Goal: Task Accomplishment & Management: Complete application form

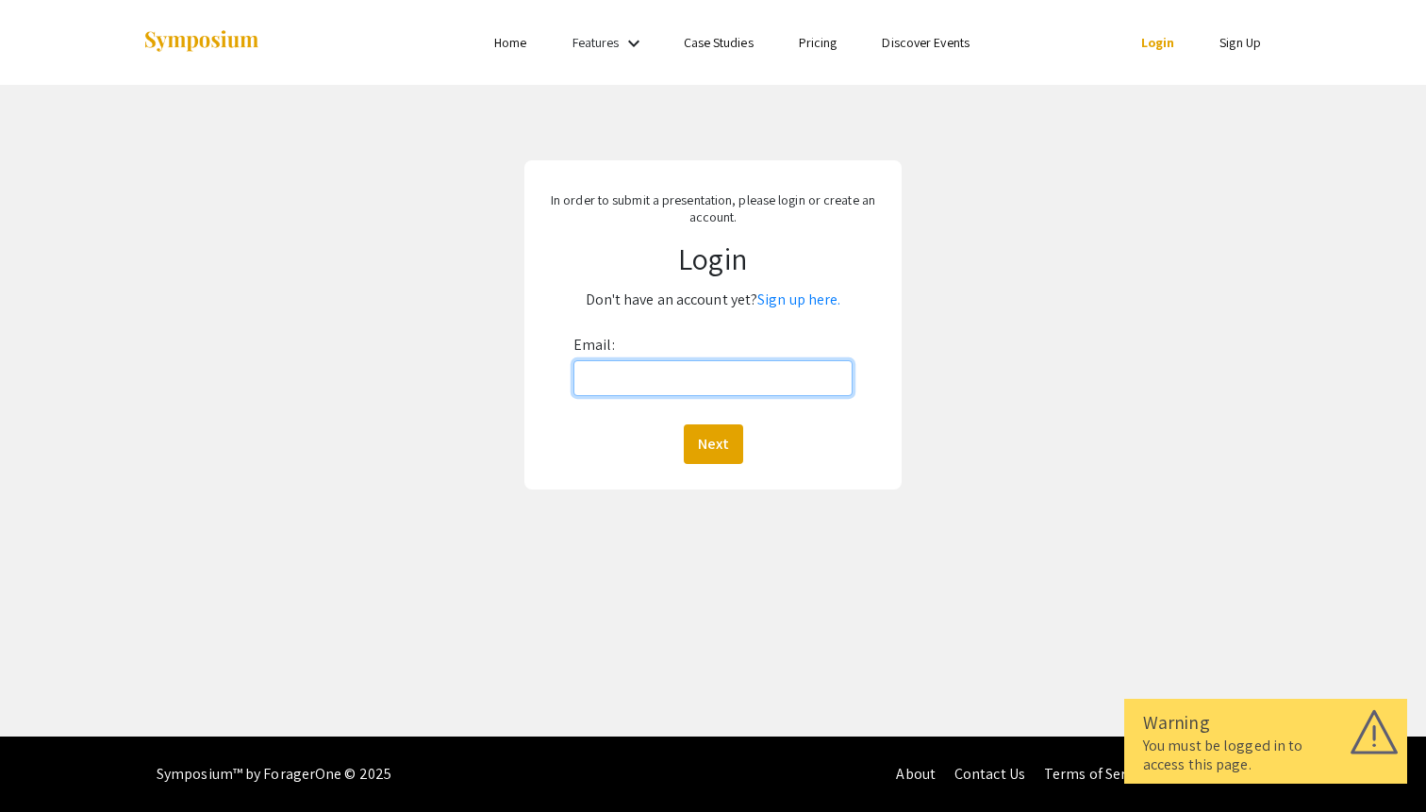
click at [708, 379] on input "Email:" at bounding box center [712, 378] width 279 height 36
type input "[EMAIL_ADDRESS][DOMAIN_NAME]"
click at [707, 453] on button "Next" at bounding box center [713, 444] width 59 height 40
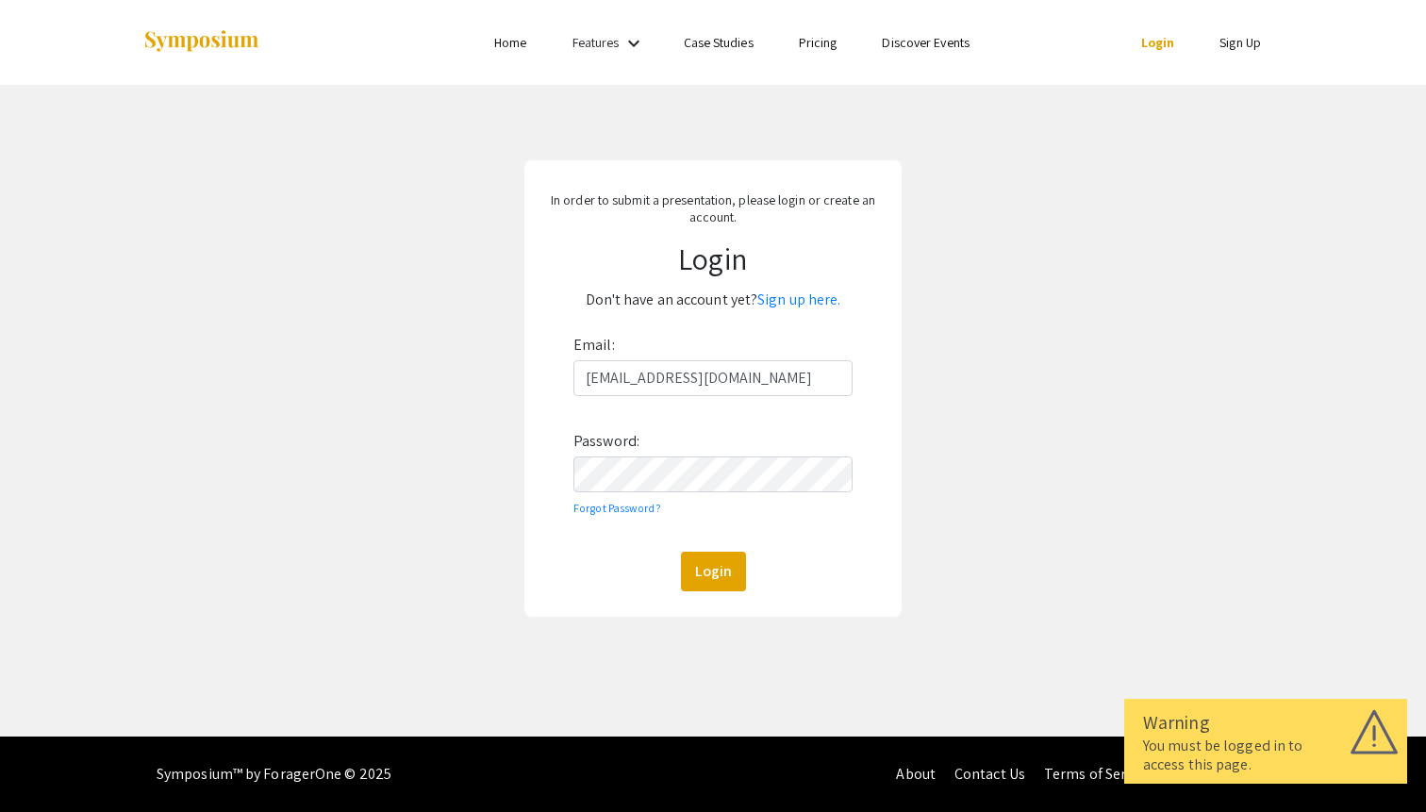
click at [698, 453] on div "Email: ydong50@jhu.edu Password: Forgot Password? Login" at bounding box center [712, 460] width 279 height 261
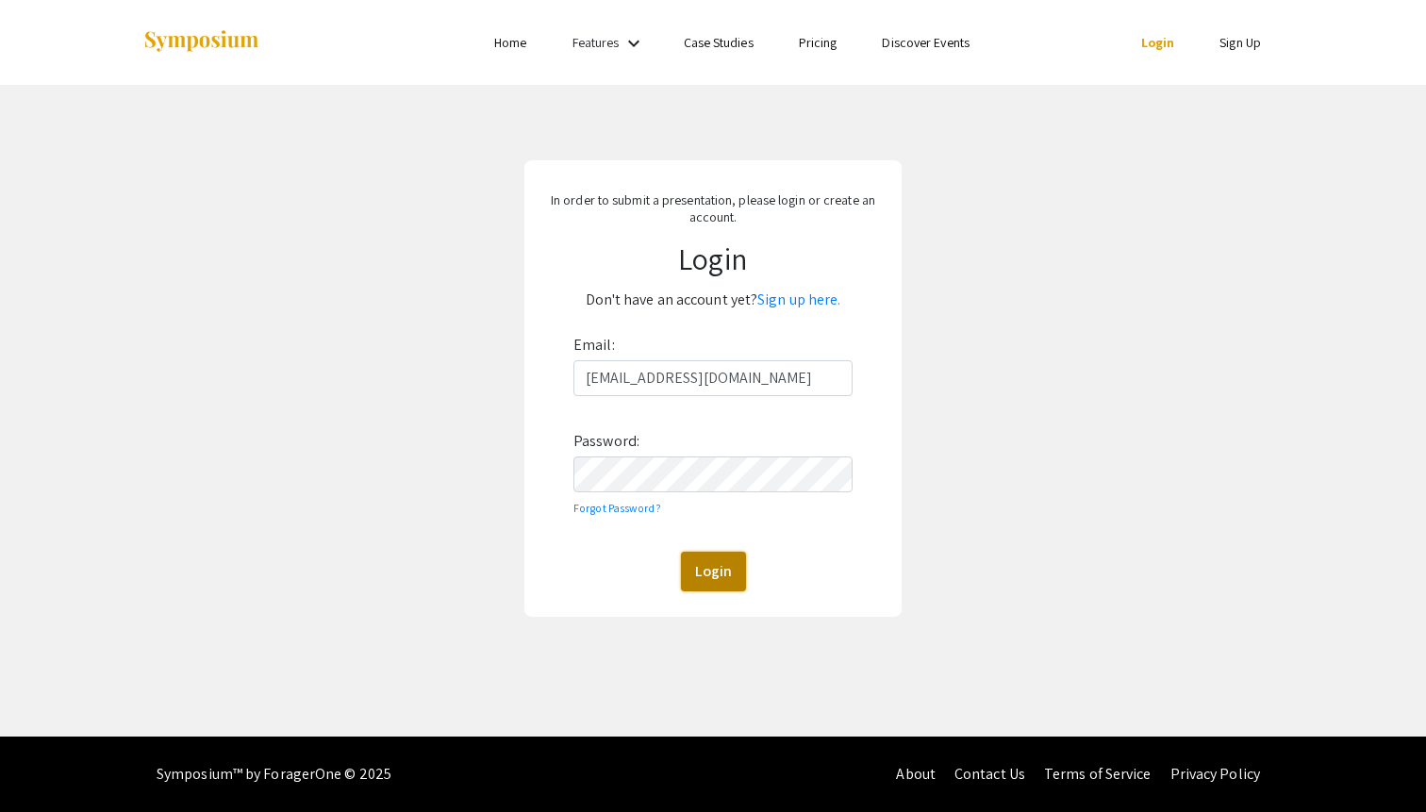
click at [712, 562] on button "Login" at bounding box center [713, 572] width 65 height 40
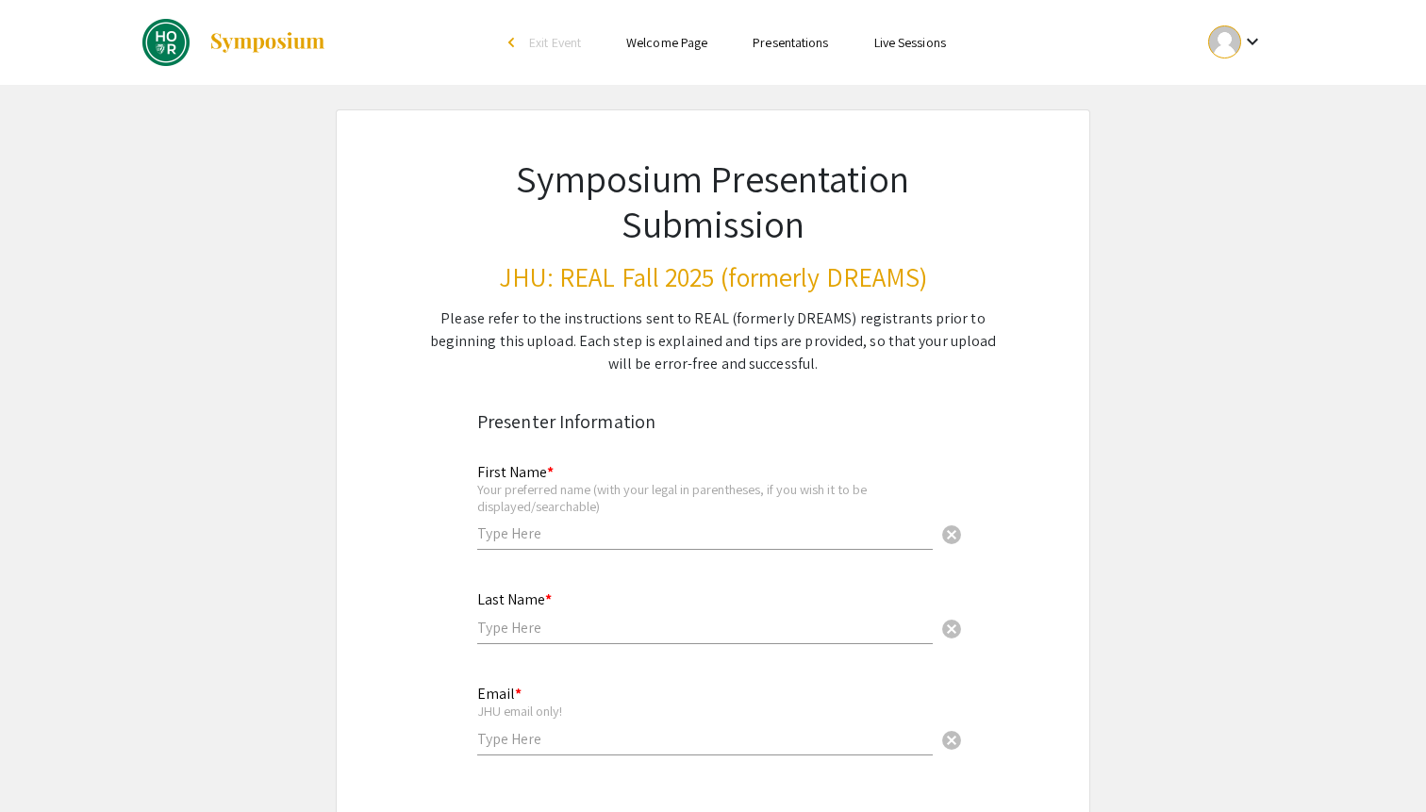
click at [560, 526] on input "text" at bounding box center [704, 533] width 455 height 20
type input "Youying"
type input "Dong"
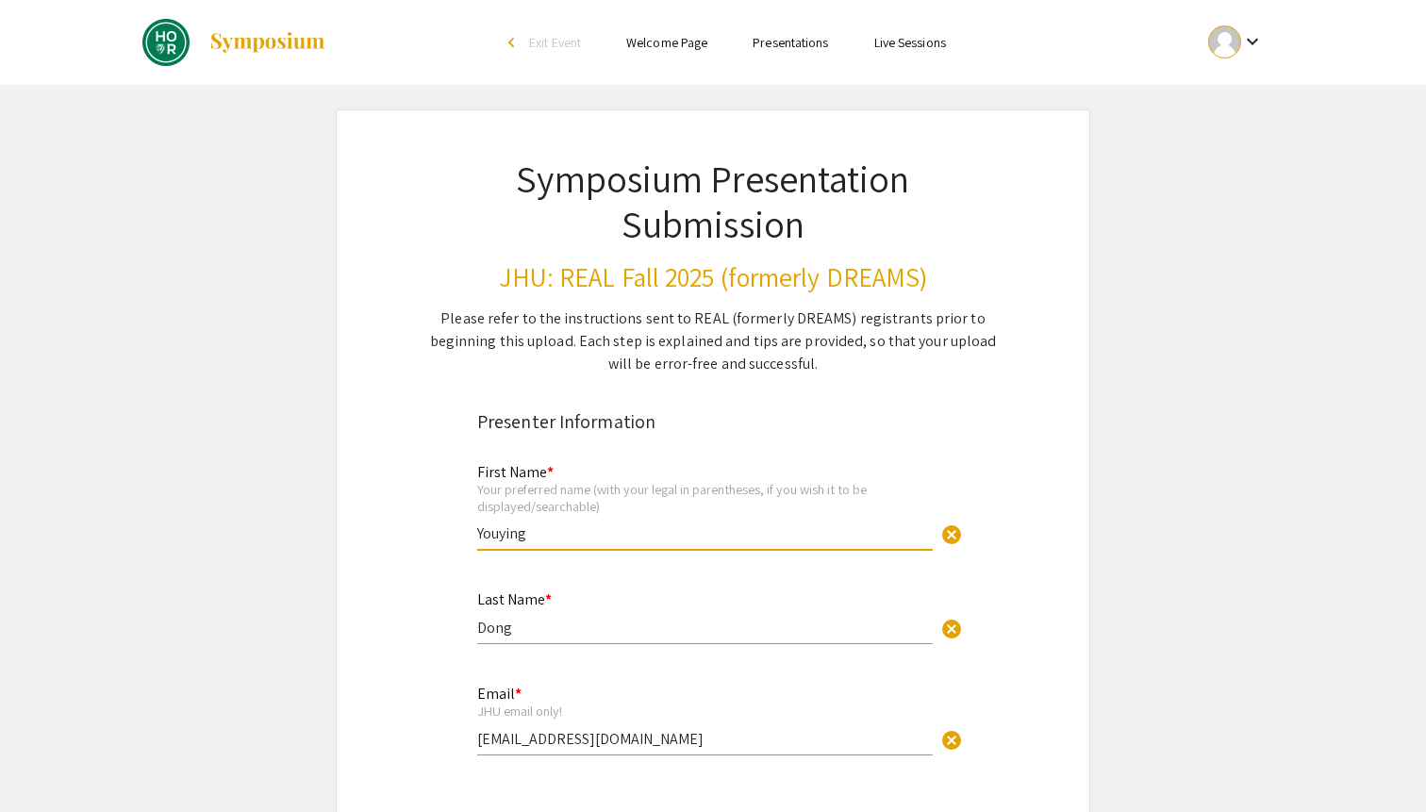
scroll to position [237, 0]
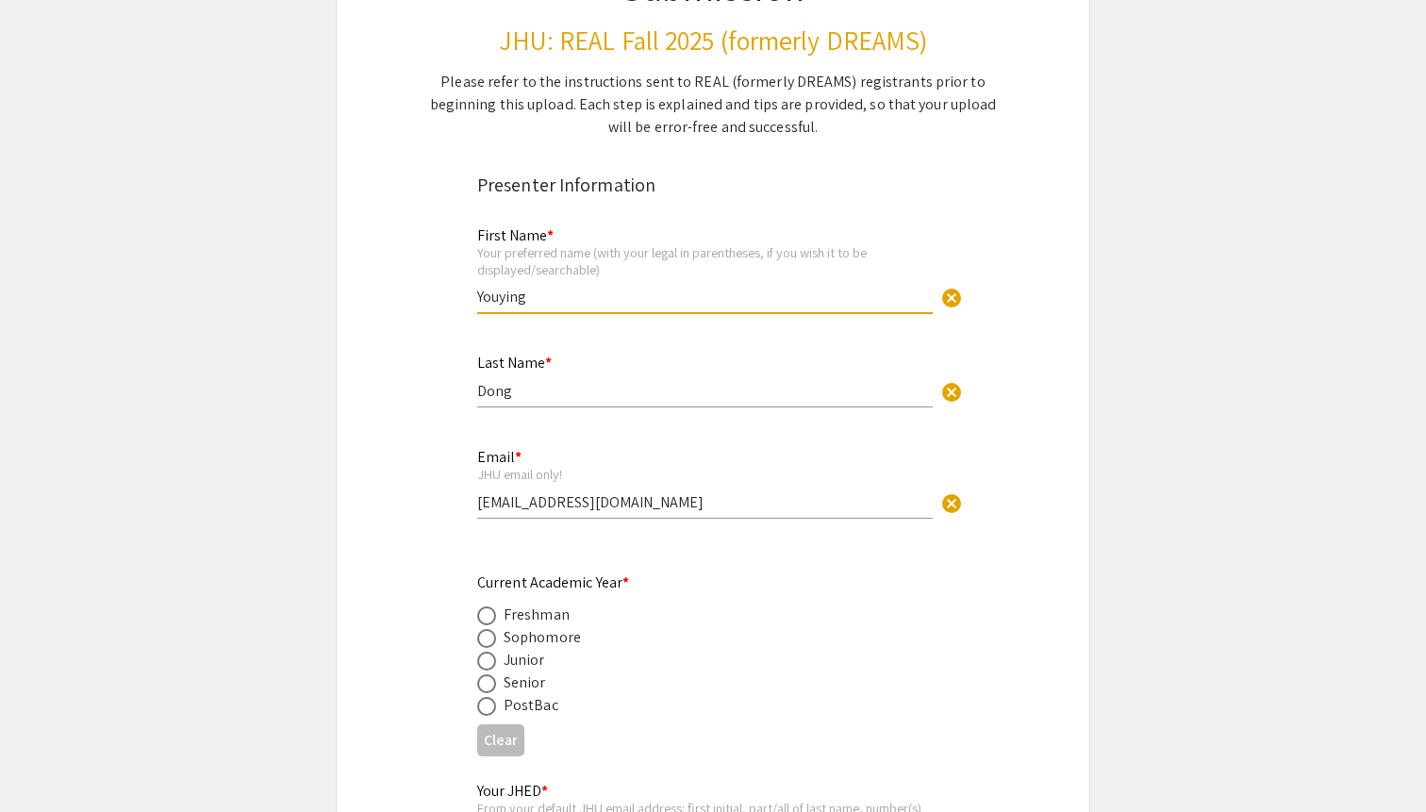
click at [582, 497] on input "[EMAIL_ADDRESS][DOMAIN_NAME]" at bounding box center [704, 502] width 455 height 20
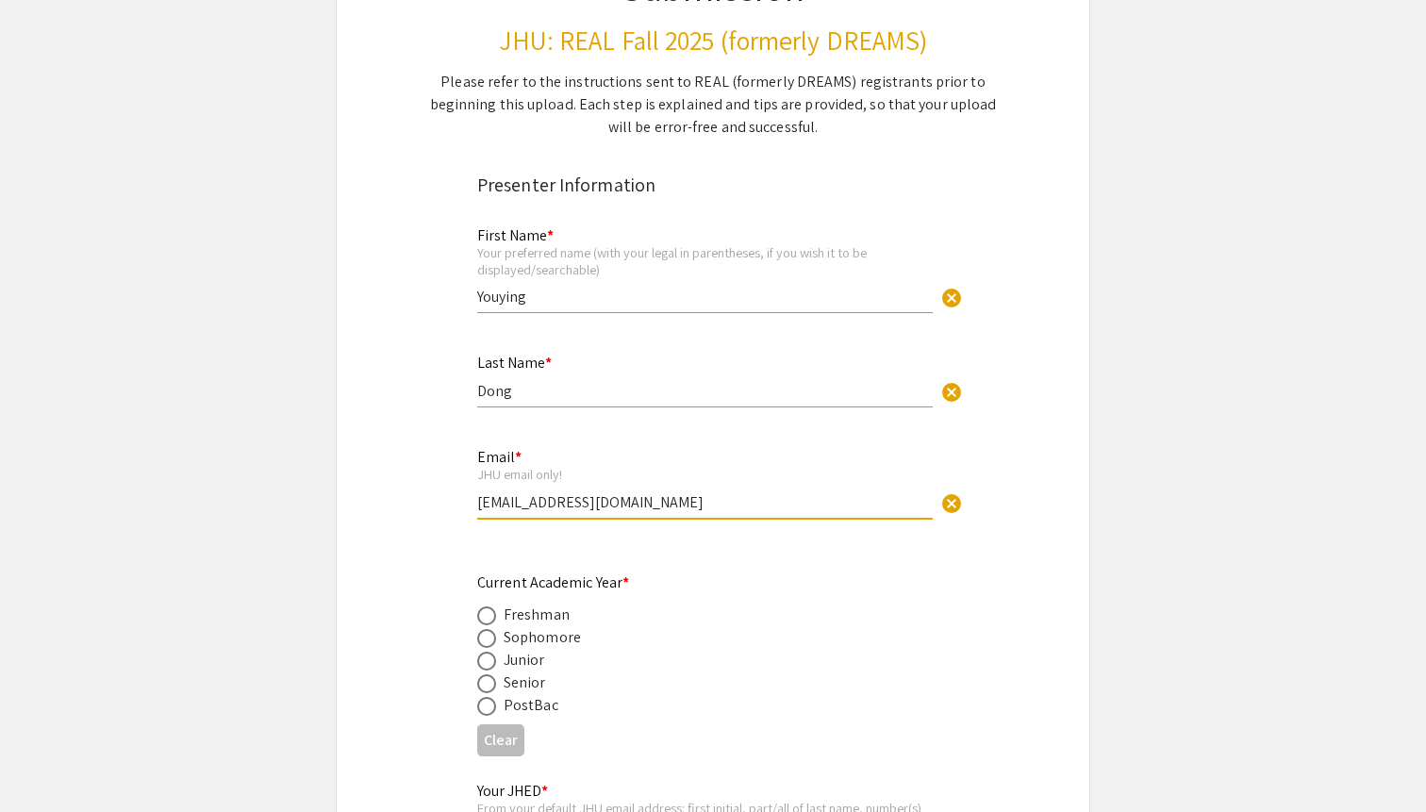
click at [582, 497] on input "[EMAIL_ADDRESS][DOMAIN_NAME]" at bounding box center [704, 502] width 455 height 20
type input "[EMAIL_ADDRESS][DOMAIN_NAME]"
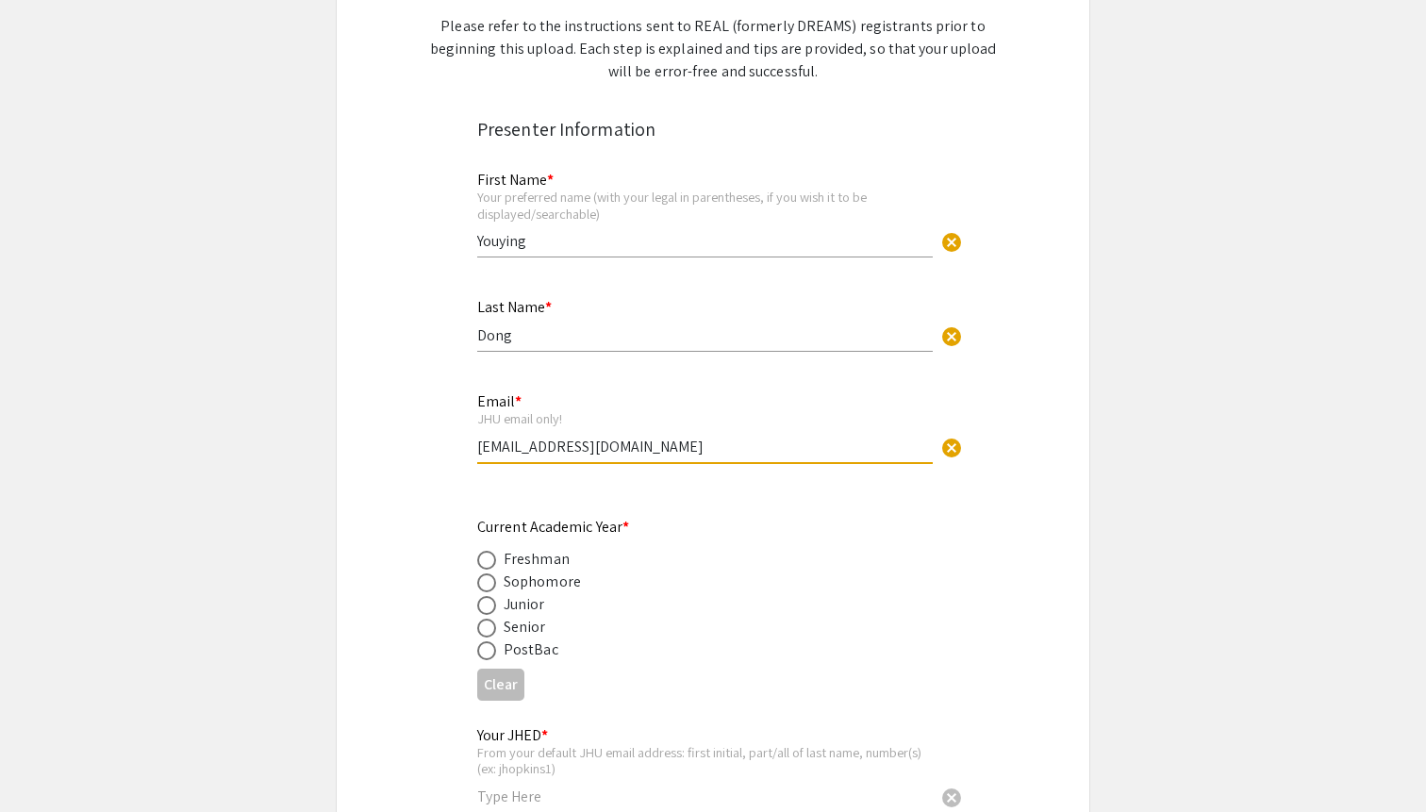
scroll to position [338, 0]
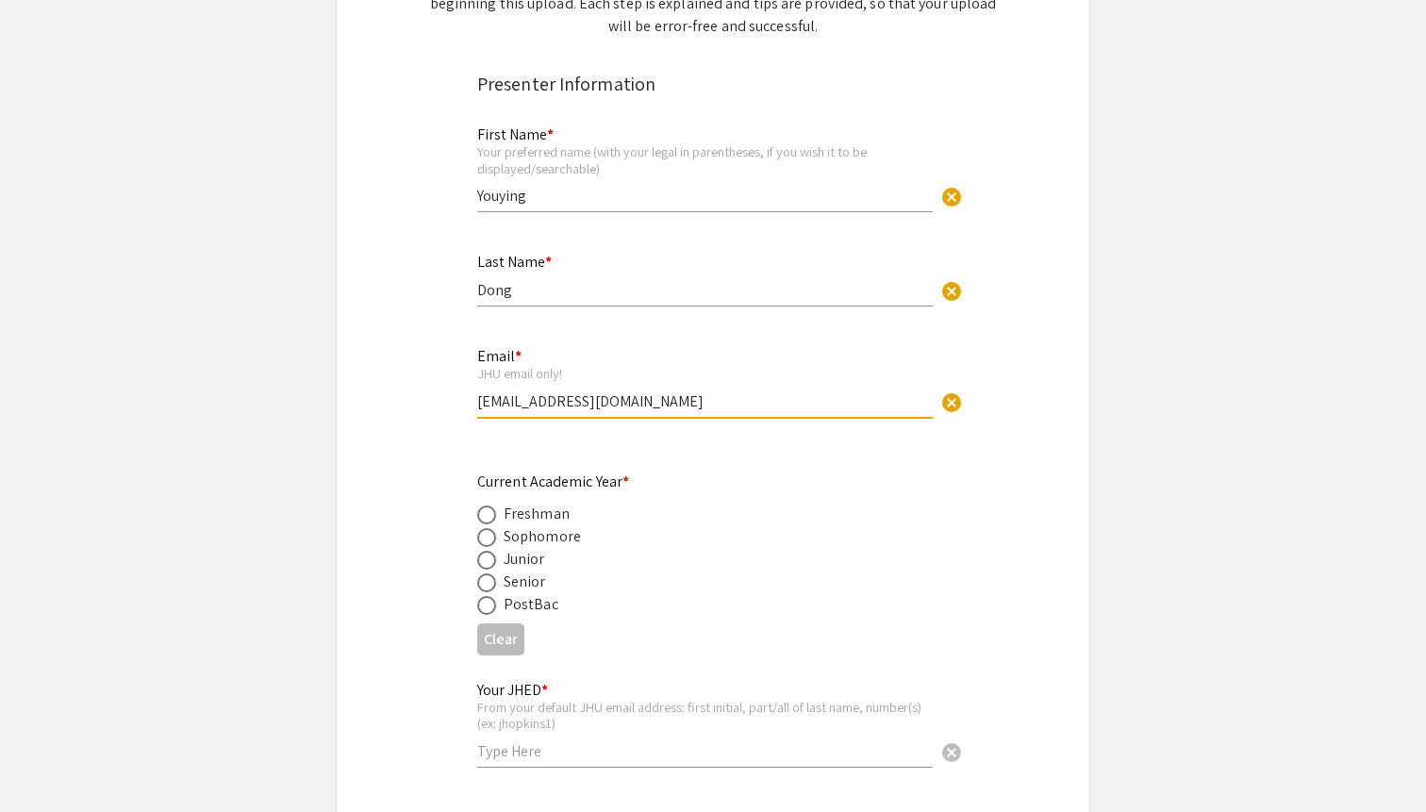
click at [484, 590] on span at bounding box center [486, 582] width 19 height 19
click at [484, 590] on input "radio" at bounding box center [486, 582] width 19 height 19
radio input "true"
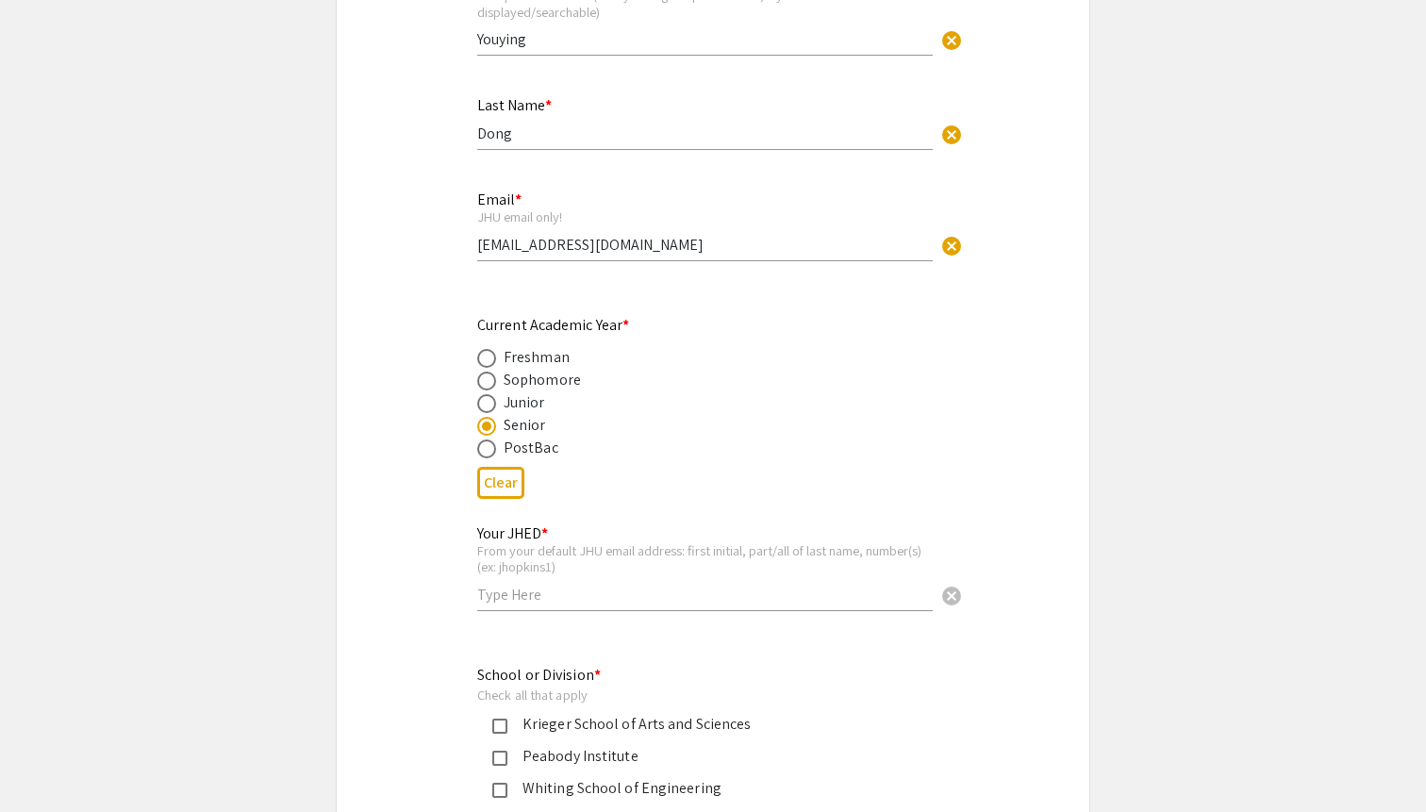
scroll to position [522, 0]
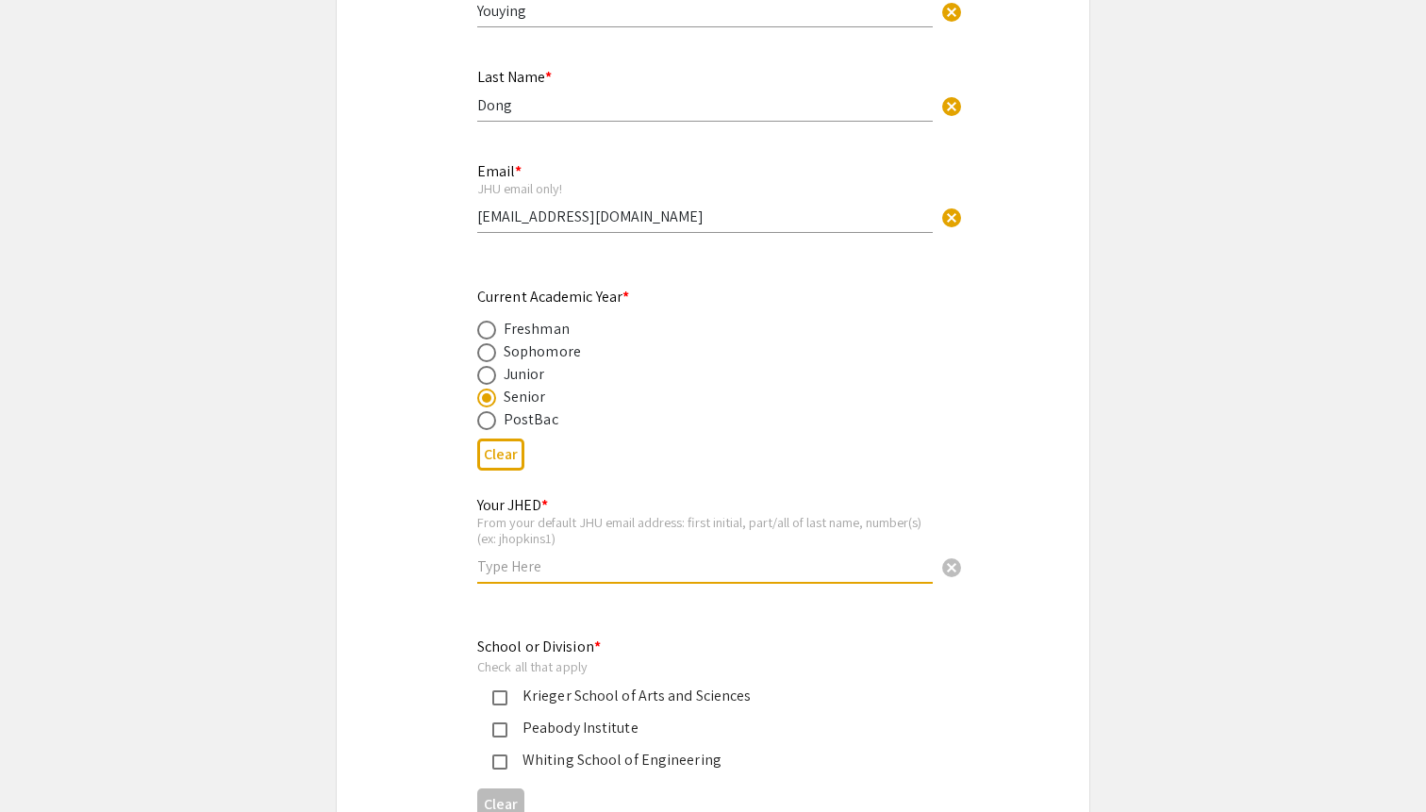
click at [534, 572] on input "text" at bounding box center [704, 566] width 455 height 20
type input "d"
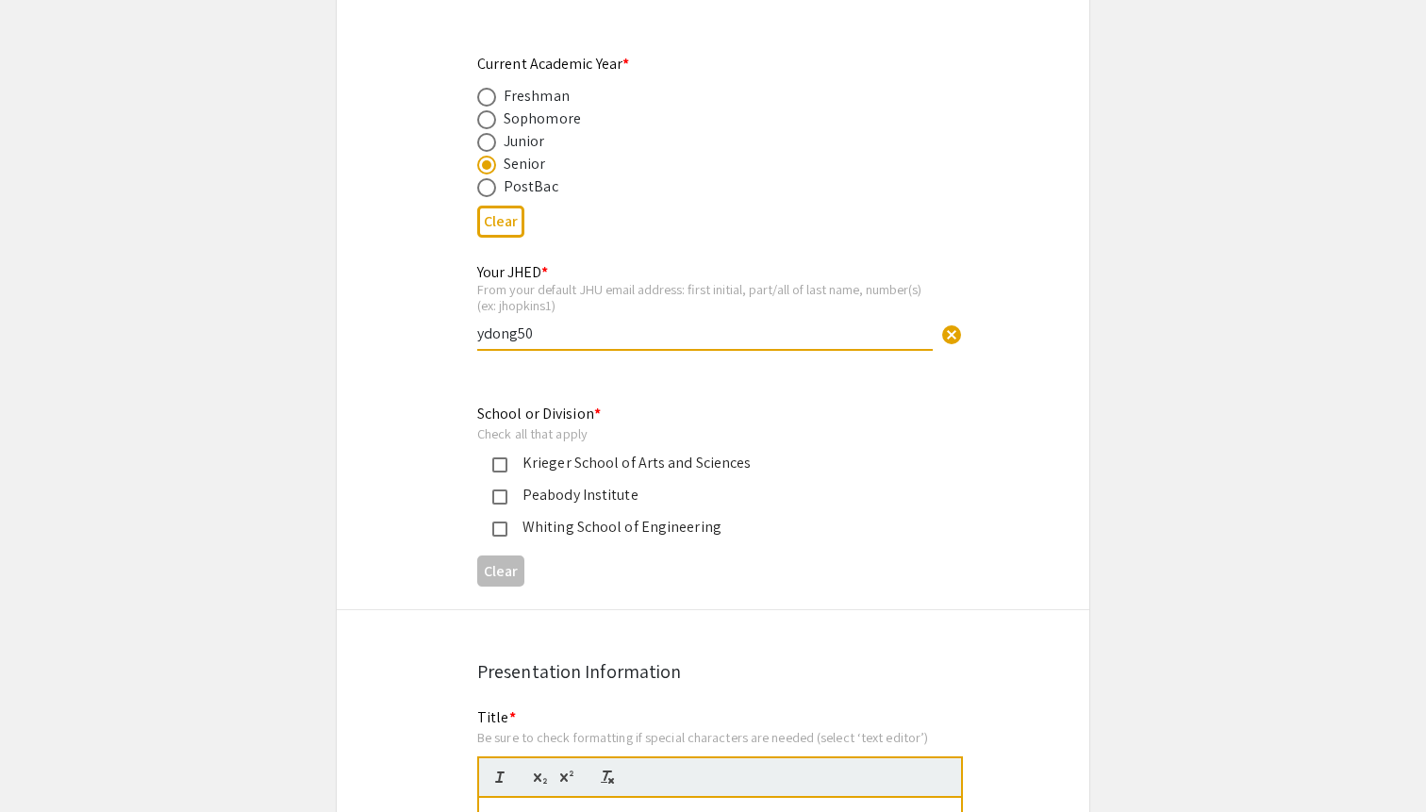
scroll to position [809, 0]
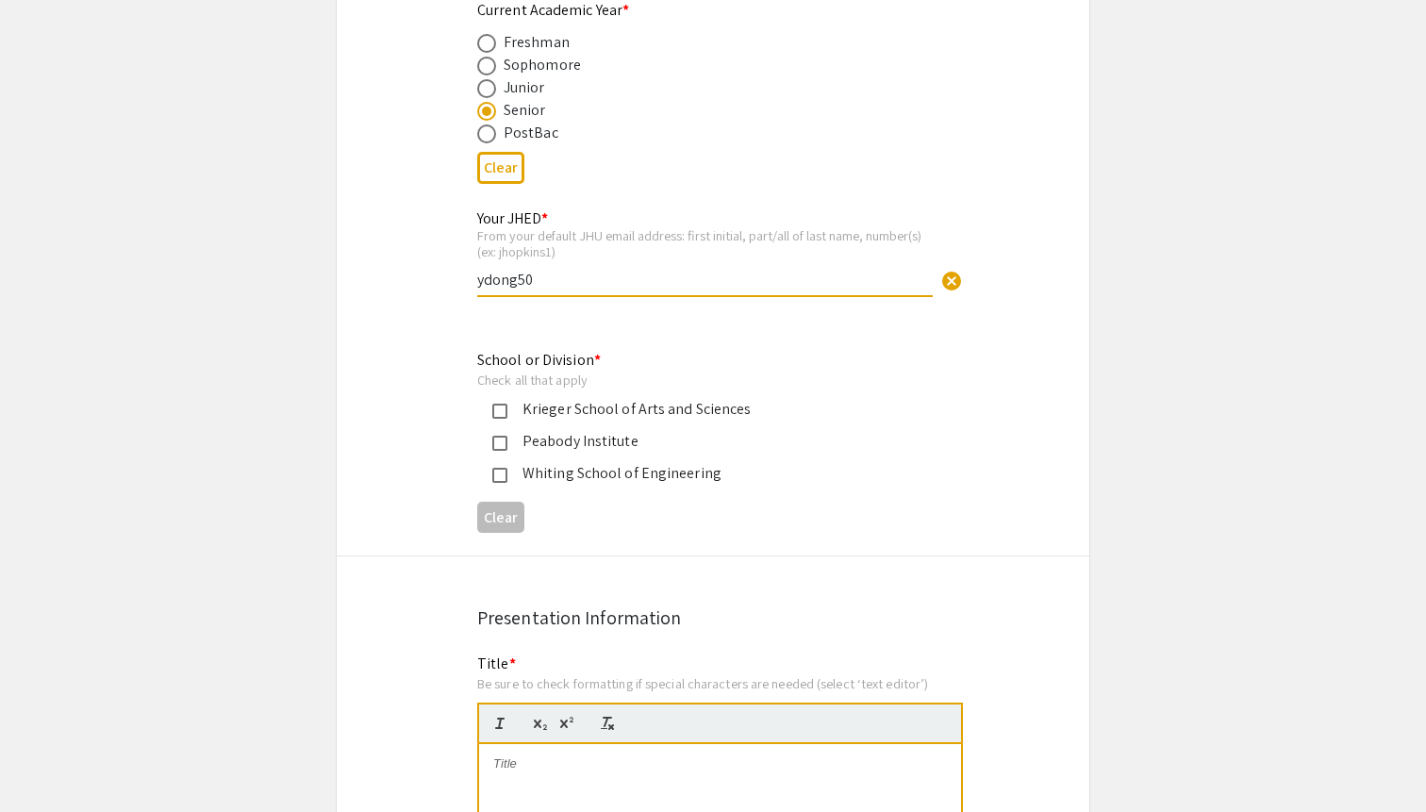
type input "ydong50"
click at [491, 407] on div "Krieger School of Arts and Sciences" at bounding box center [697, 409] width 441 height 23
click at [498, 481] on mat-pseudo-checkbox at bounding box center [499, 475] width 15 height 15
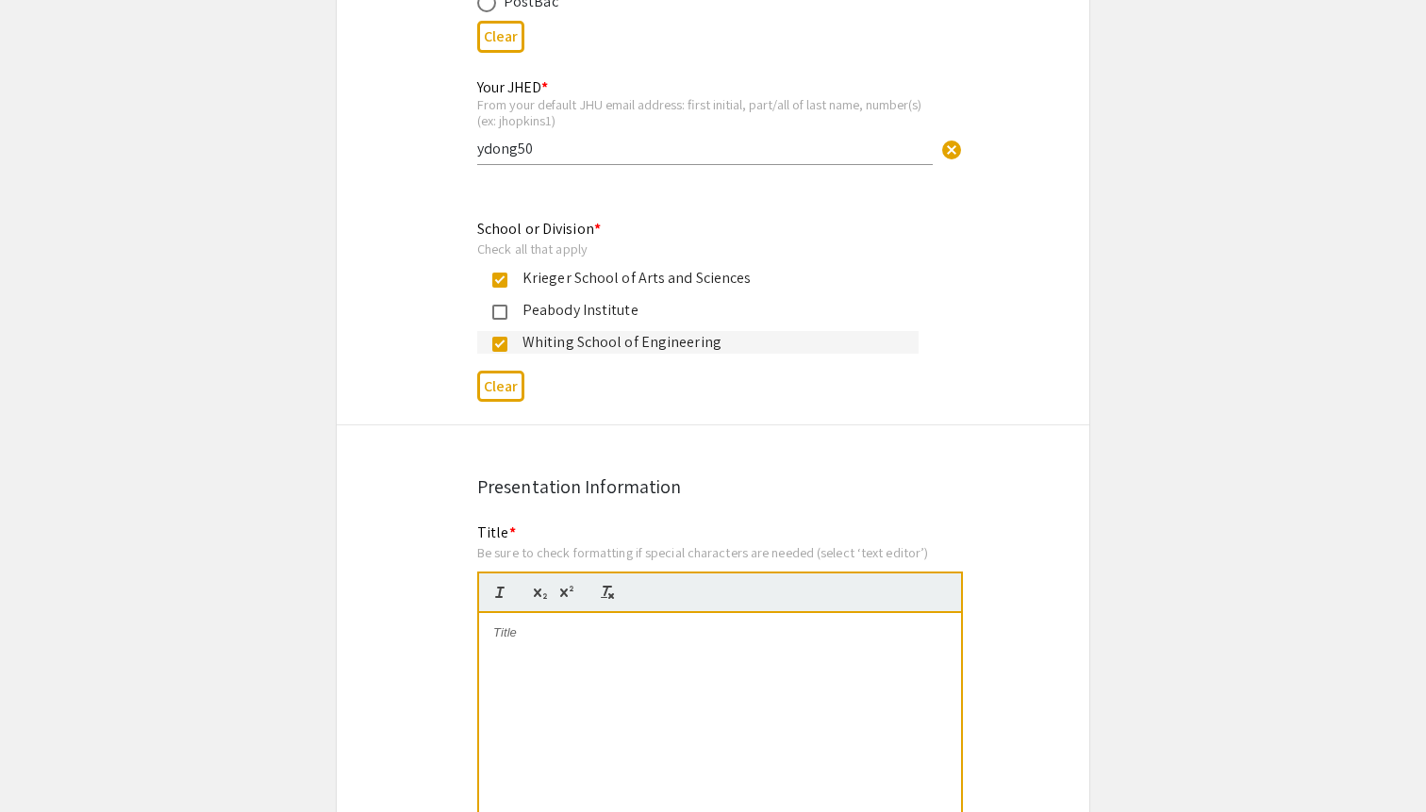
scroll to position [1128, 0]
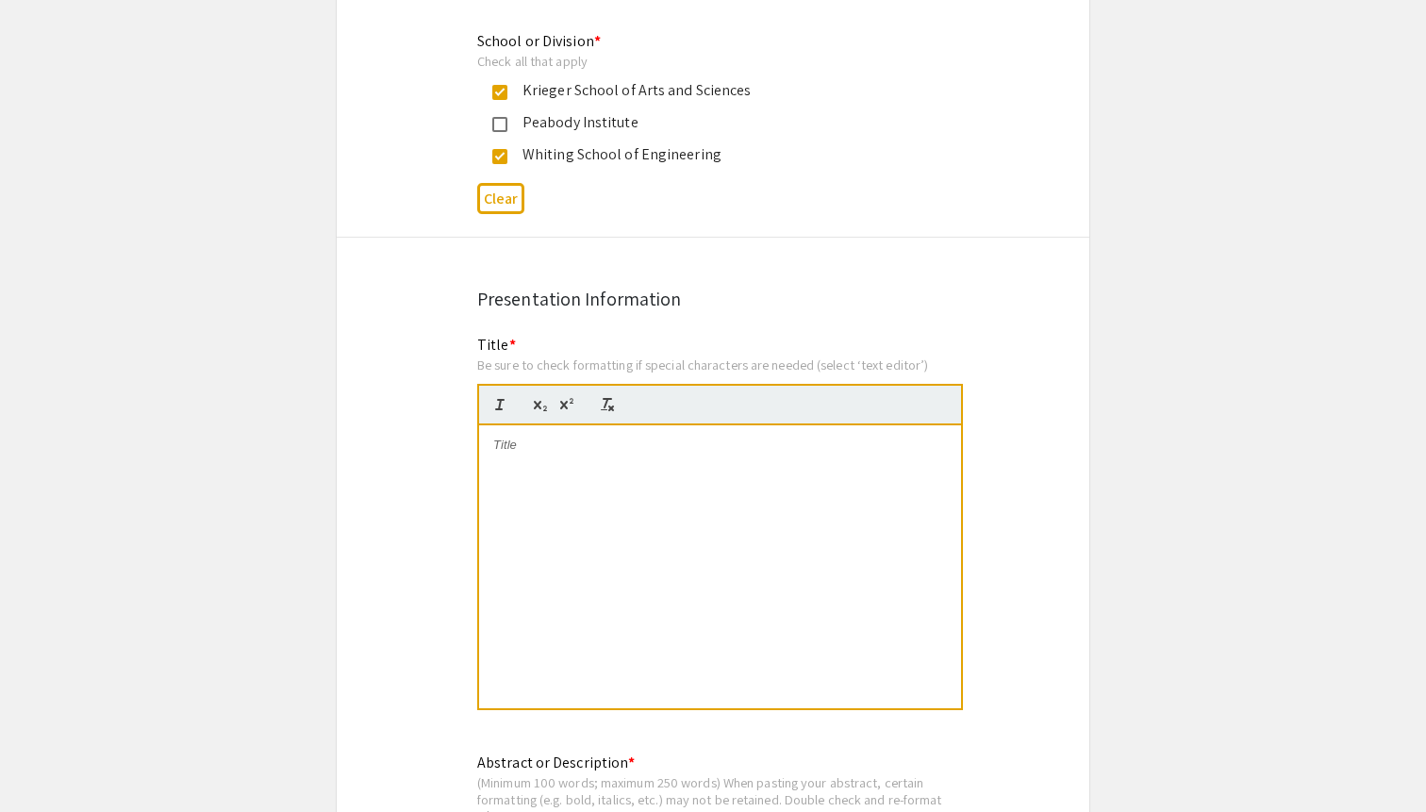
click at [566, 514] on div at bounding box center [720, 566] width 482 height 283
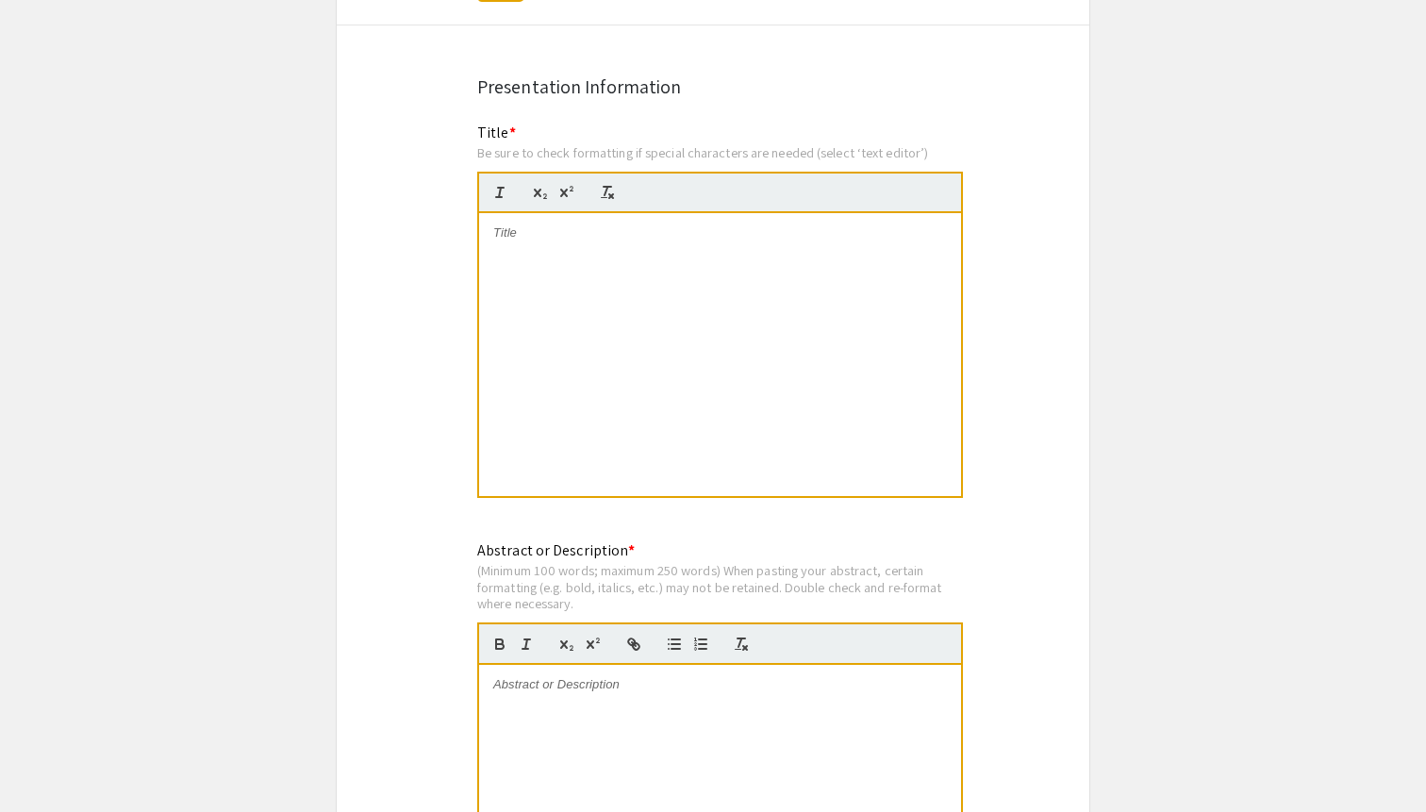
scroll to position [1472, 0]
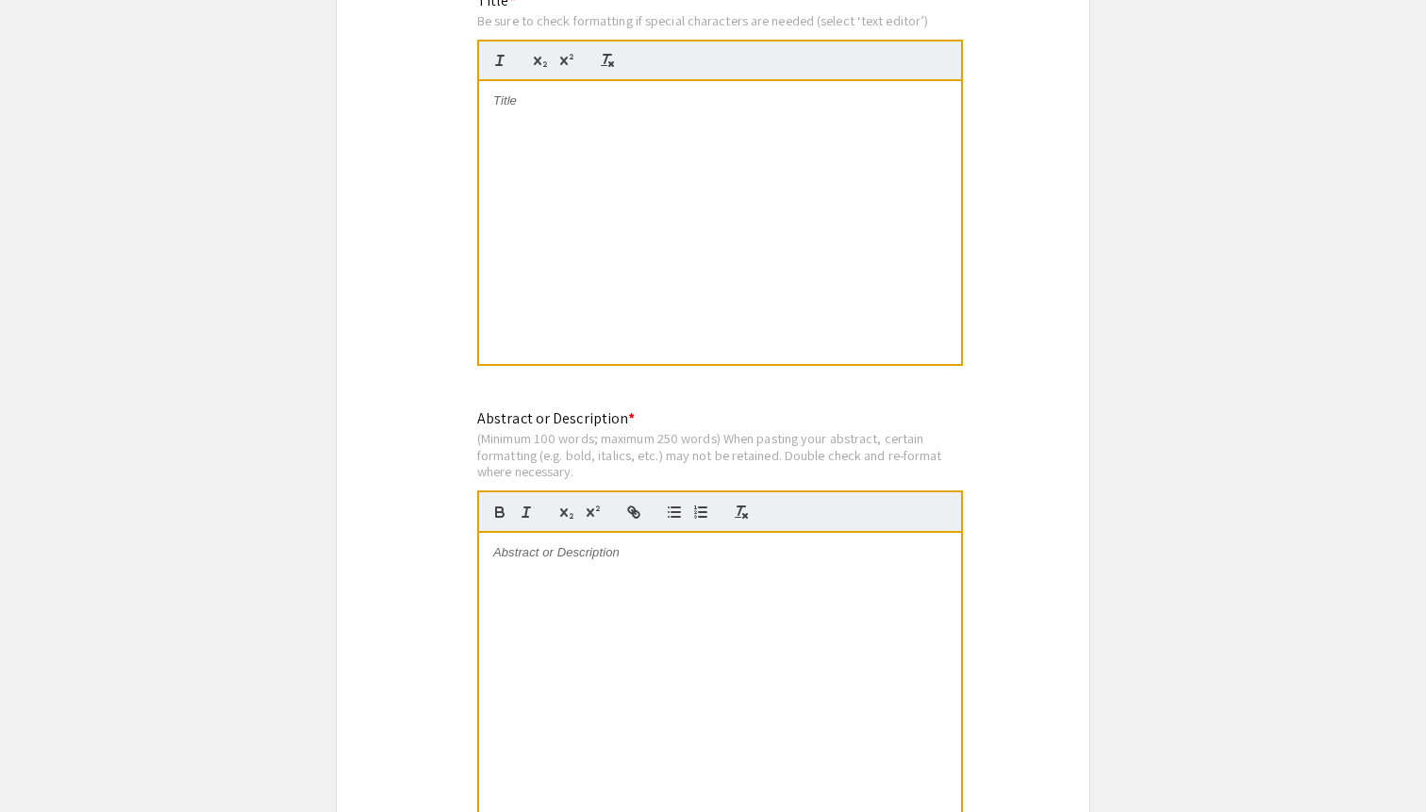
click at [565, 569] on div at bounding box center [720, 674] width 482 height 283
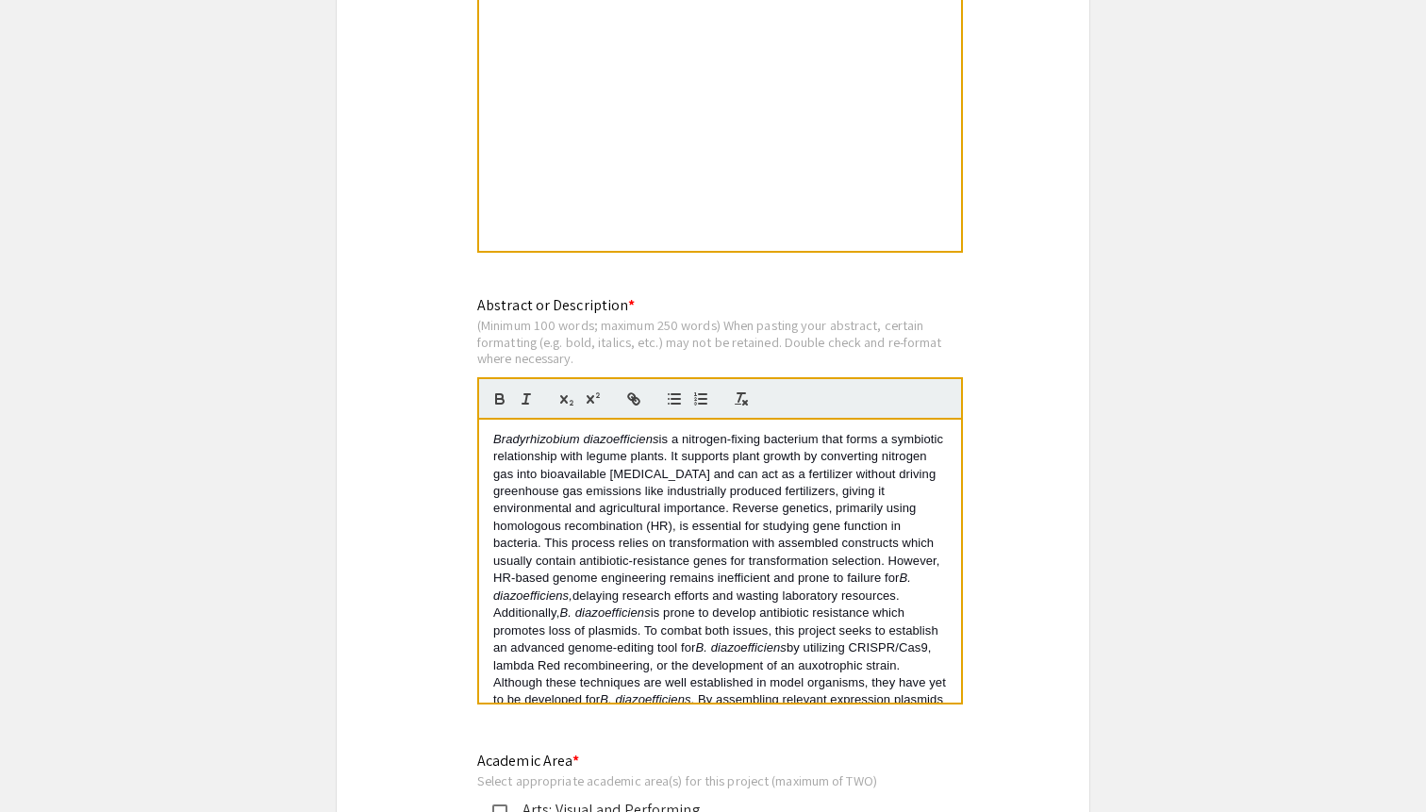
scroll to position [1447, 0]
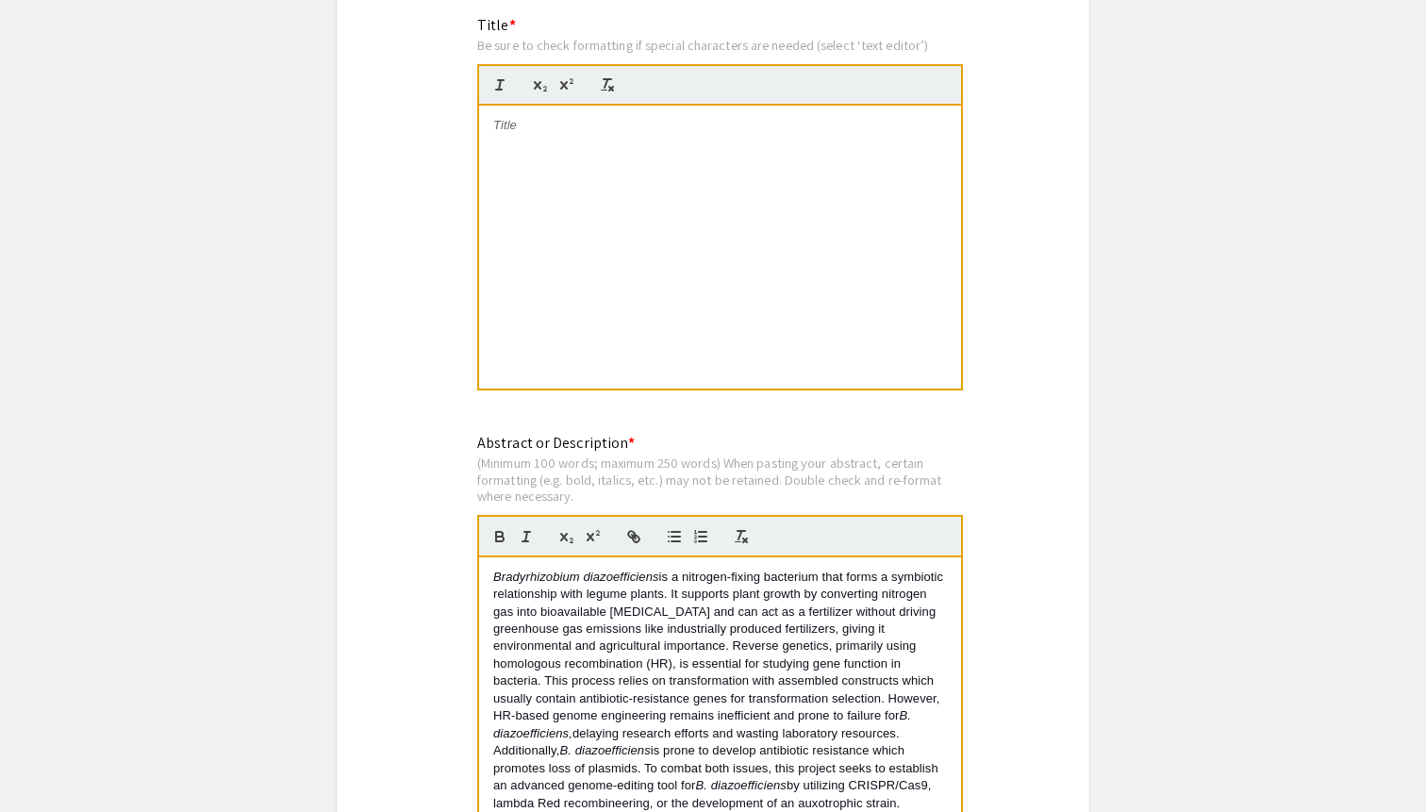
click at [662, 236] on div at bounding box center [720, 247] width 482 height 283
click at [693, 197] on div at bounding box center [720, 247] width 482 height 283
drag, startPoint x: 689, startPoint y: 196, endPoint x: 416, endPoint y: 111, distance: 286.3
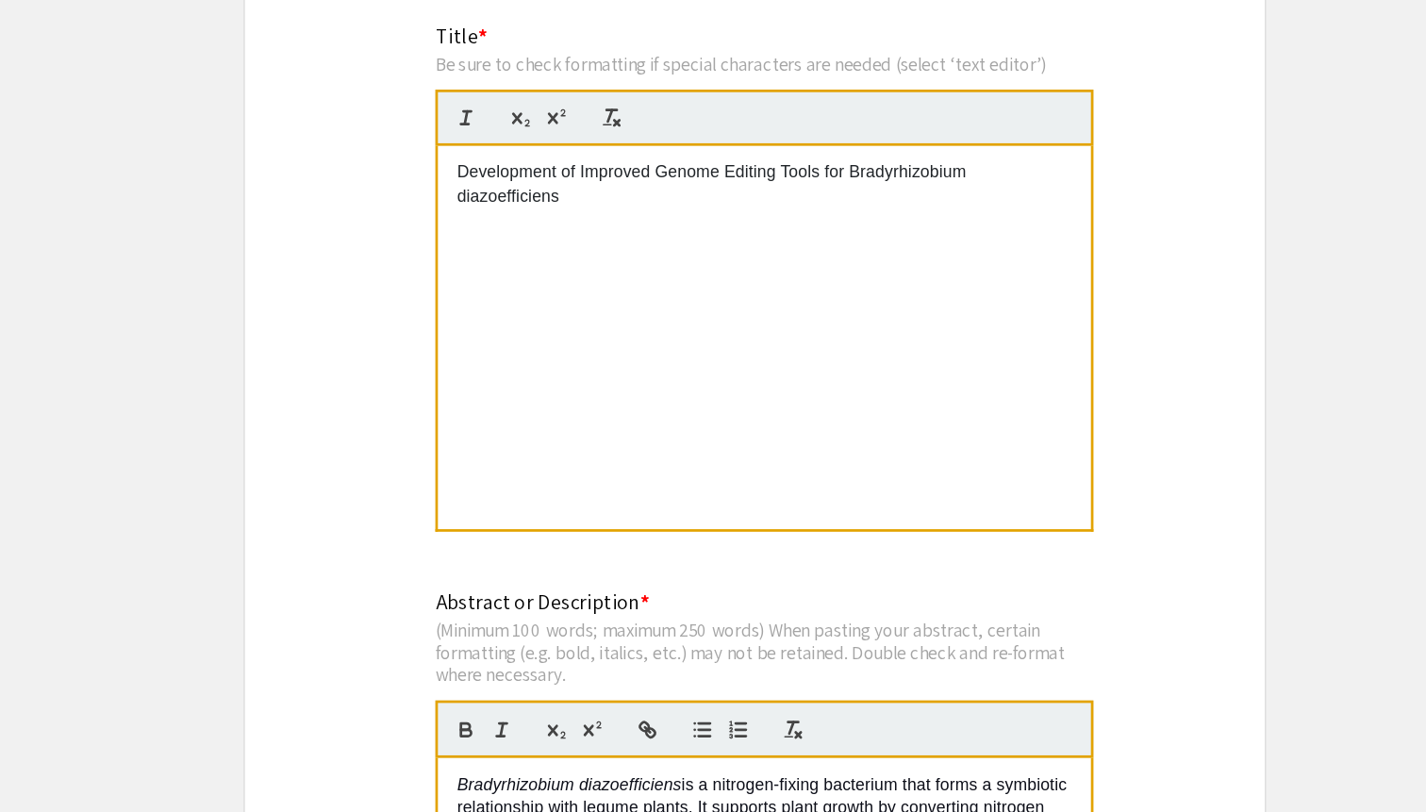
scroll to position [1444, 0]
drag, startPoint x: 781, startPoint y: 129, endPoint x: 793, endPoint y: 169, distance: 41.5
click at [793, 169] on div "Development of Improved Genome Editing Tools for Bradyrhizobium diazoefficiens" at bounding box center [720, 249] width 482 height 283
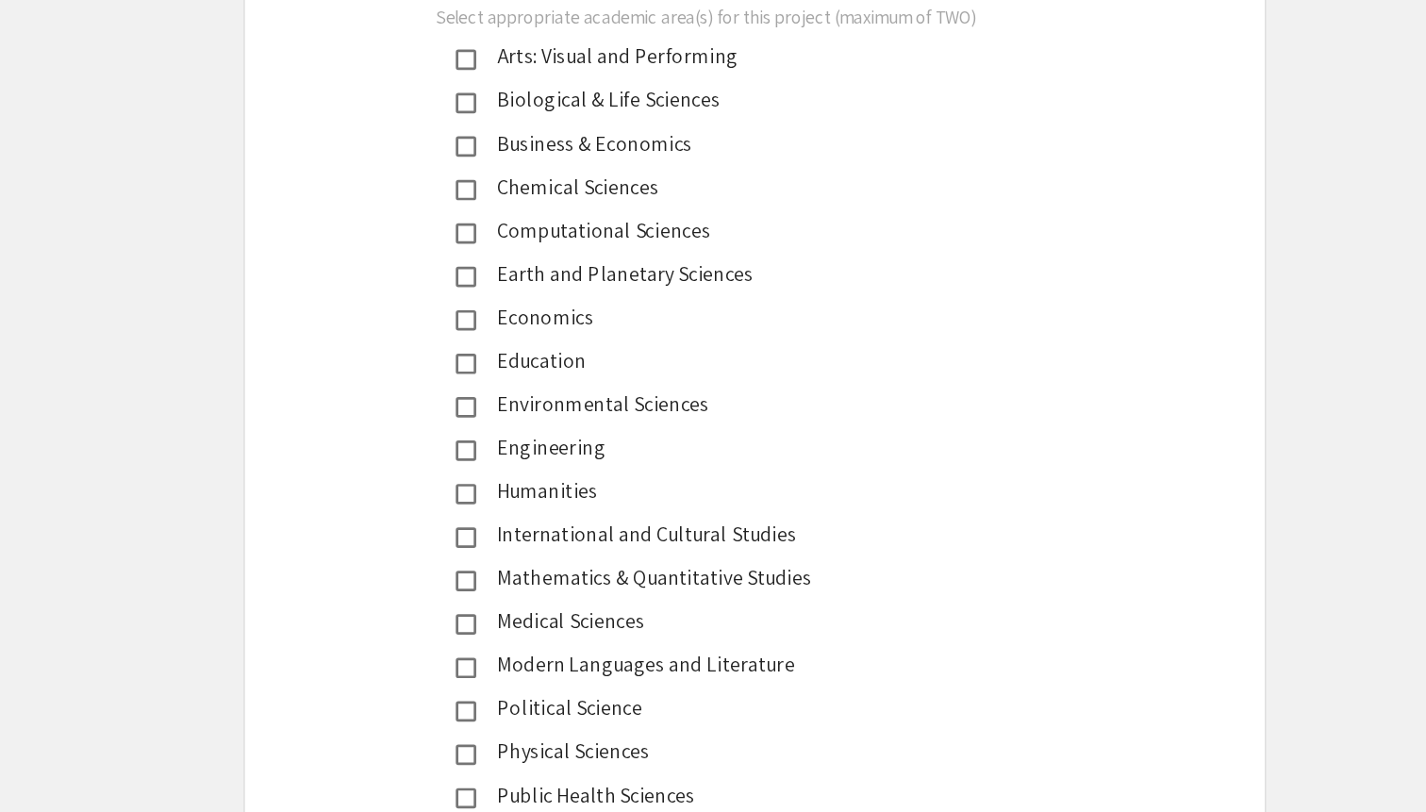
scroll to position [2141, 0]
click at [505, 290] on mat-pseudo-checkbox at bounding box center [499, 287] width 15 height 15
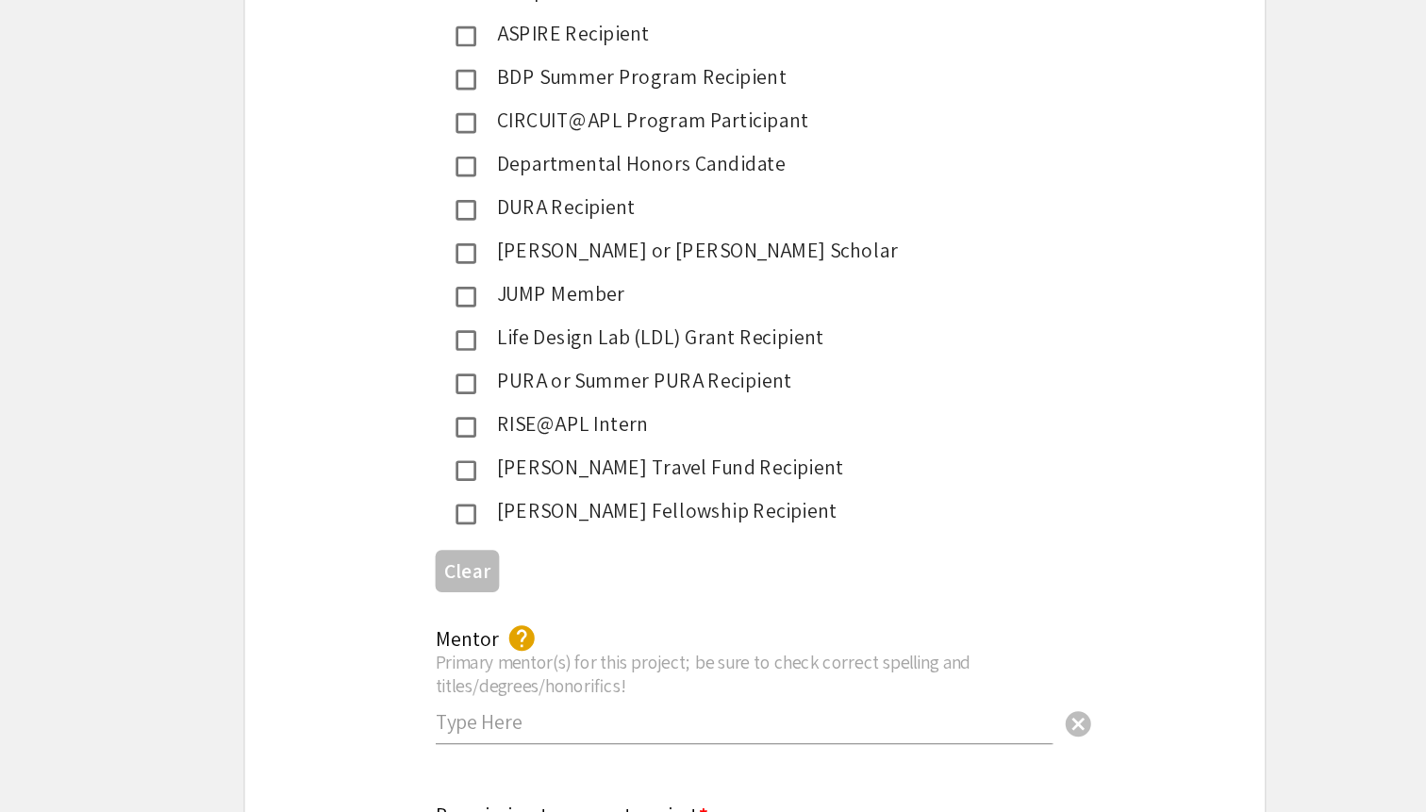
scroll to position [2968, 0]
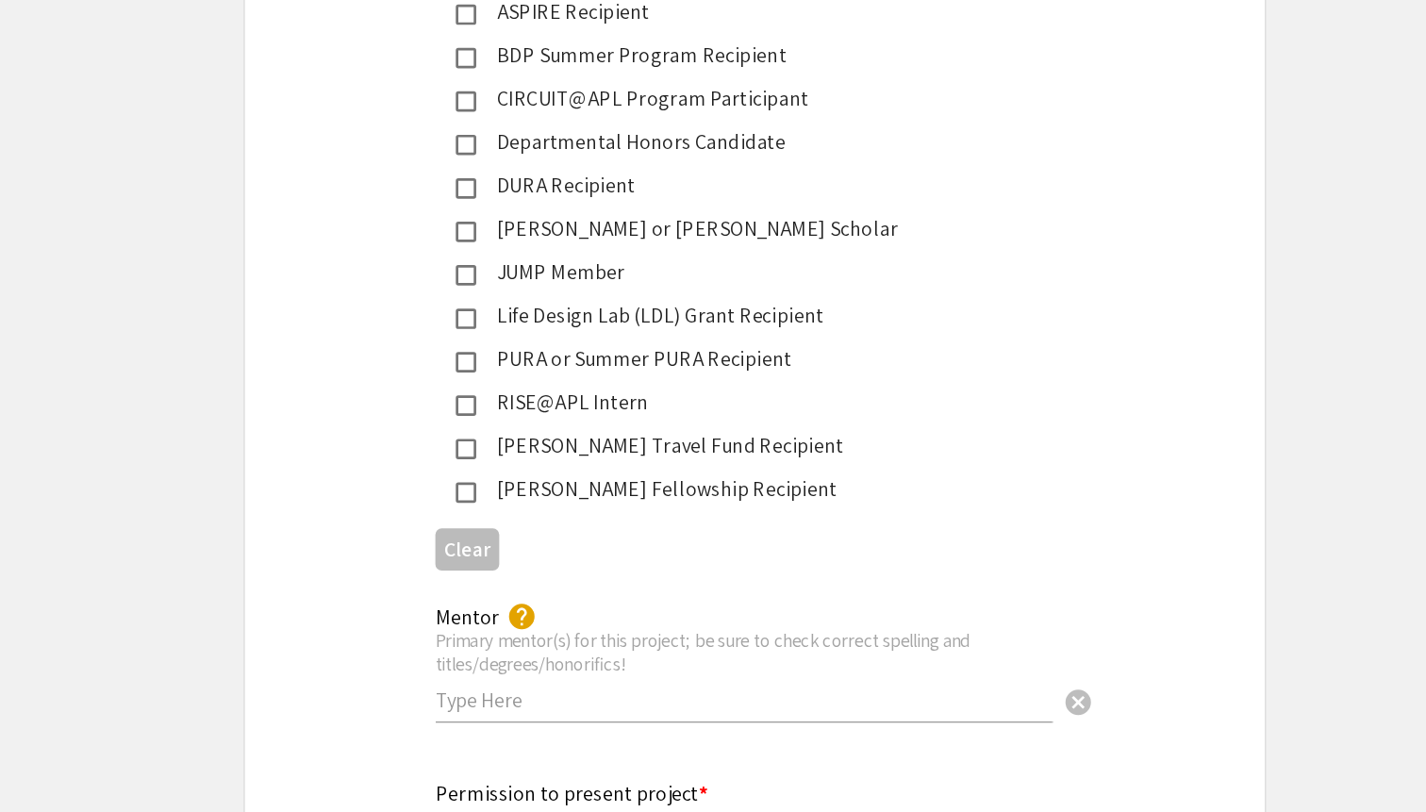
click at [504, 719] on input "text" at bounding box center [704, 729] width 455 height 20
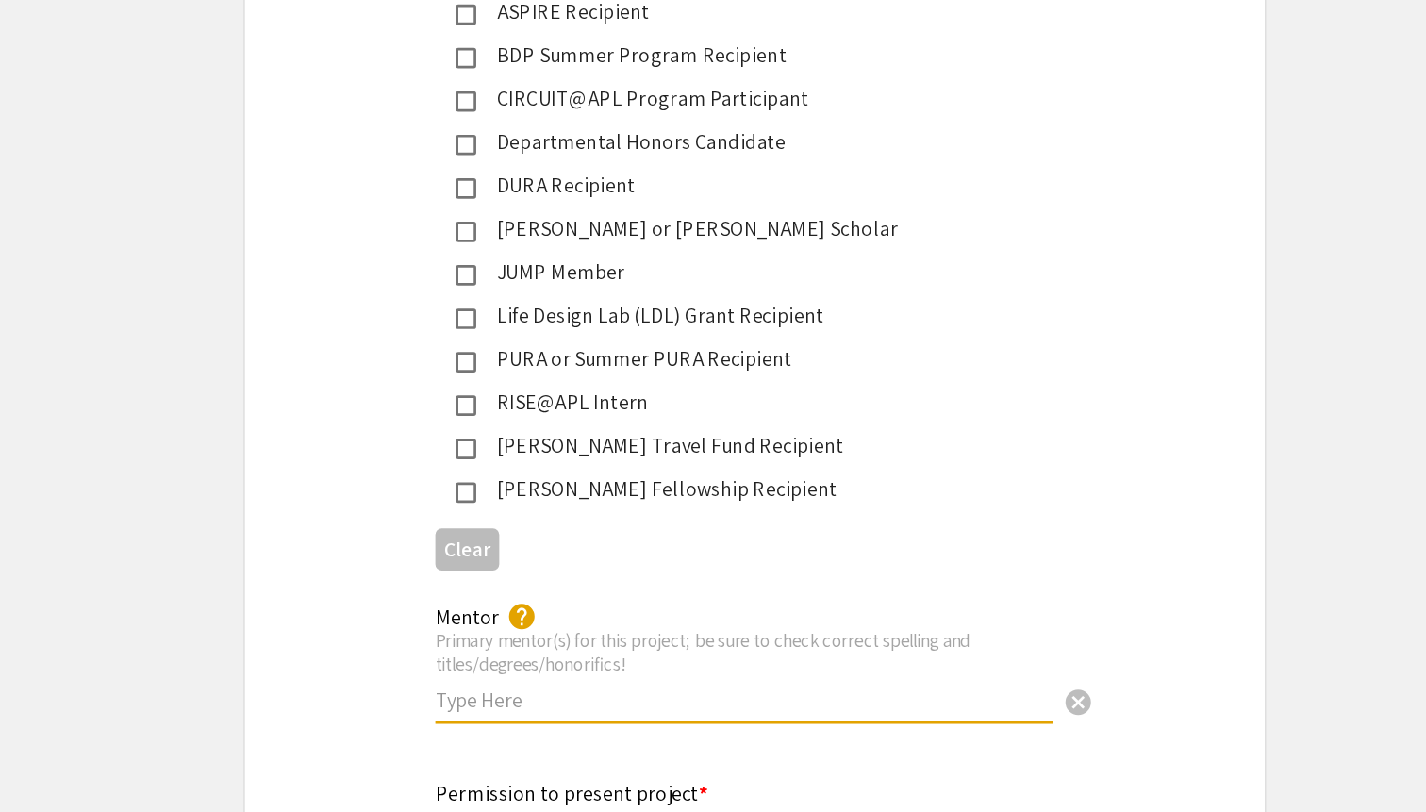
type input "B"
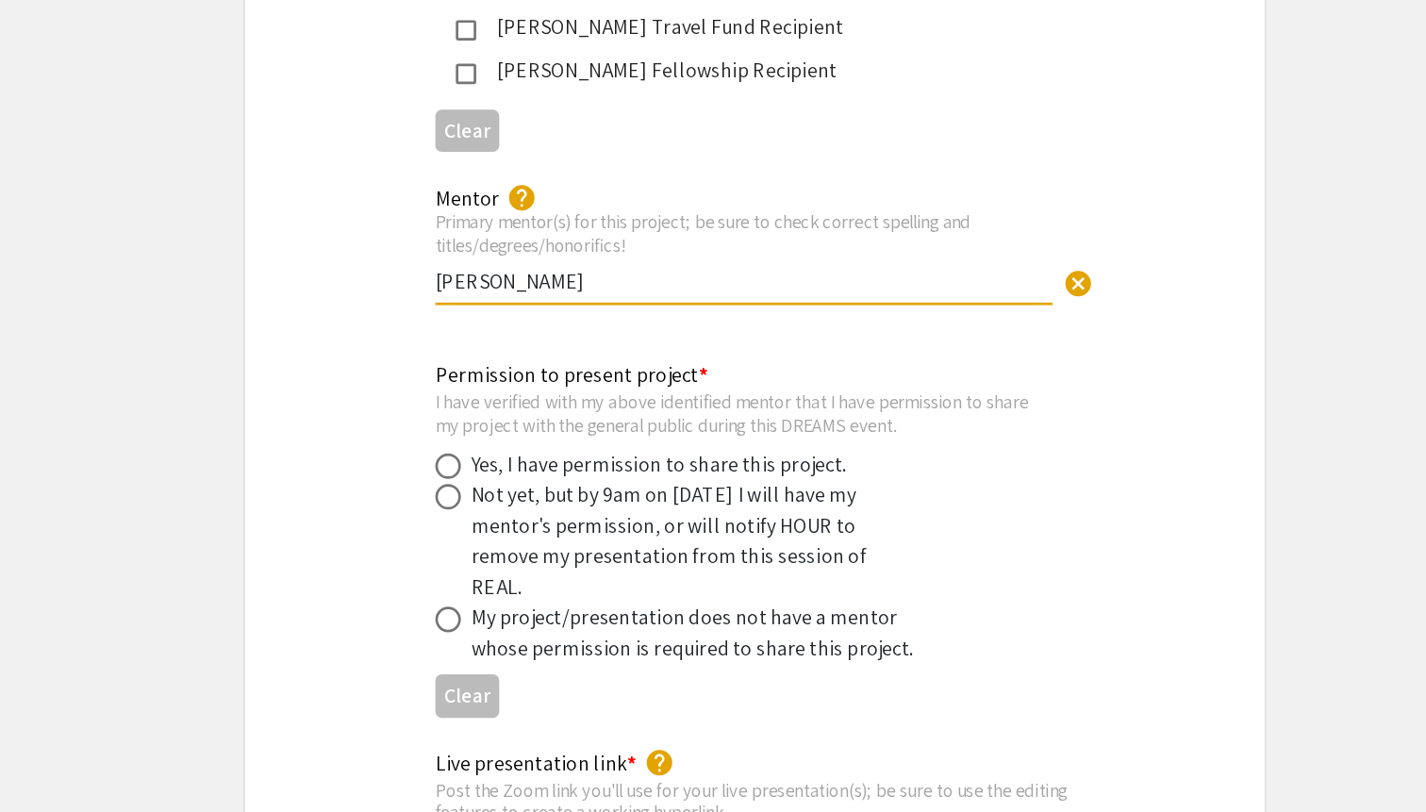
scroll to position [3284, 0]
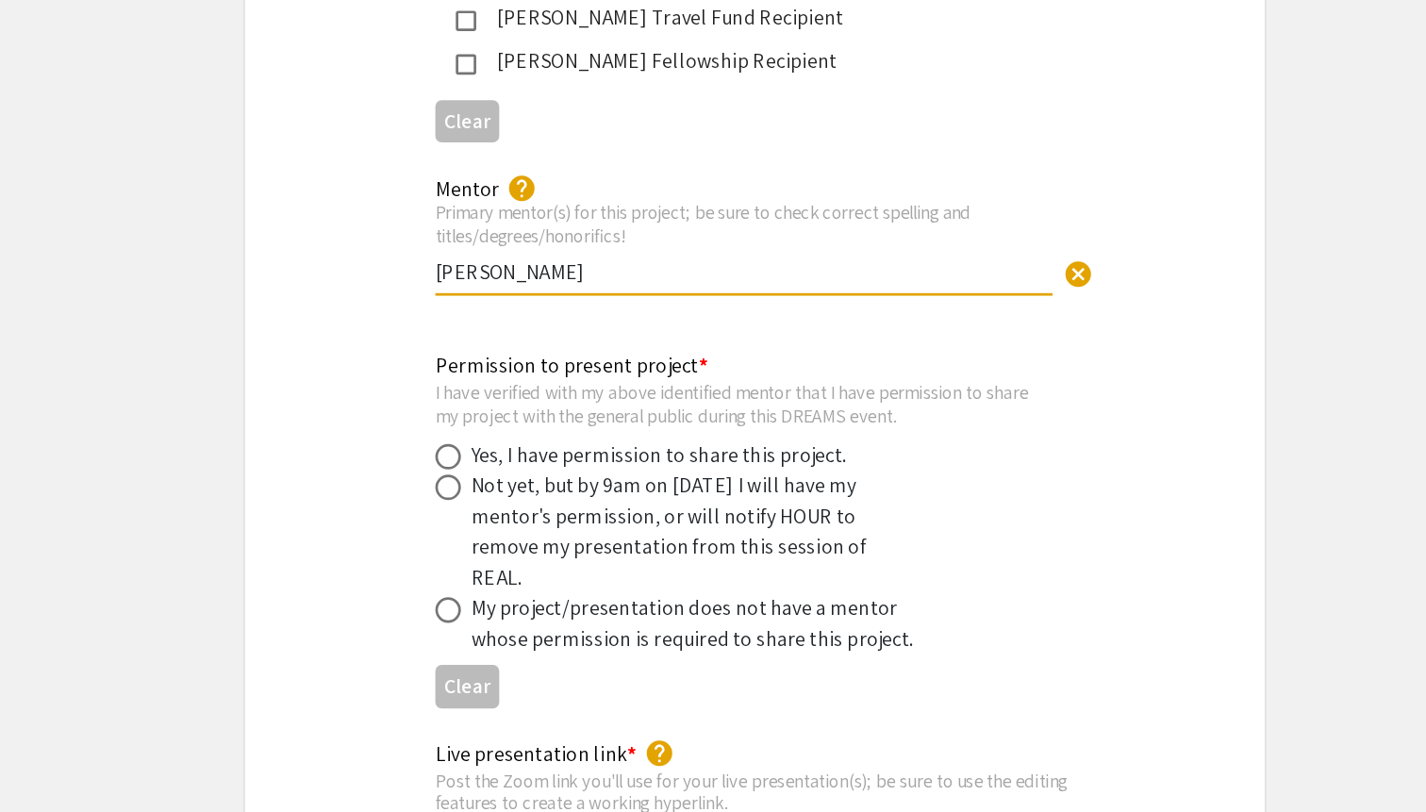
type input "[PERSON_NAME]"
click at [484, 540] on span at bounding box center [486, 549] width 19 height 19
click at [484, 540] on input "radio" at bounding box center [486, 549] width 19 height 19
radio input "true"
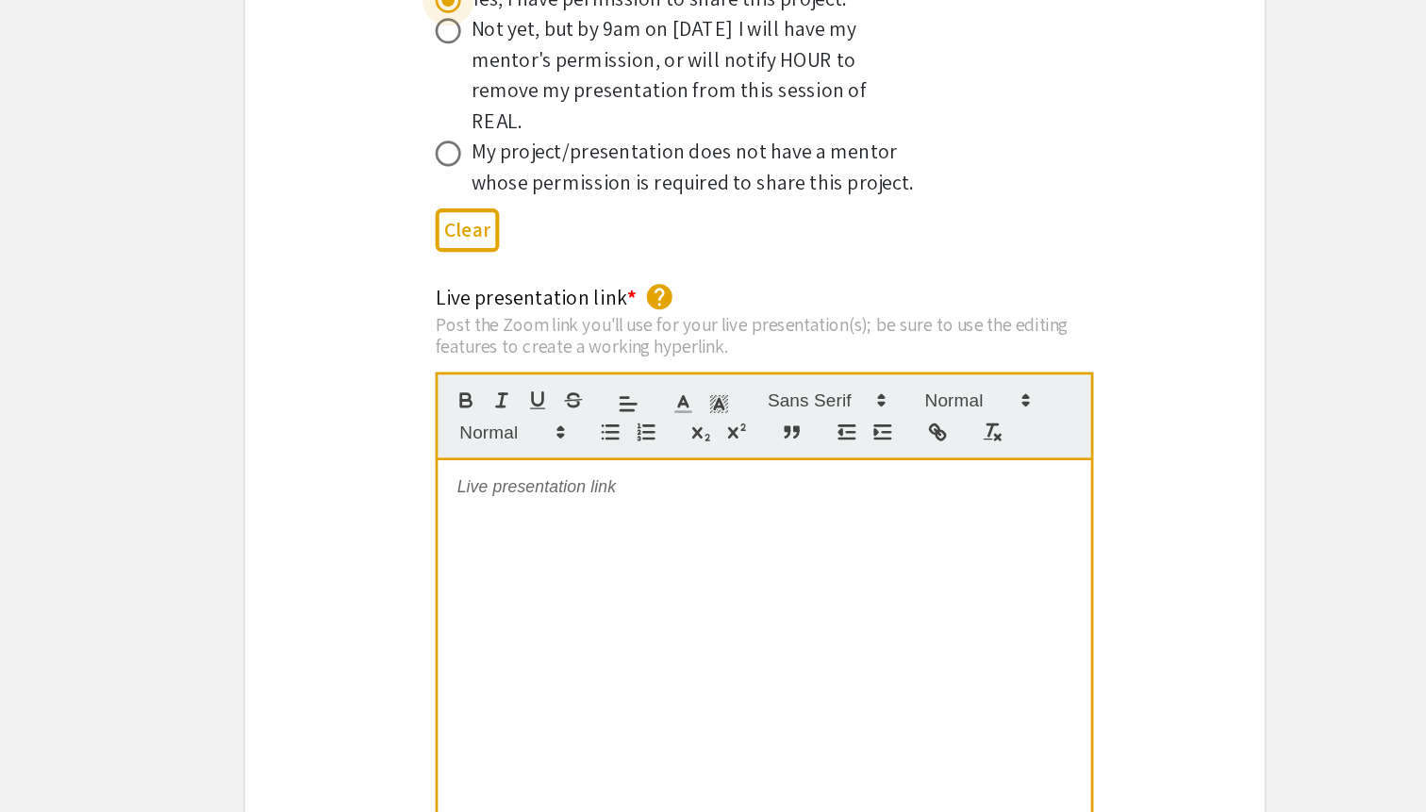
scroll to position [3659, 0]
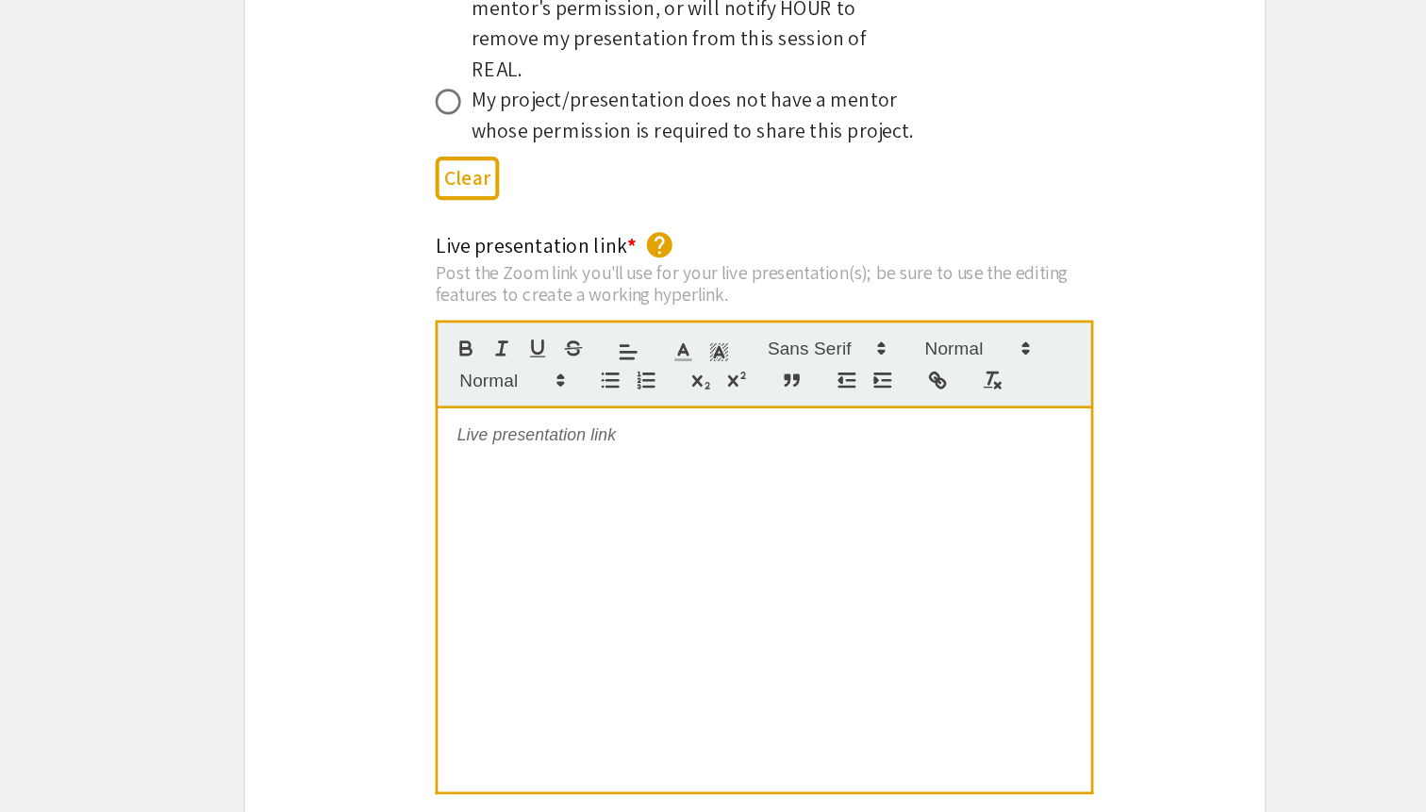
click at [567, 541] on div at bounding box center [720, 655] width 482 height 283
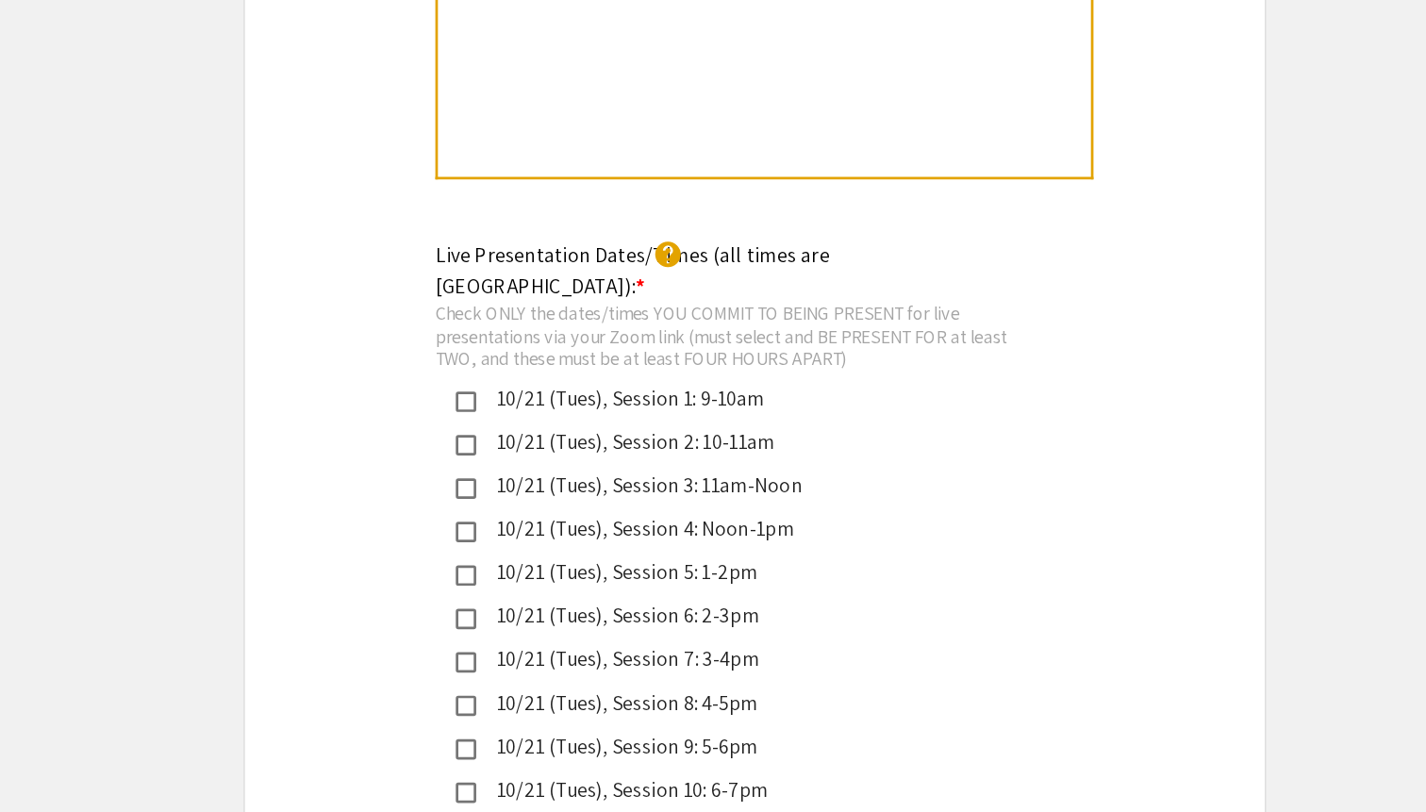
scroll to position [4132, 0]
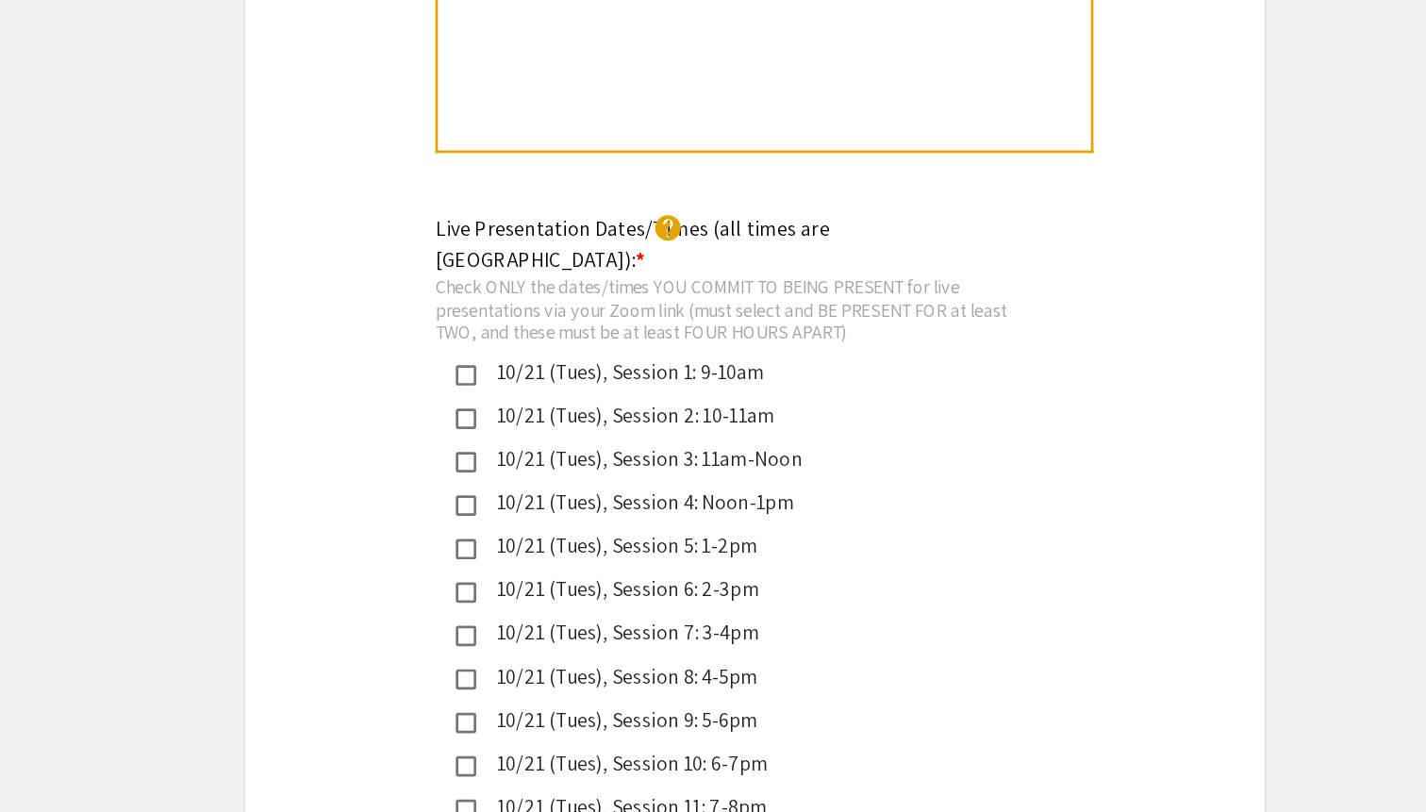
click at [499, 514] on mat-pseudo-checkbox at bounding box center [499, 521] width 15 height 15
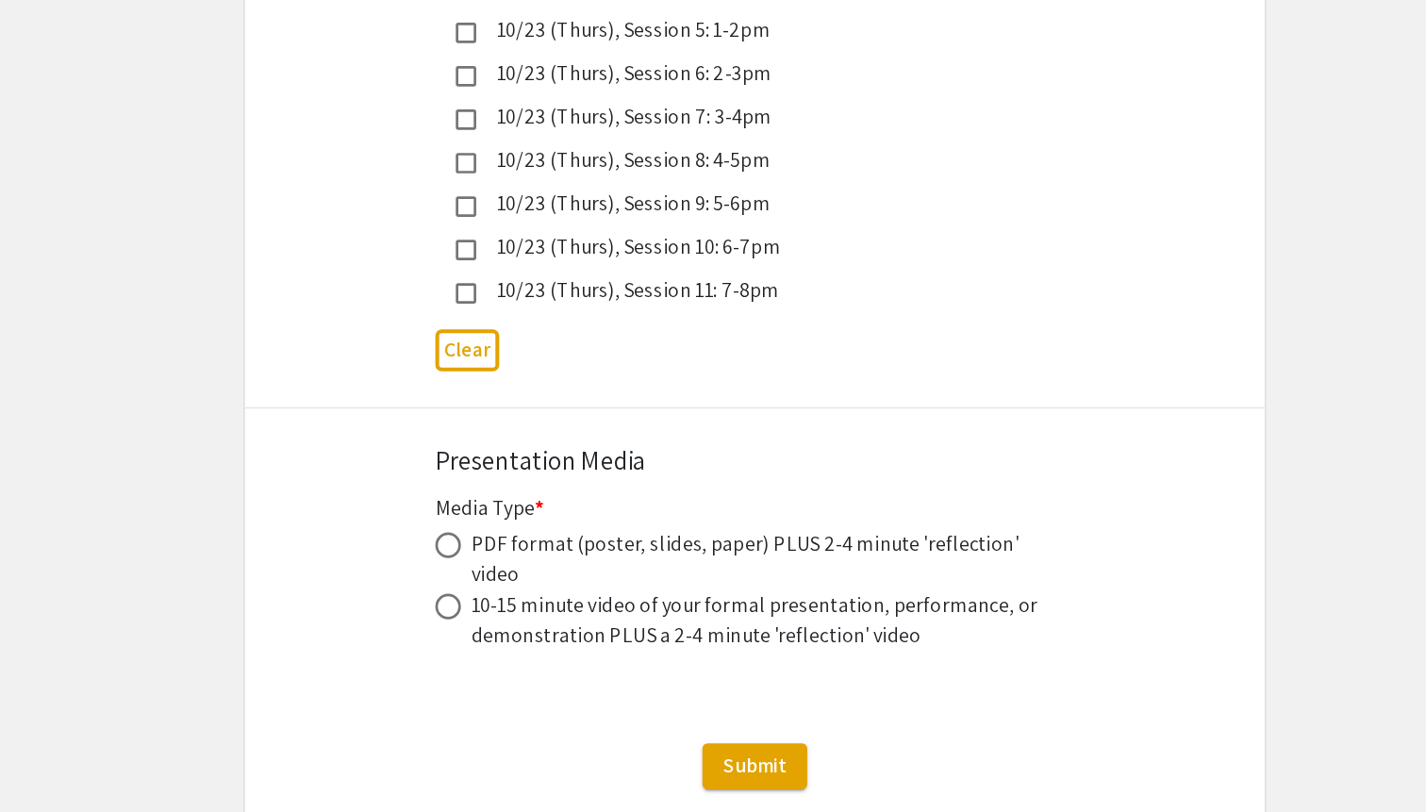
scroll to position [5284, 0]
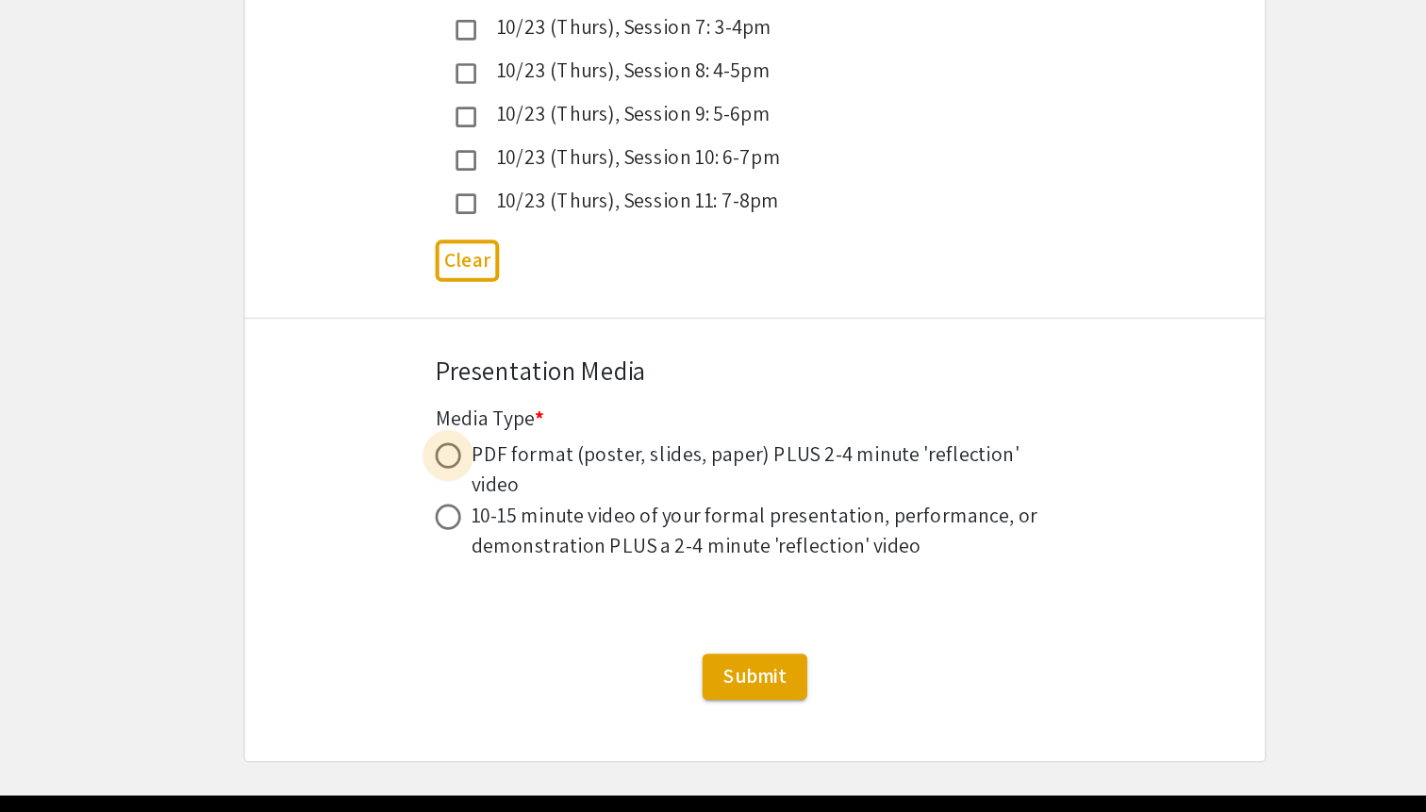
click at [488, 539] on span at bounding box center [486, 548] width 19 height 19
click at [488, 539] on input "radio" at bounding box center [486, 548] width 19 height 19
radio input "true"
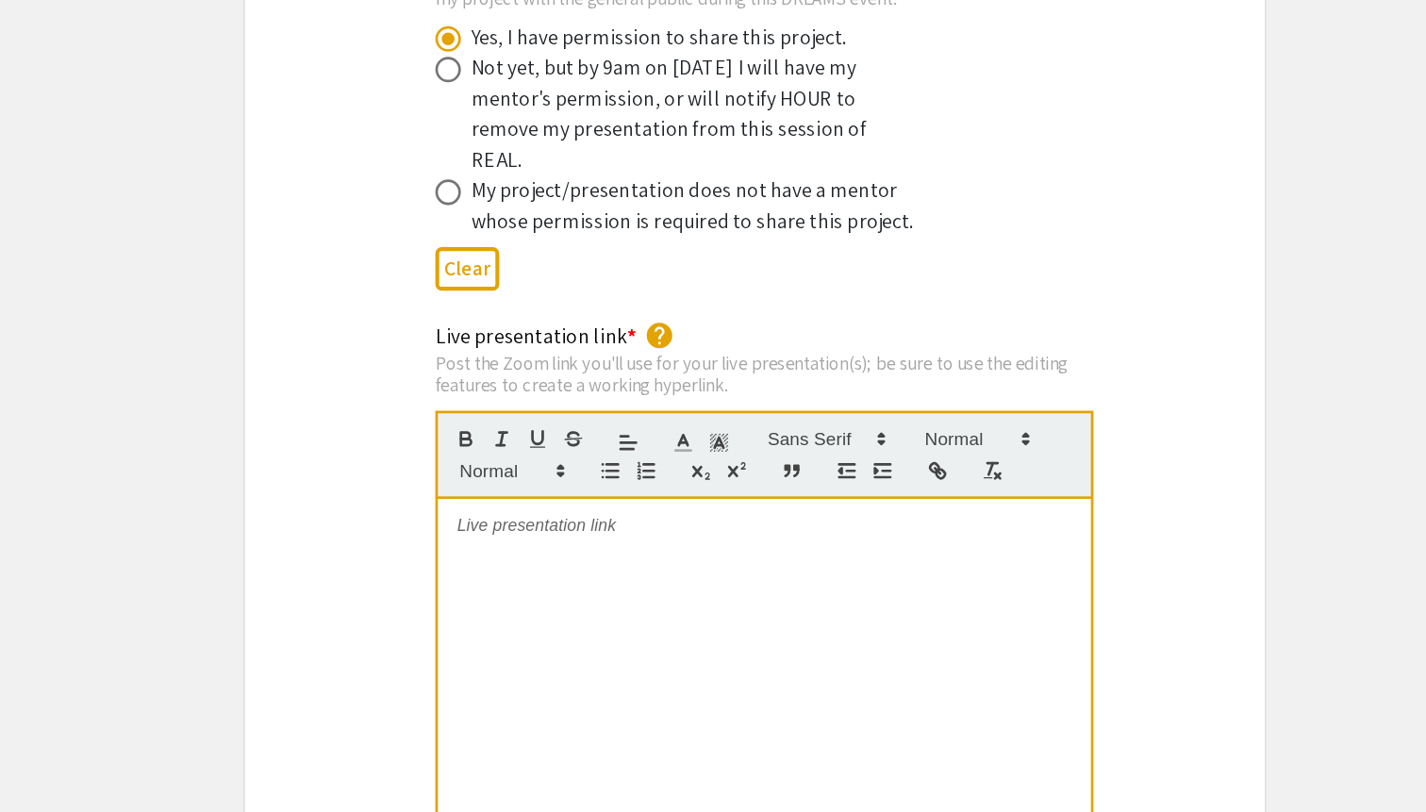
scroll to position [3680, 0]
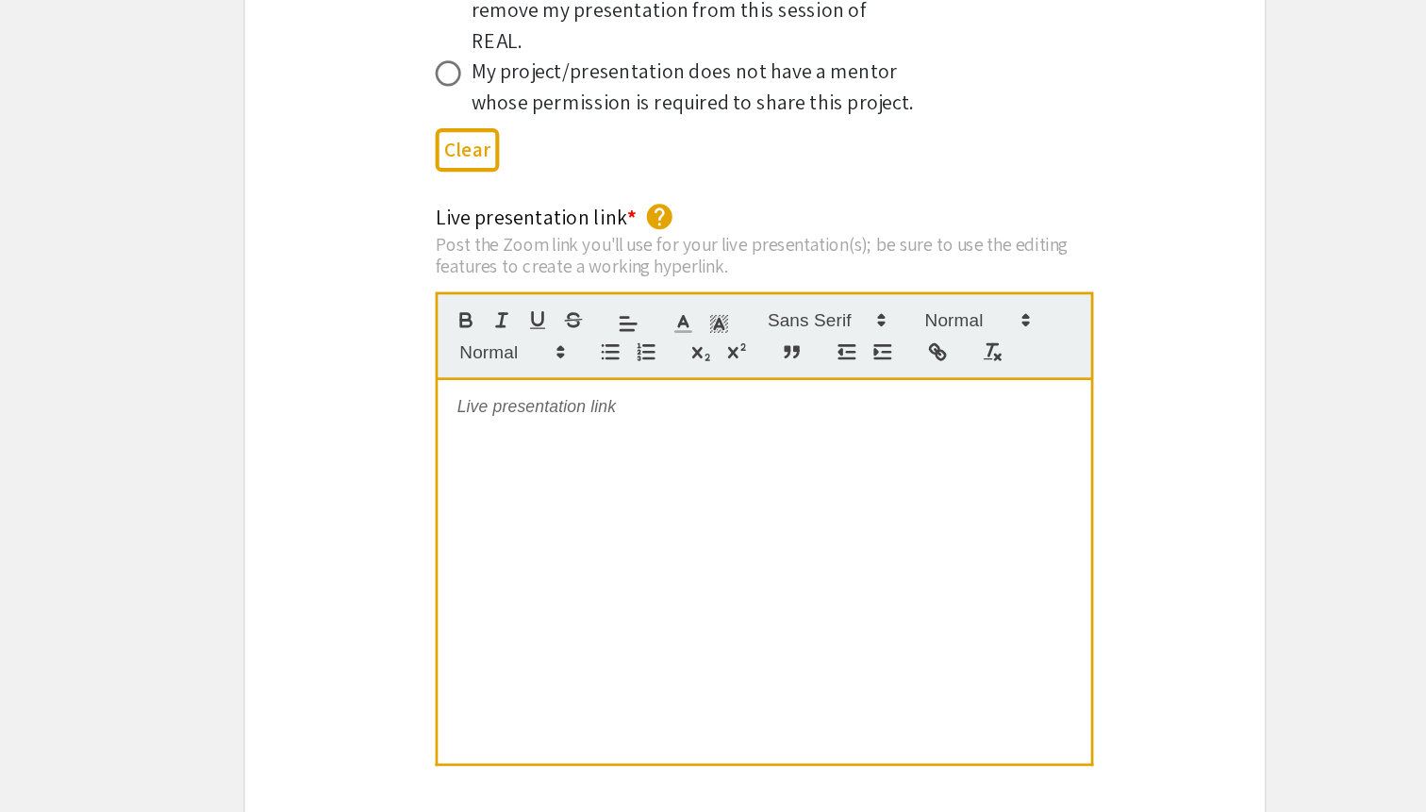
click at [635, 502] on div at bounding box center [720, 634] width 482 height 283
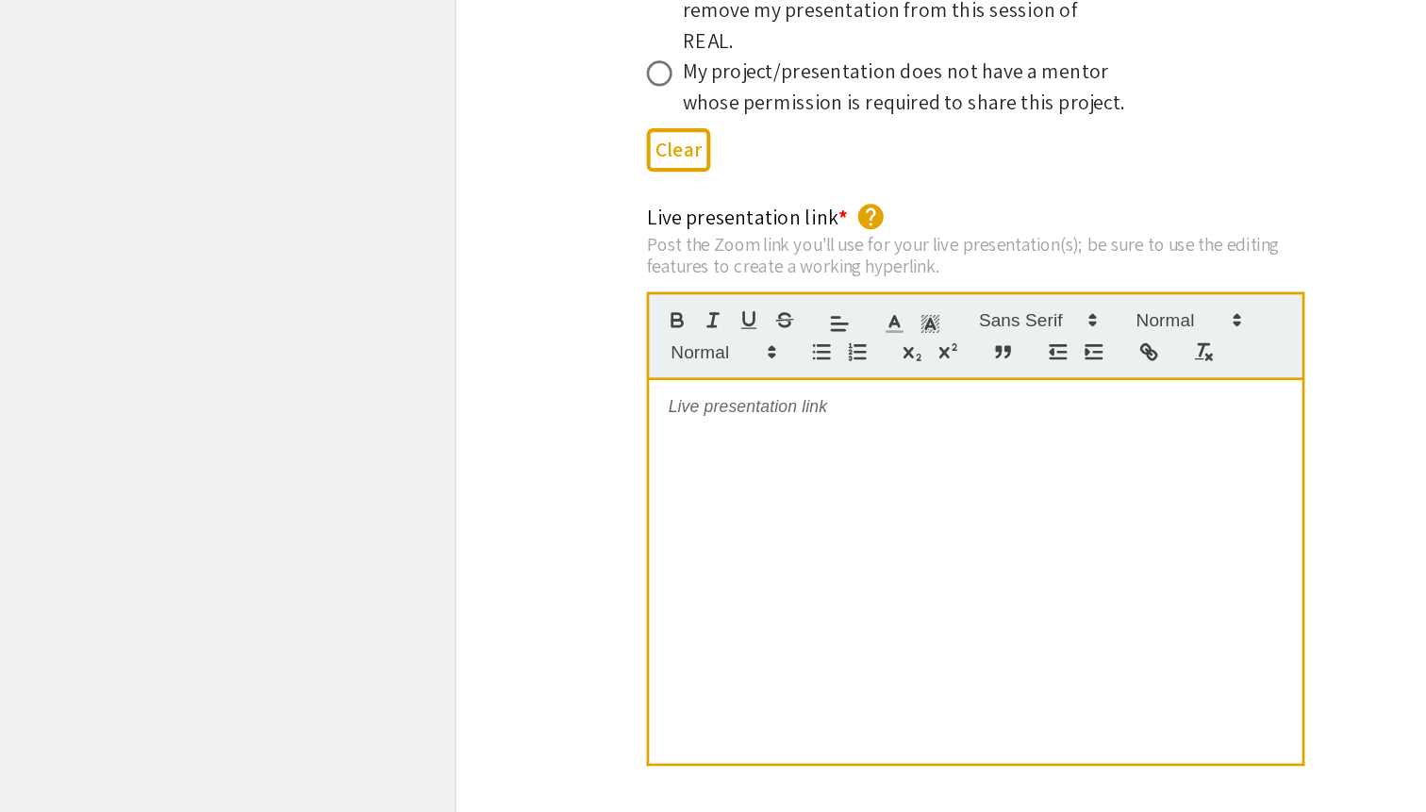
scroll to position [0, 0]
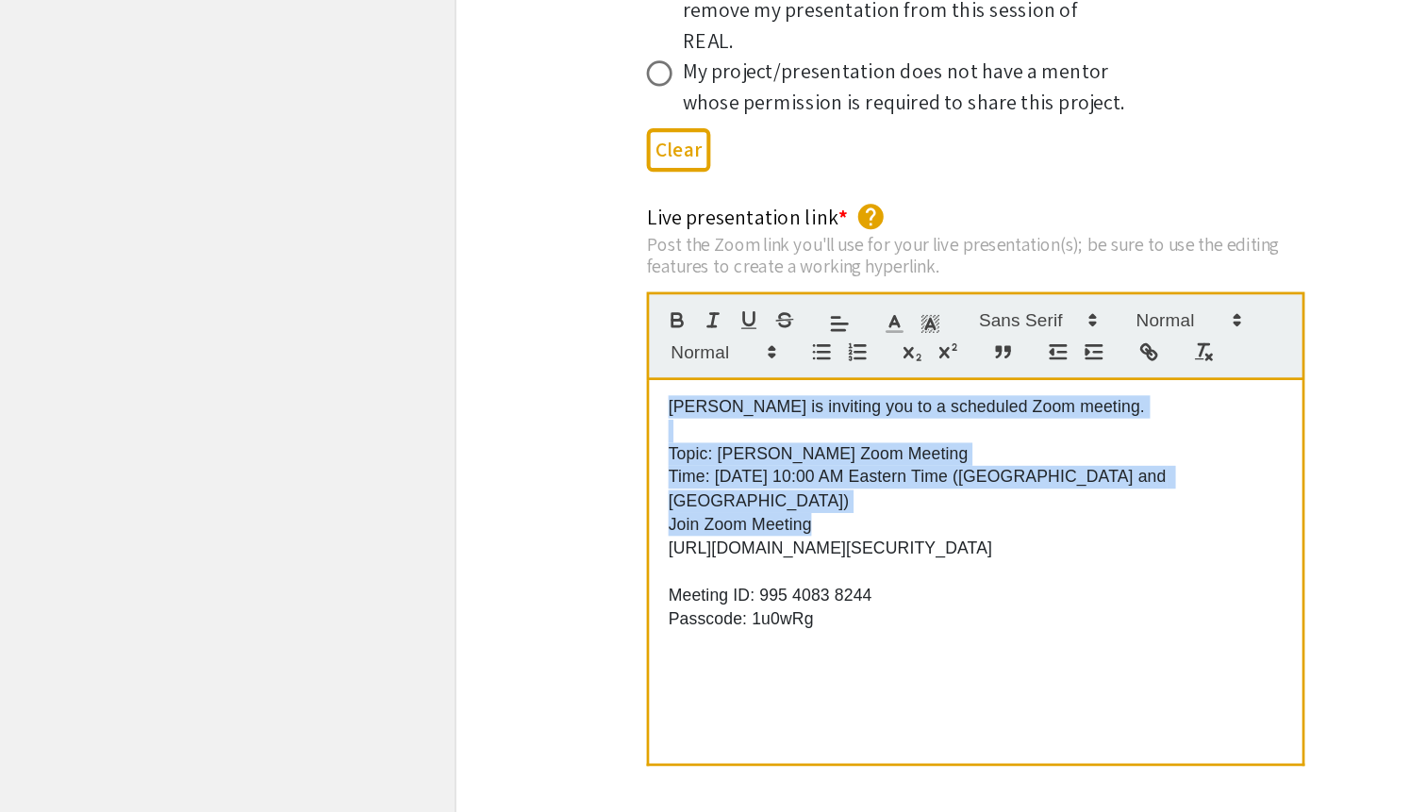
drag, startPoint x: 628, startPoint y: 543, endPoint x: 479, endPoint y: 461, distance: 170.1
click at [479, 493] on div "Alex Dong is inviting you to a scheduled Zoom meeting. Topic: Alex Dong's Zoom …" at bounding box center [720, 634] width 482 height 283
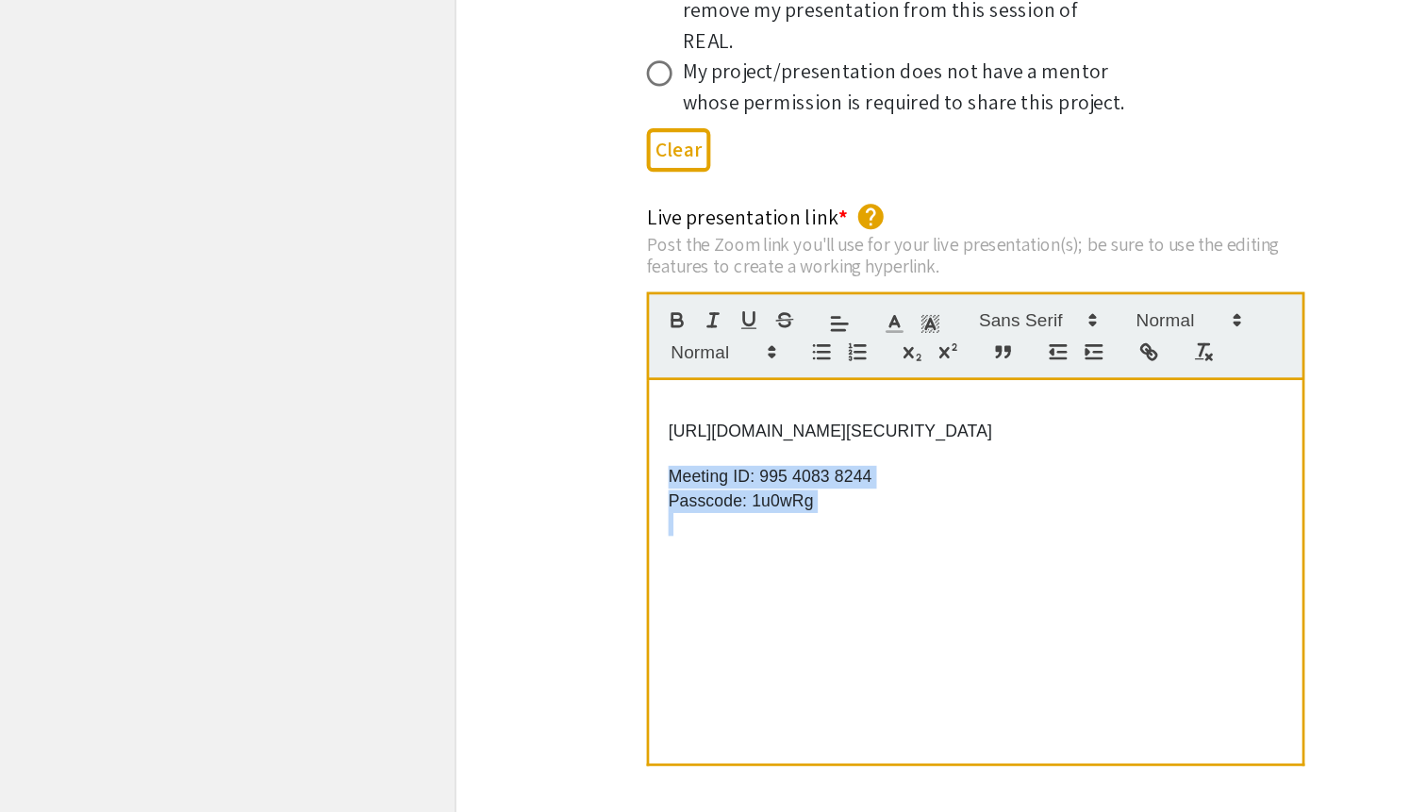
drag, startPoint x: 657, startPoint y: 561, endPoint x: 486, endPoint y: 522, distance: 175.9
click at [486, 522] on div "[URL][DOMAIN_NAME][SECURITY_DATA] Meeting ID: 995 4083 8244 Passcode: 1u0wRg" at bounding box center [720, 634] width 482 height 283
click at [493, 522] on p "[URL][DOMAIN_NAME][SECURITY_DATA]" at bounding box center [719, 530] width 453 height 17
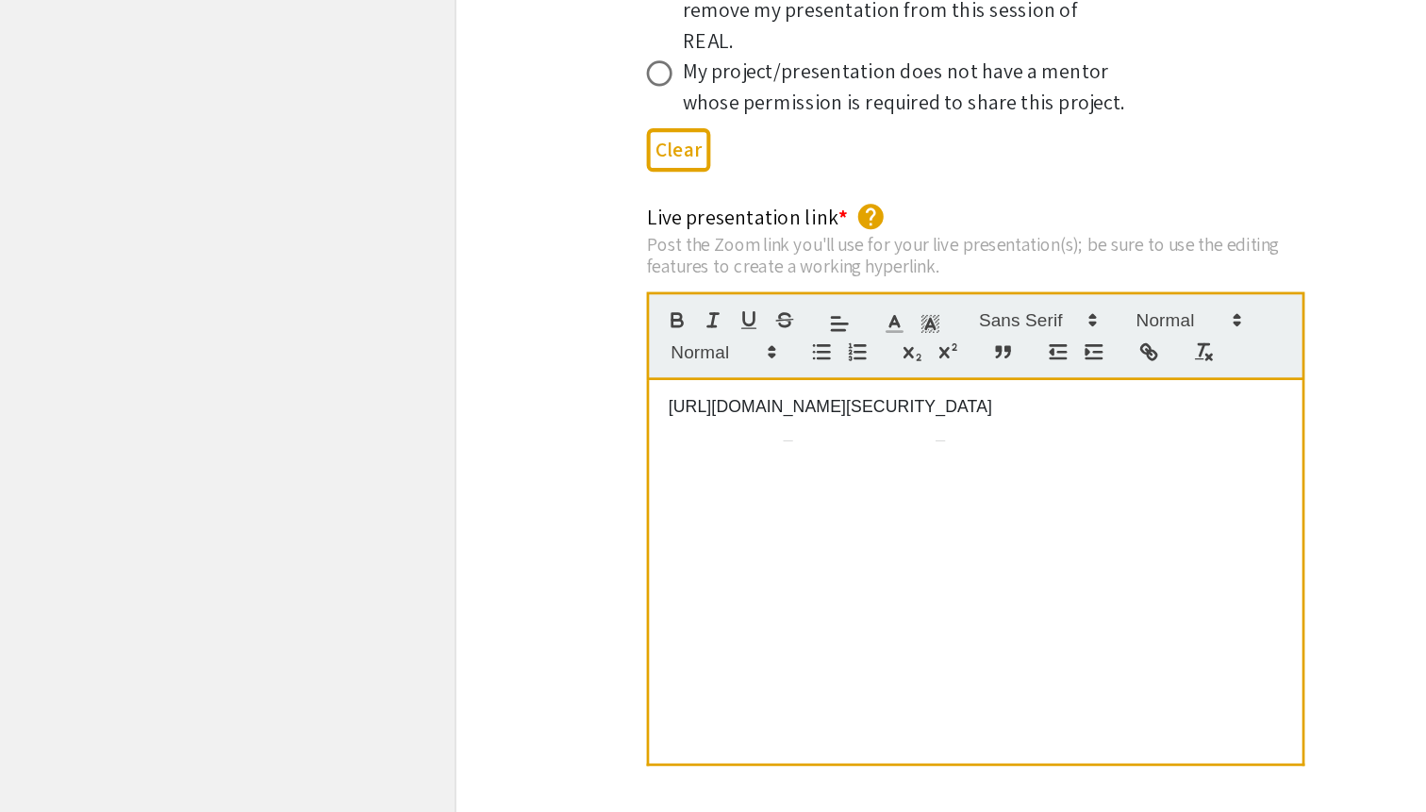
click at [517, 504] on p "[URL][DOMAIN_NAME][SECURITY_DATA]" at bounding box center [719, 512] width 453 height 17
click at [938, 504] on p "[URL][DOMAIN_NAME][SECURITY_DATA]" at bounding box center [719, 512] width 453 height 17
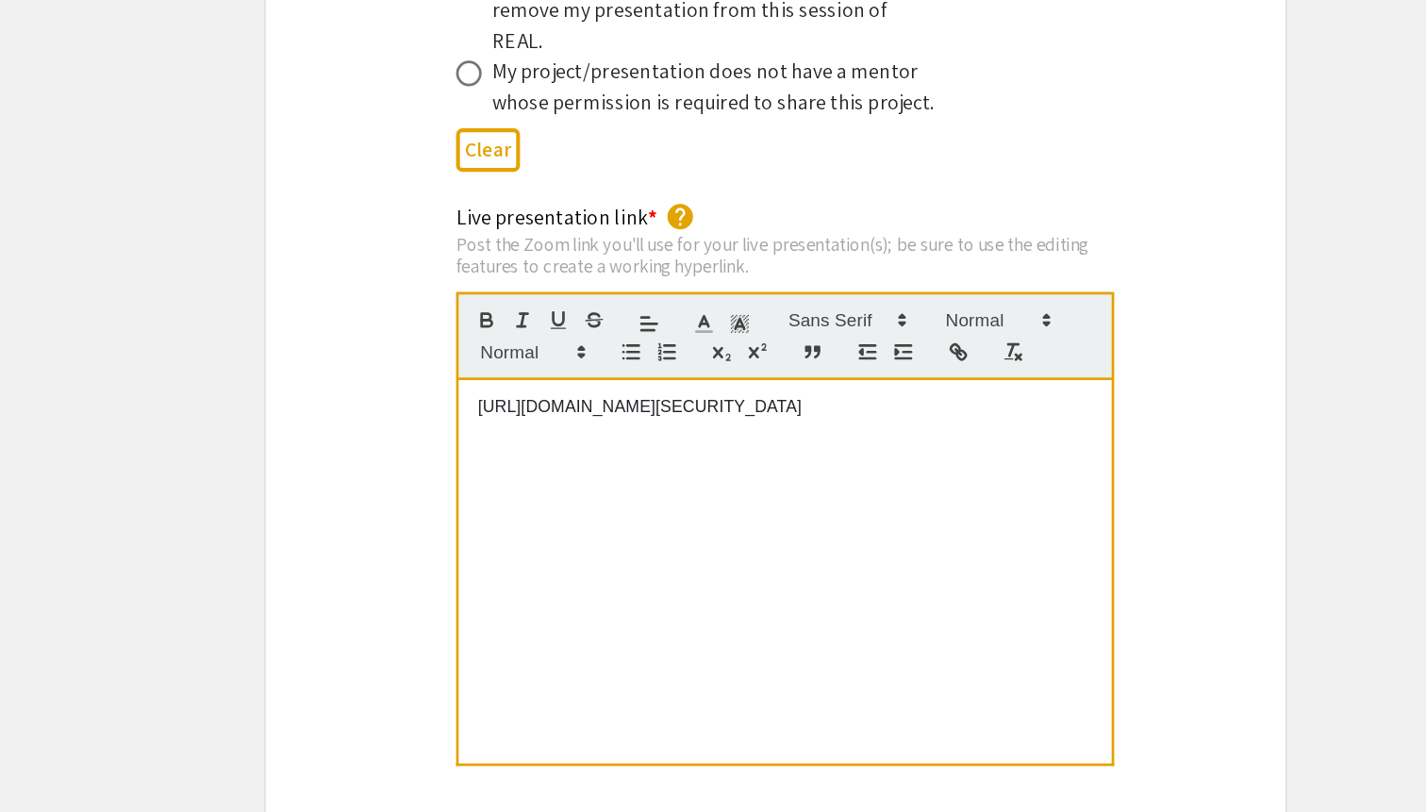
click at [723, 504] on p "[URL][DOMAIN_NAME][SECURITY_DATA]" at bounding box center [719, 512] width 453 height 17
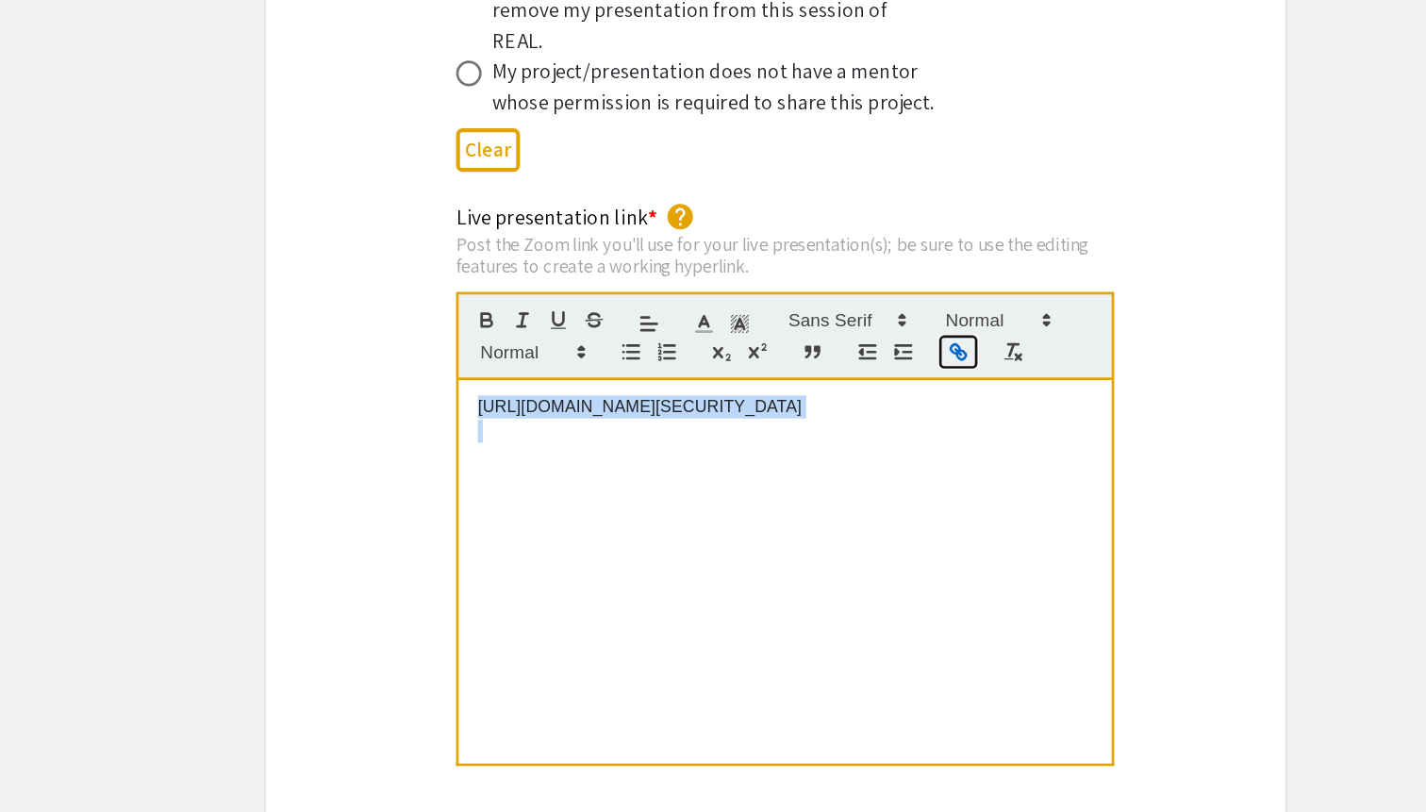
click at [848, 471] on icon "button" at bounding box center [850, 474] width 7 height 7
type input "[URL][DOMAIN_NAME][SECURITY_DATA]"
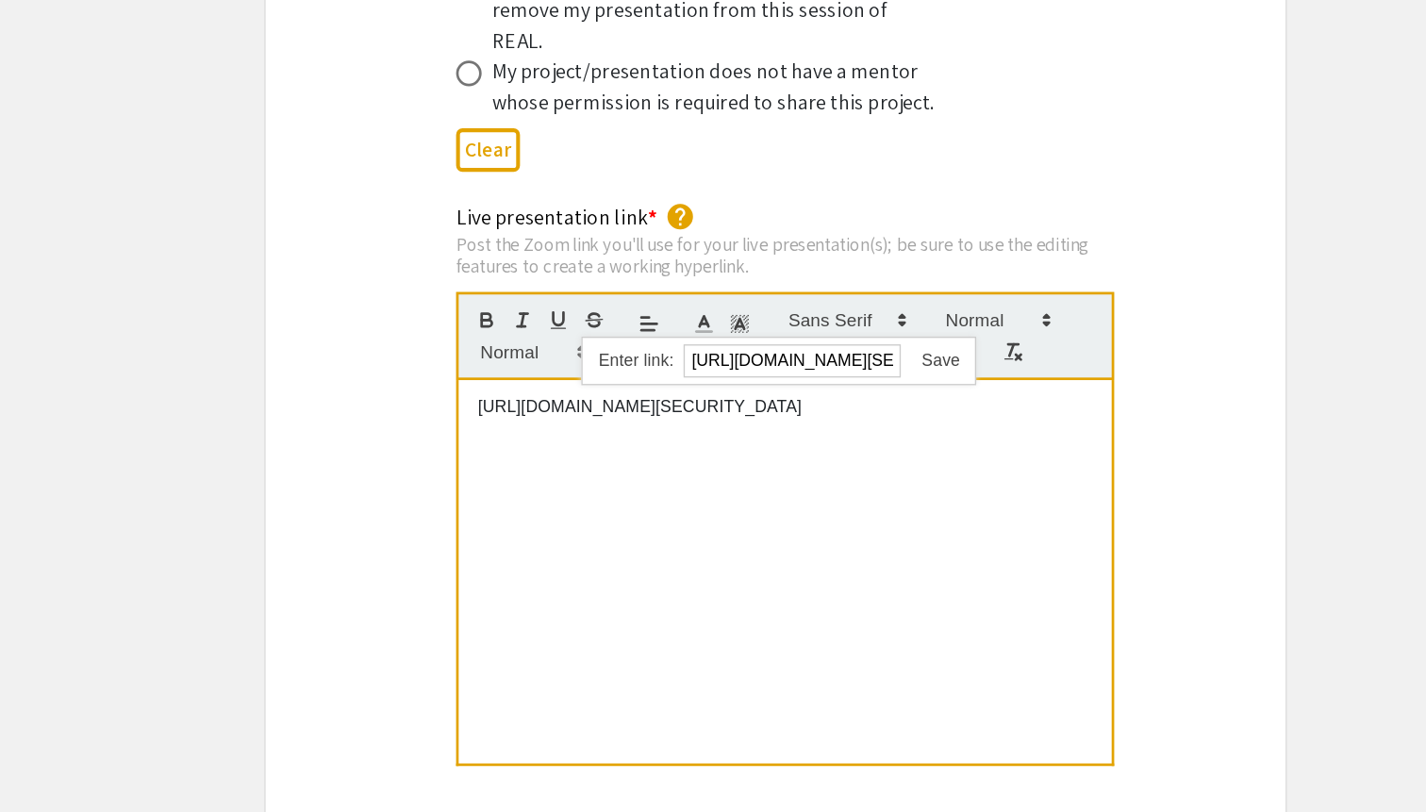
click at [827, 471] on link at bounding box center [826, 478] width 43 height 14
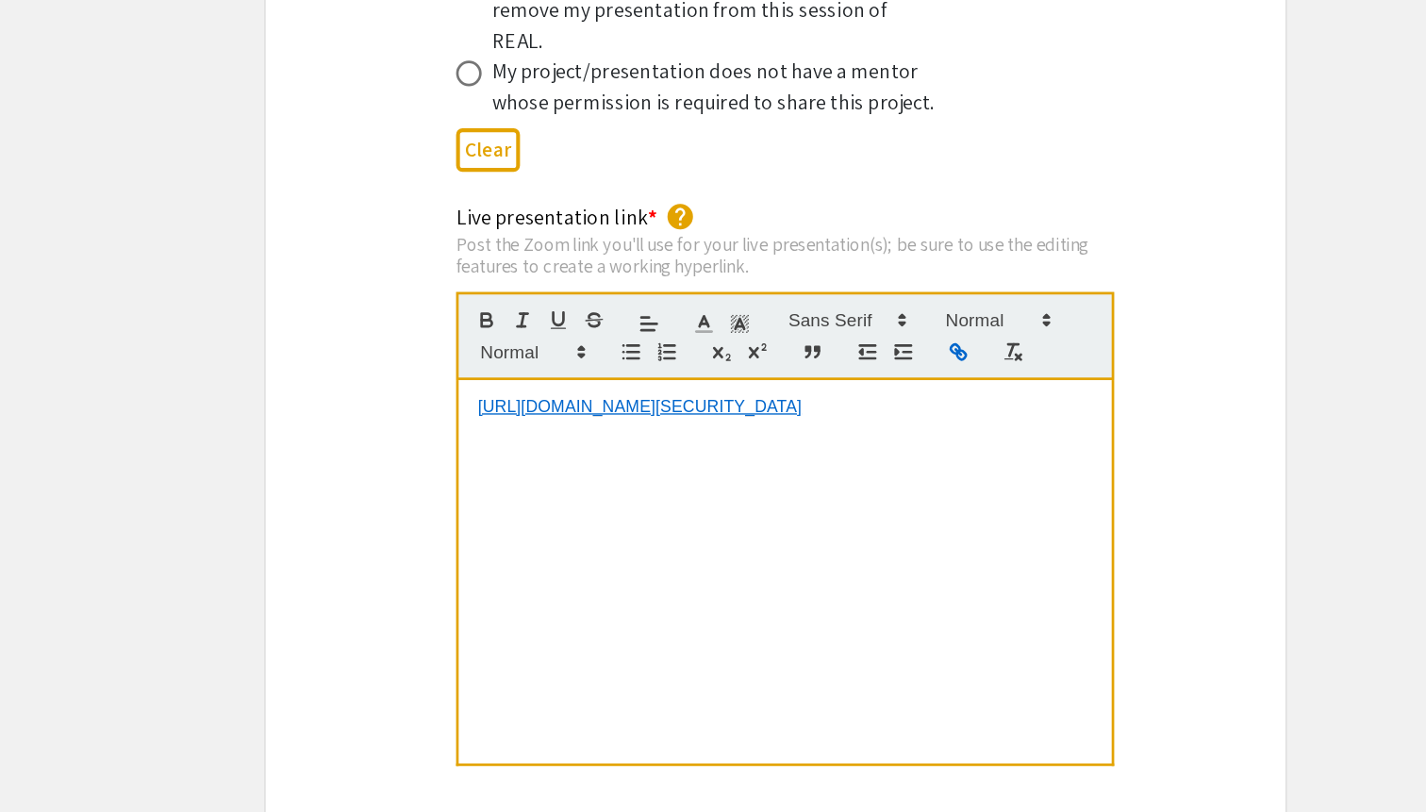
click at [654, 556] on p at bounding box center [719, 564] width 453 height 17
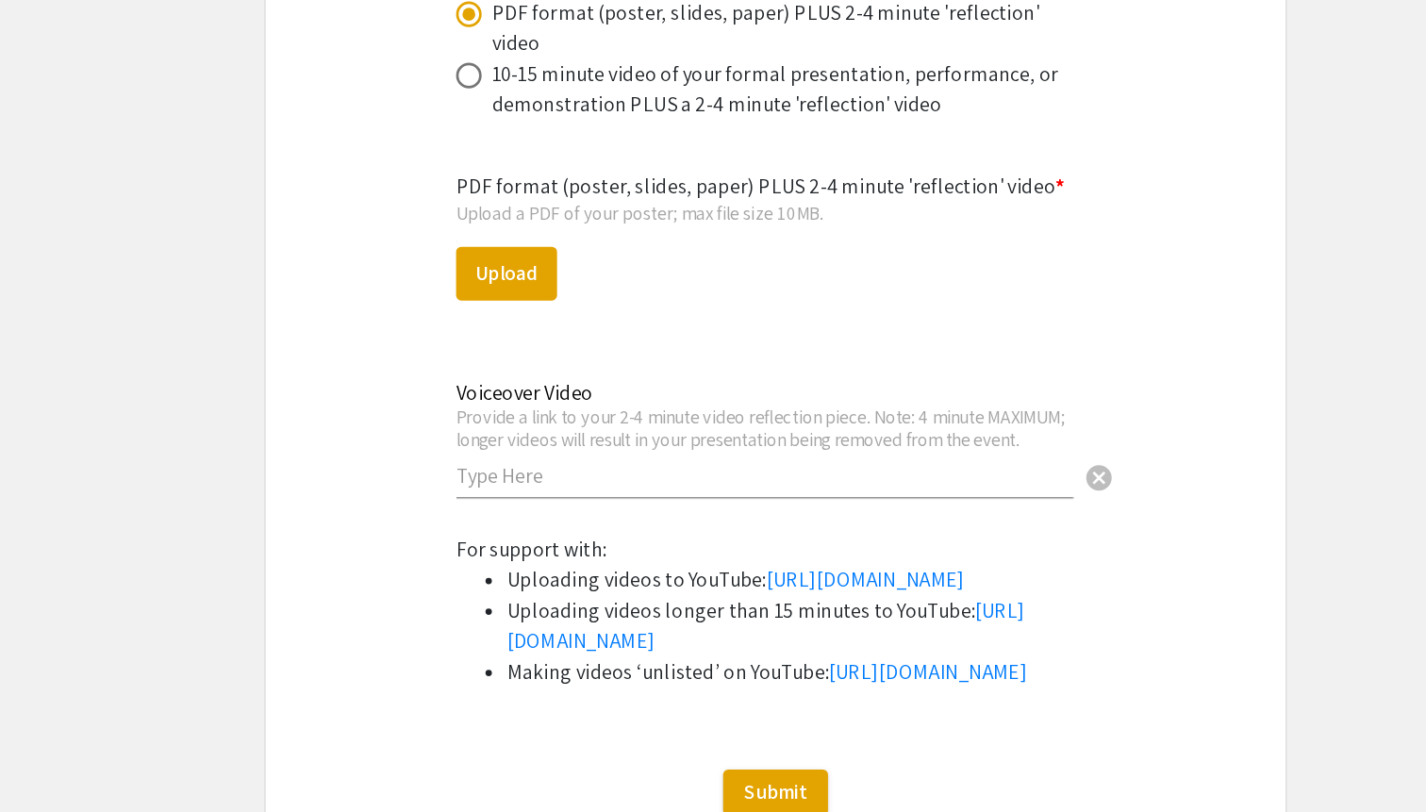
scroll to position [5630, 0]
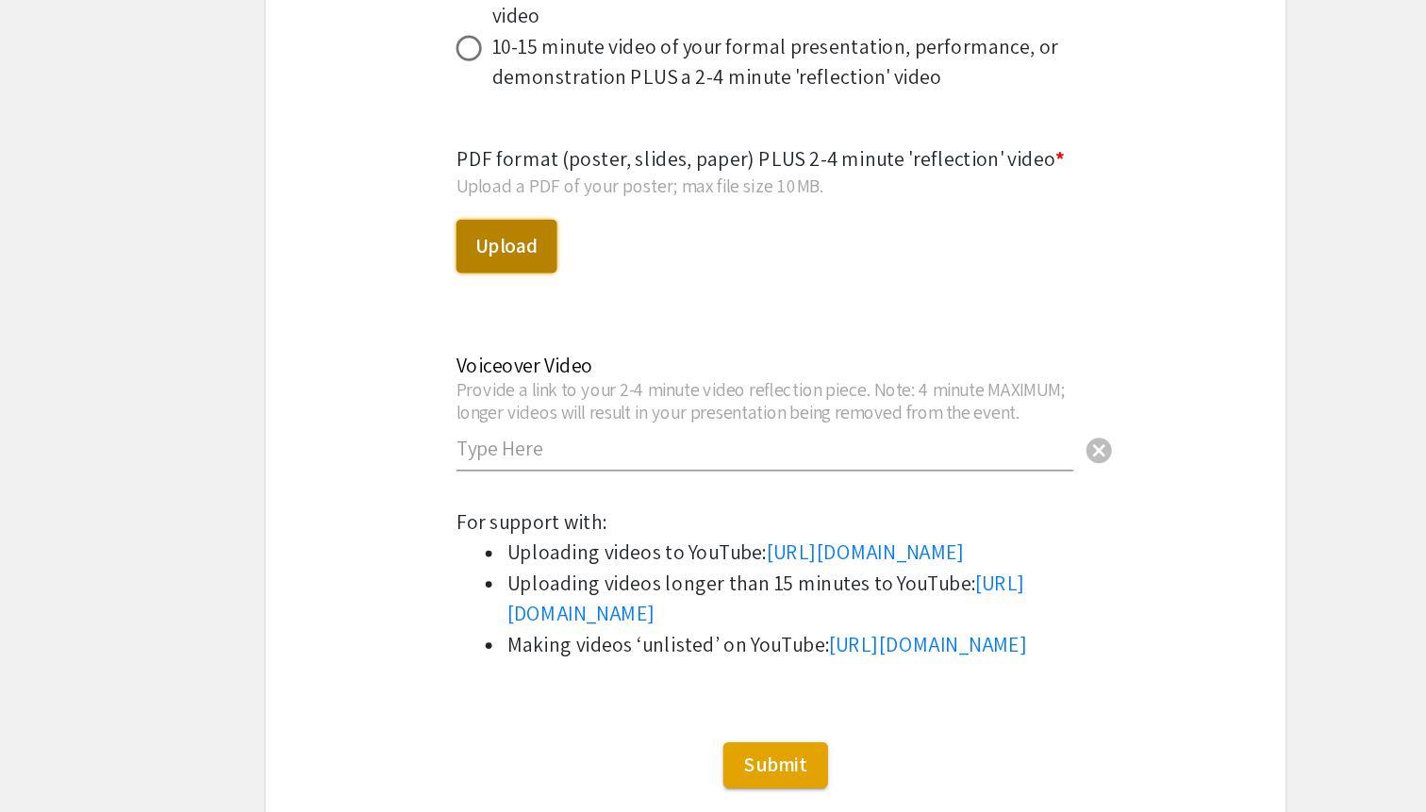
click at [504, 374] on button "Upload" at bounding box center [514, 394] width 74 height 40
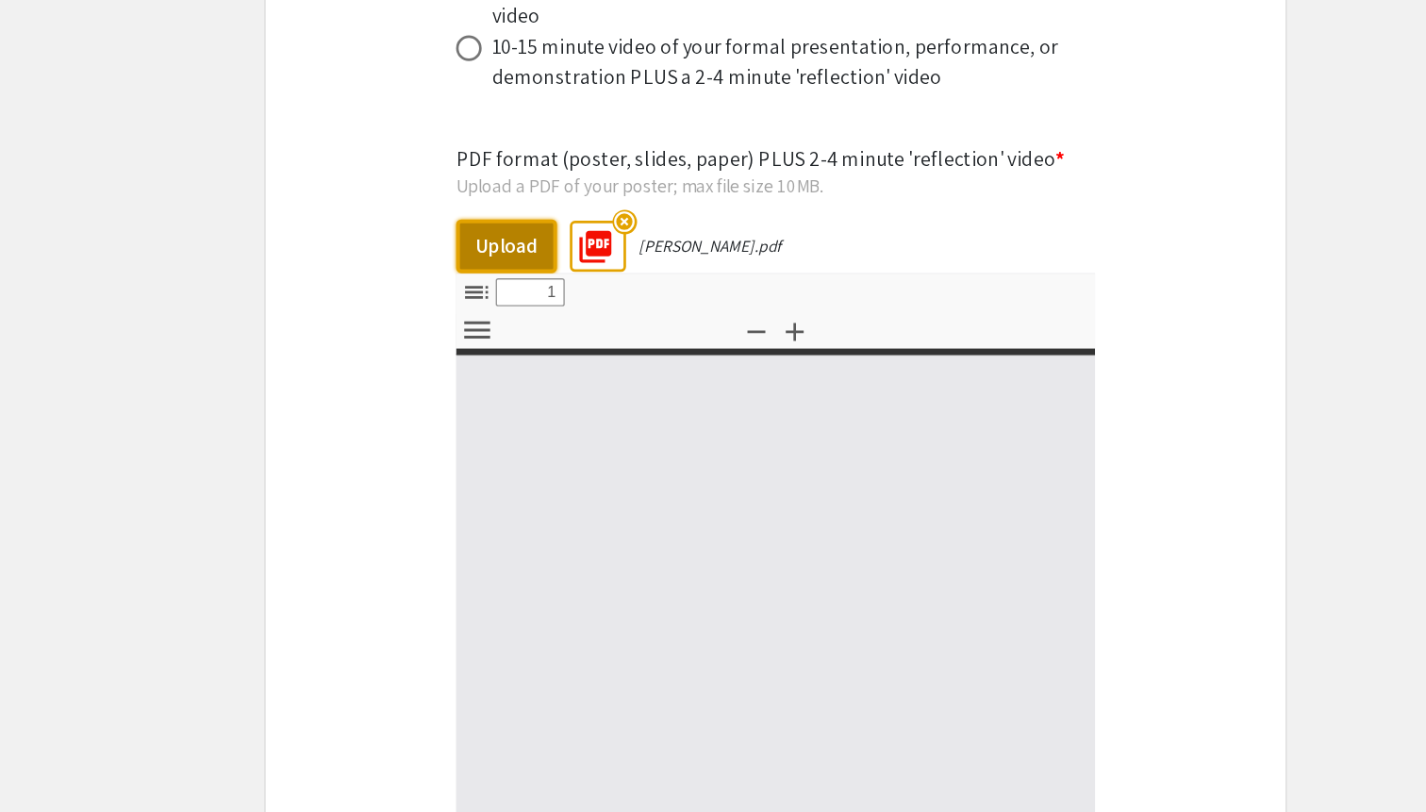
select select "custom"
type input "0"
select select "custom"
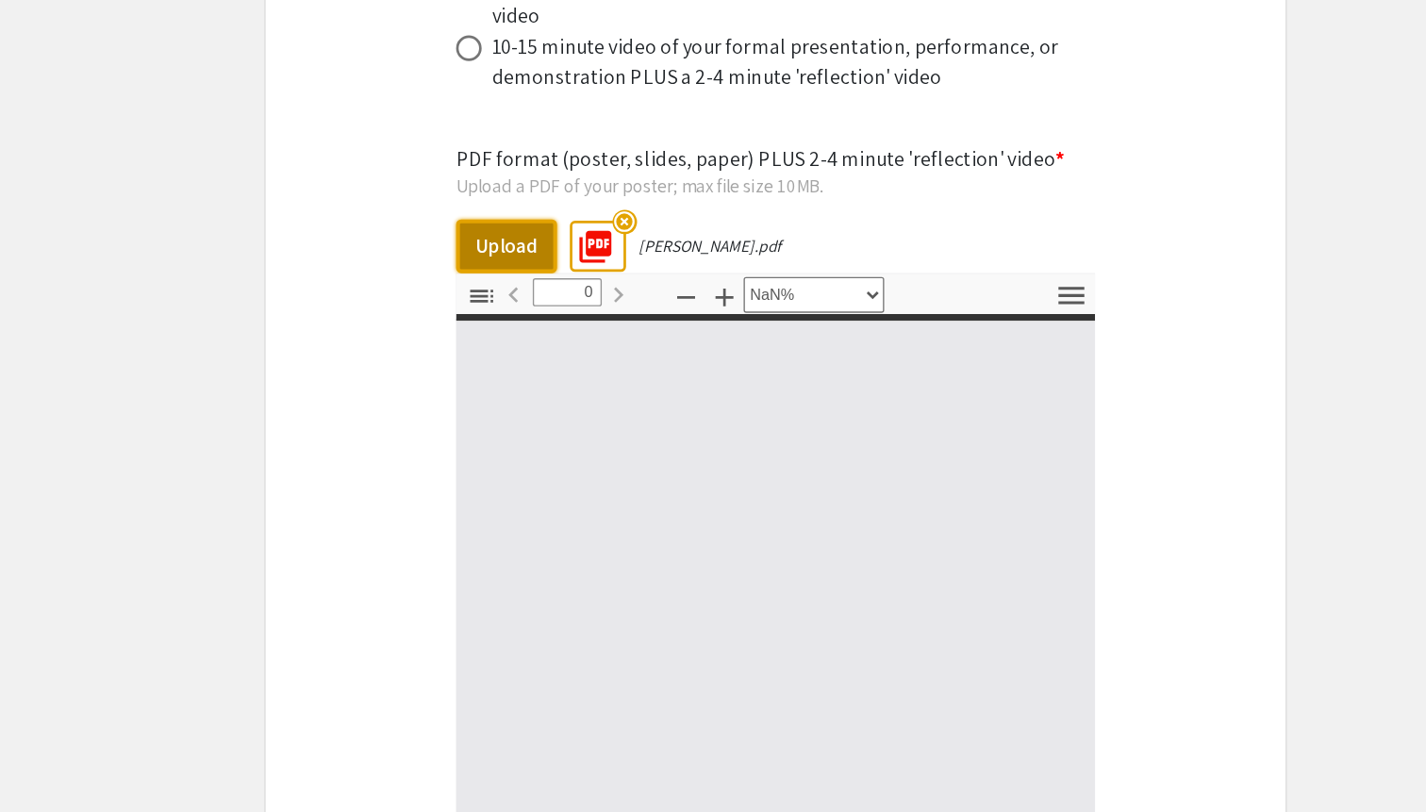
type input "1"
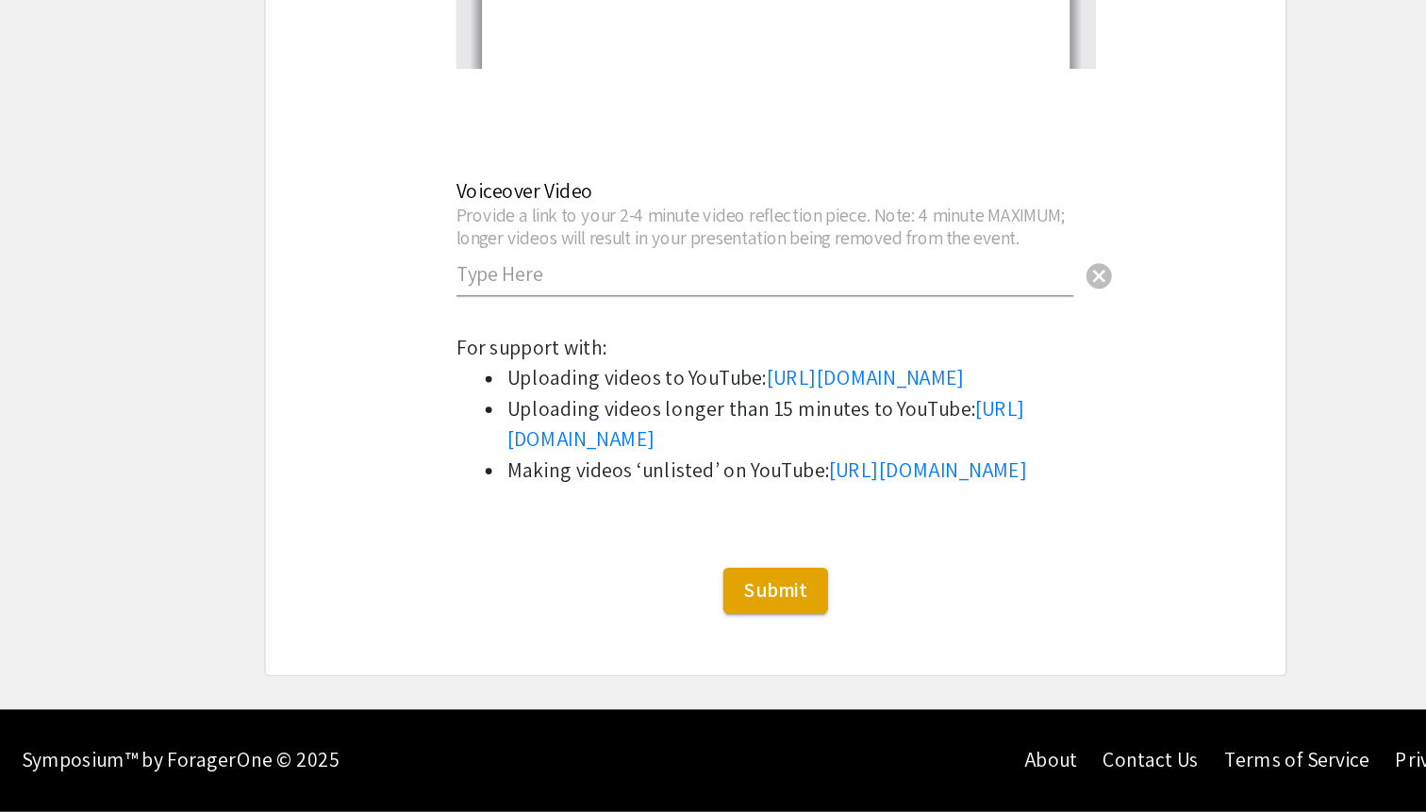
select select "auto"
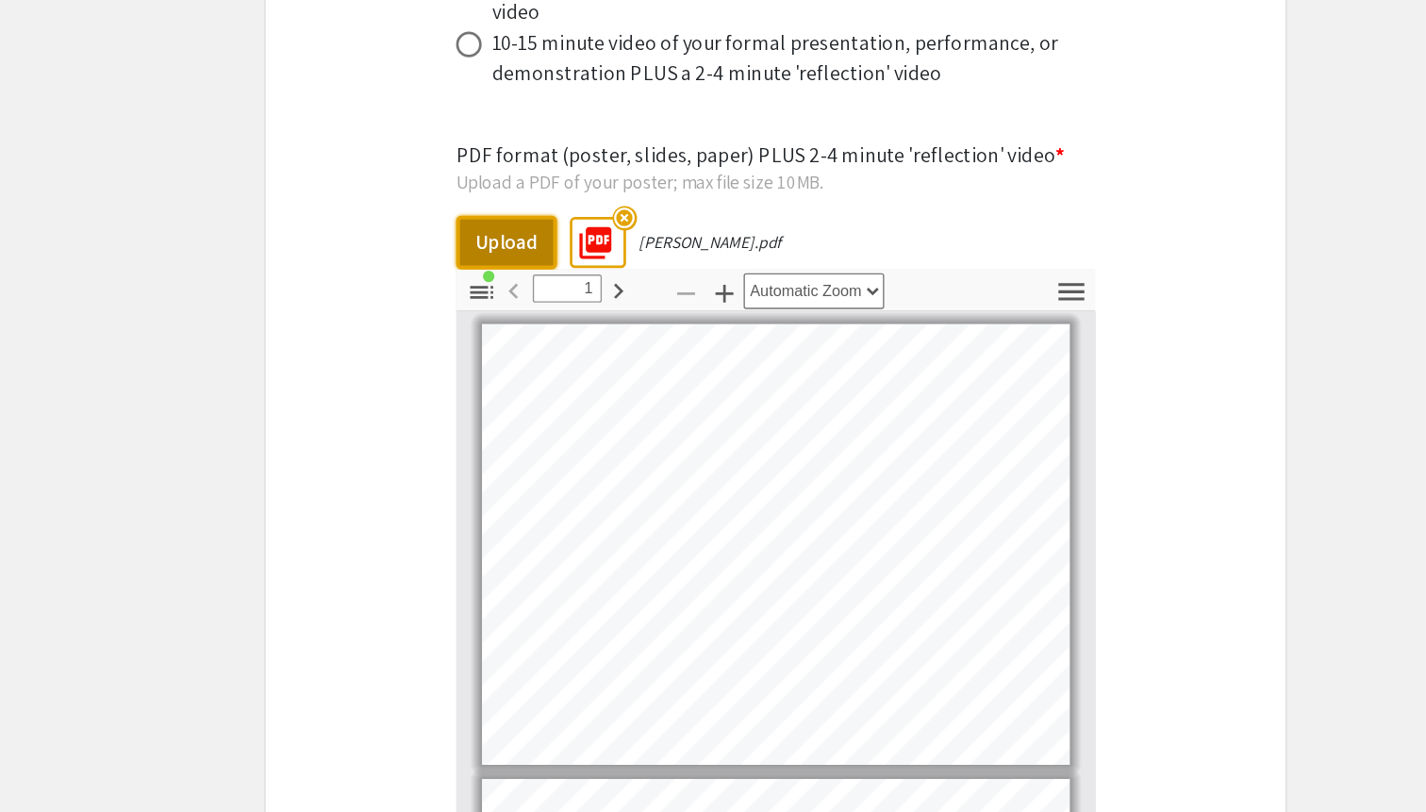
scroll to position [5843, 0]
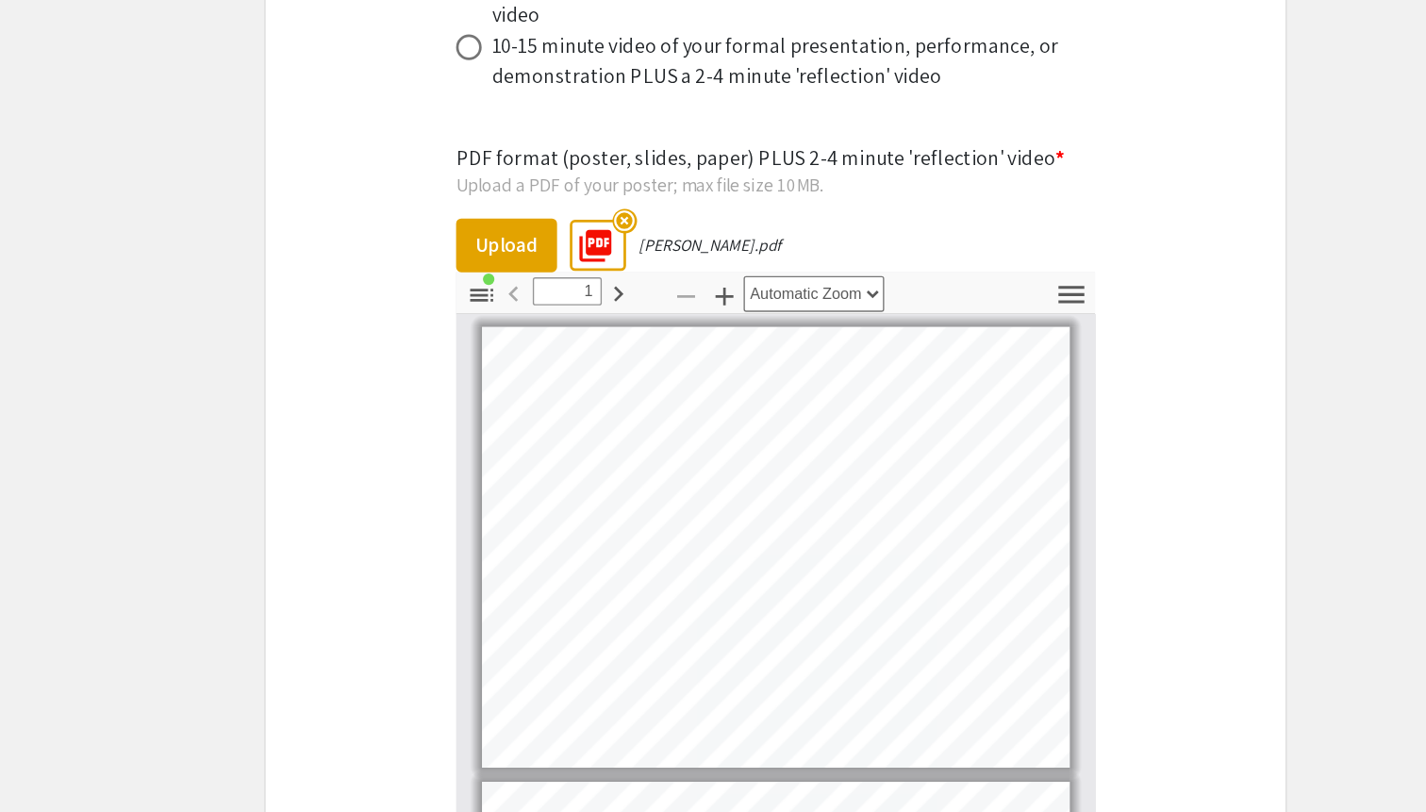
click at [596, 155] on mat-icon "highlight_off" at bounding box center [601, 164] width 18 height 18
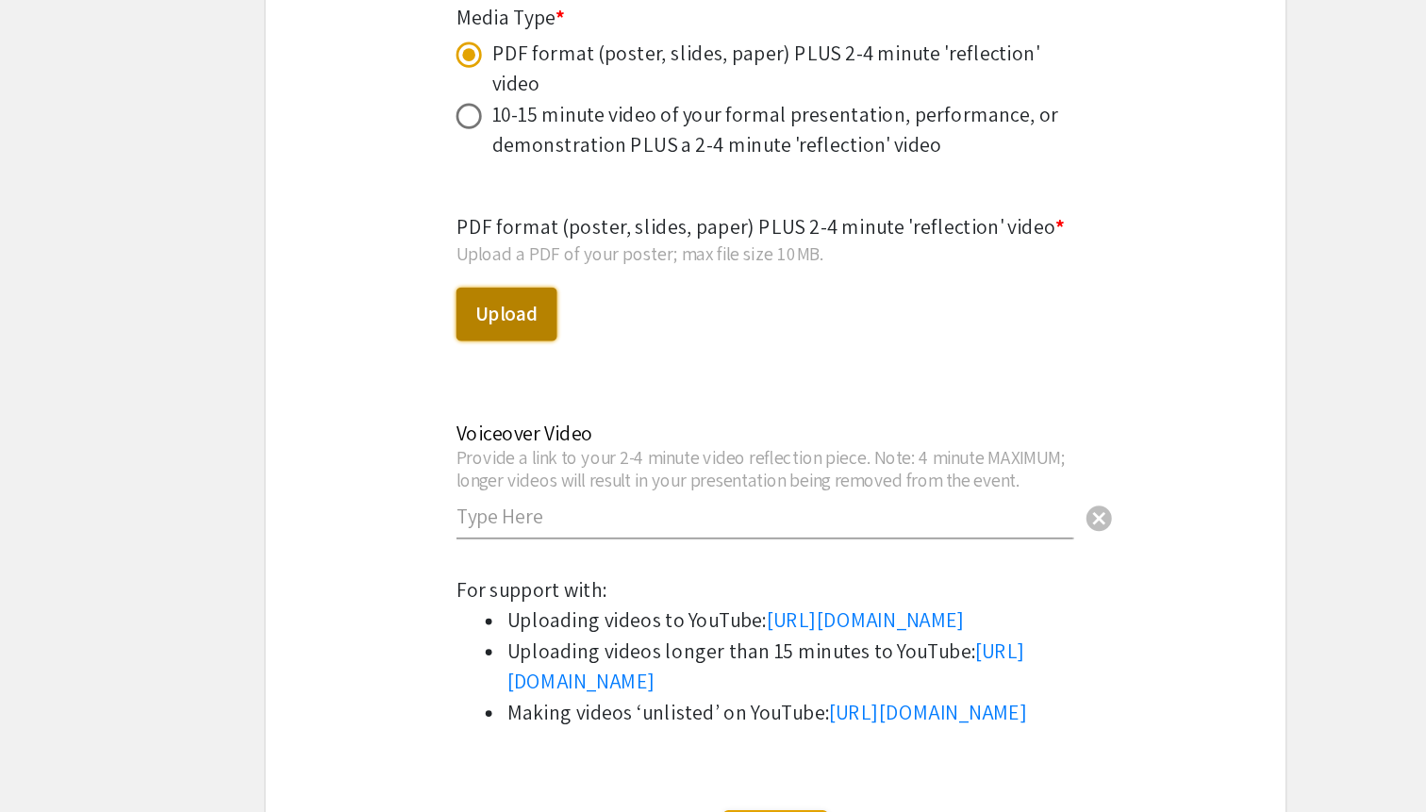
click at [530, 246] on button "Upload" at bounding box center [514, 266] width 74 height 40
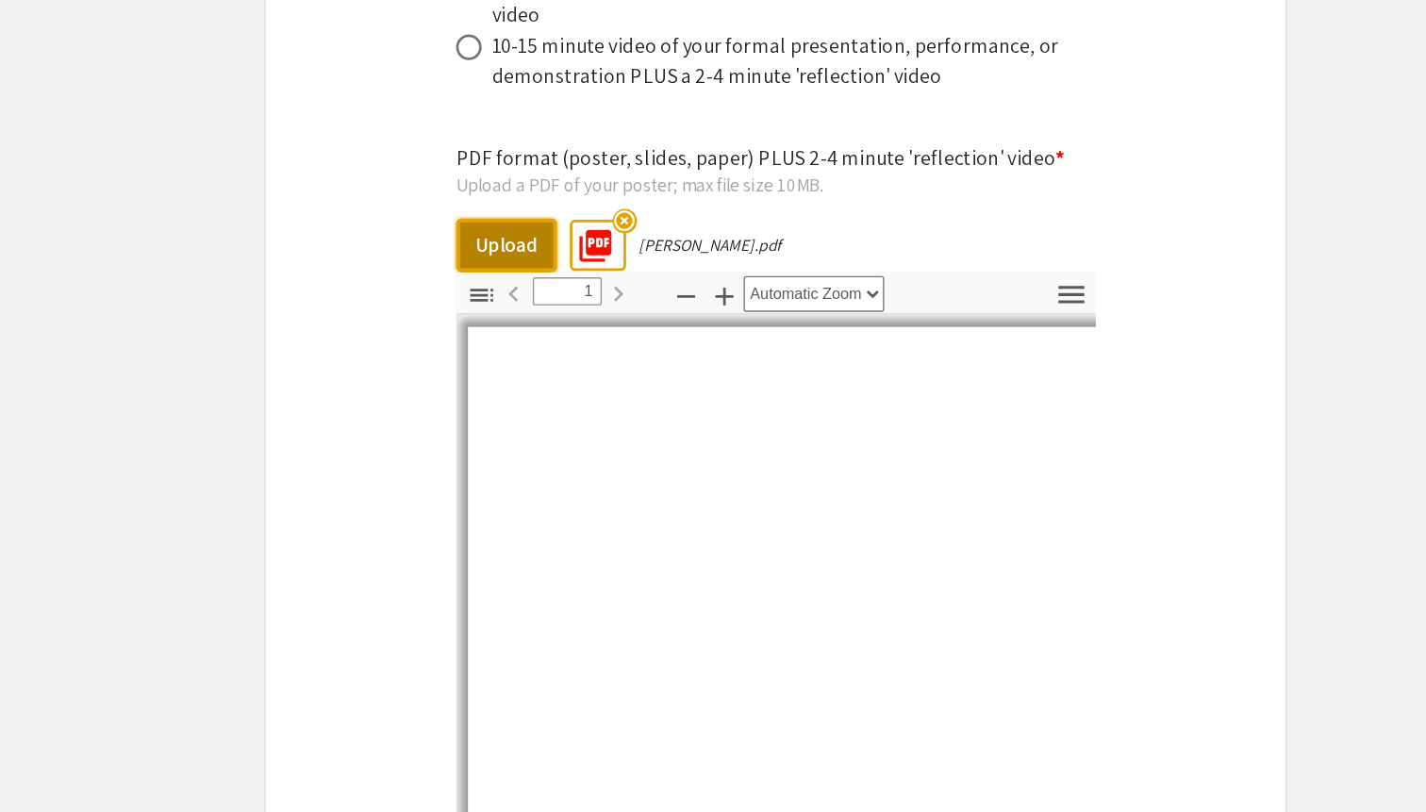
select select "auto"
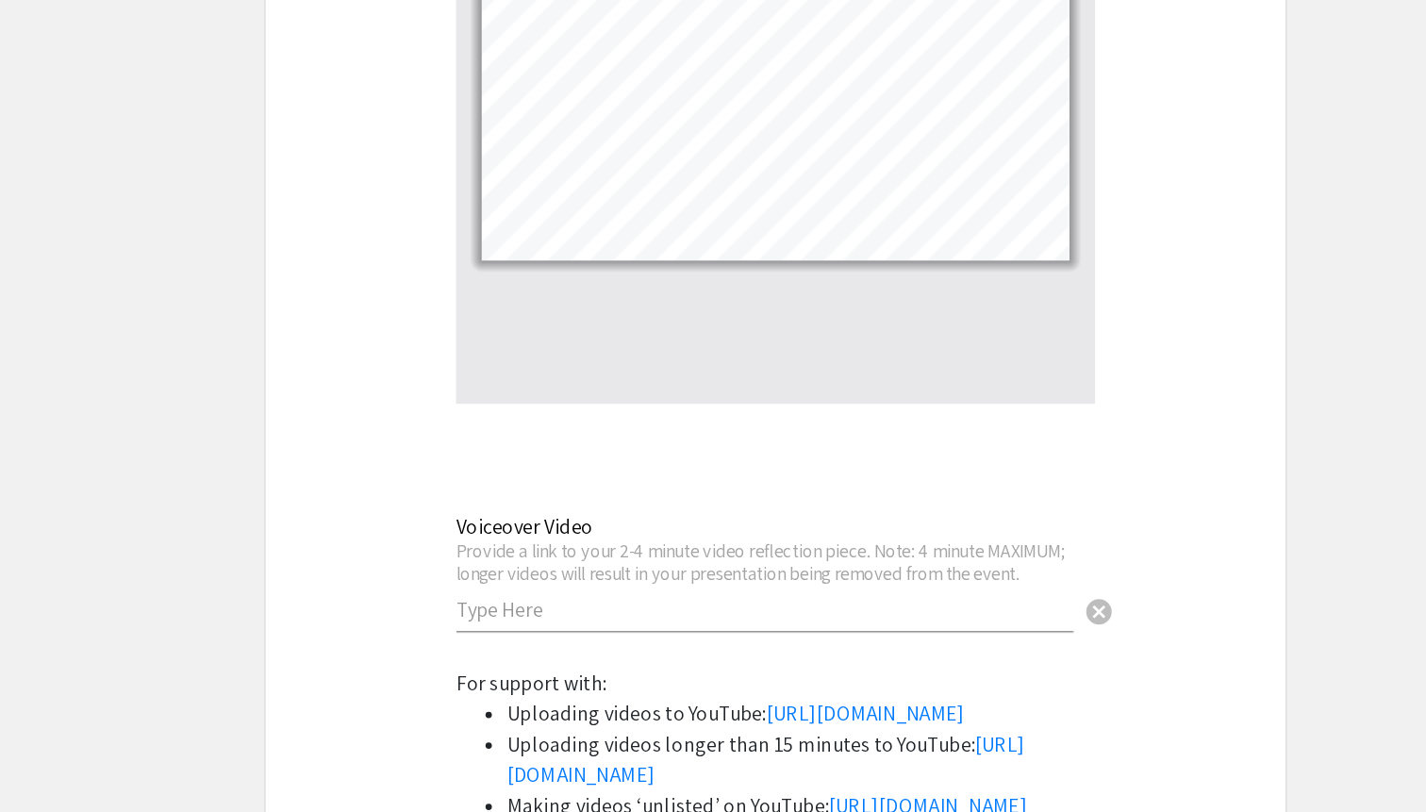
scroll to position [6208, 0]
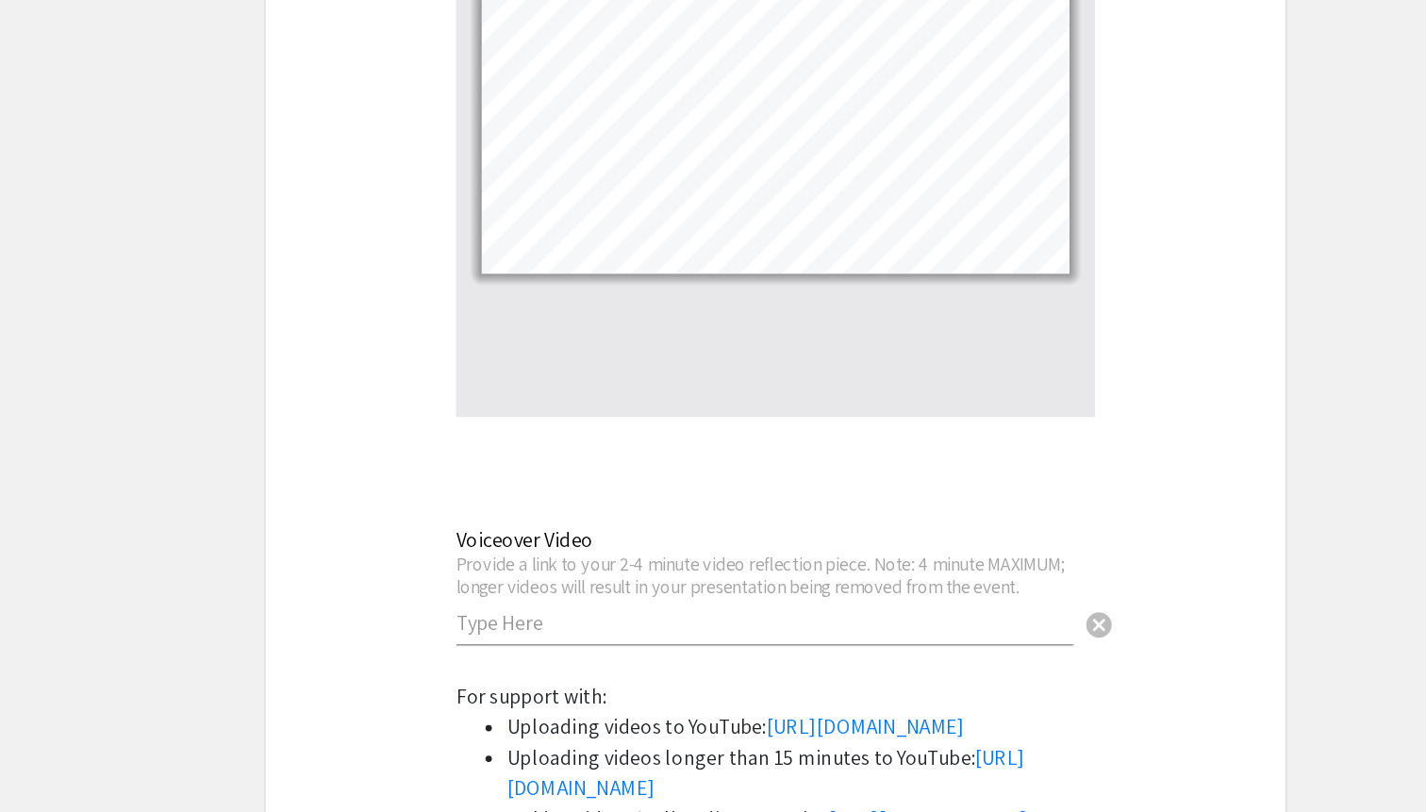
click at [656, 450] on input "text" at bounding box center [704, 460] width 455 height 20
paste input "[URL][DOMAIN_NAME]"
type input "[URL][DOMAIN_NAME]"
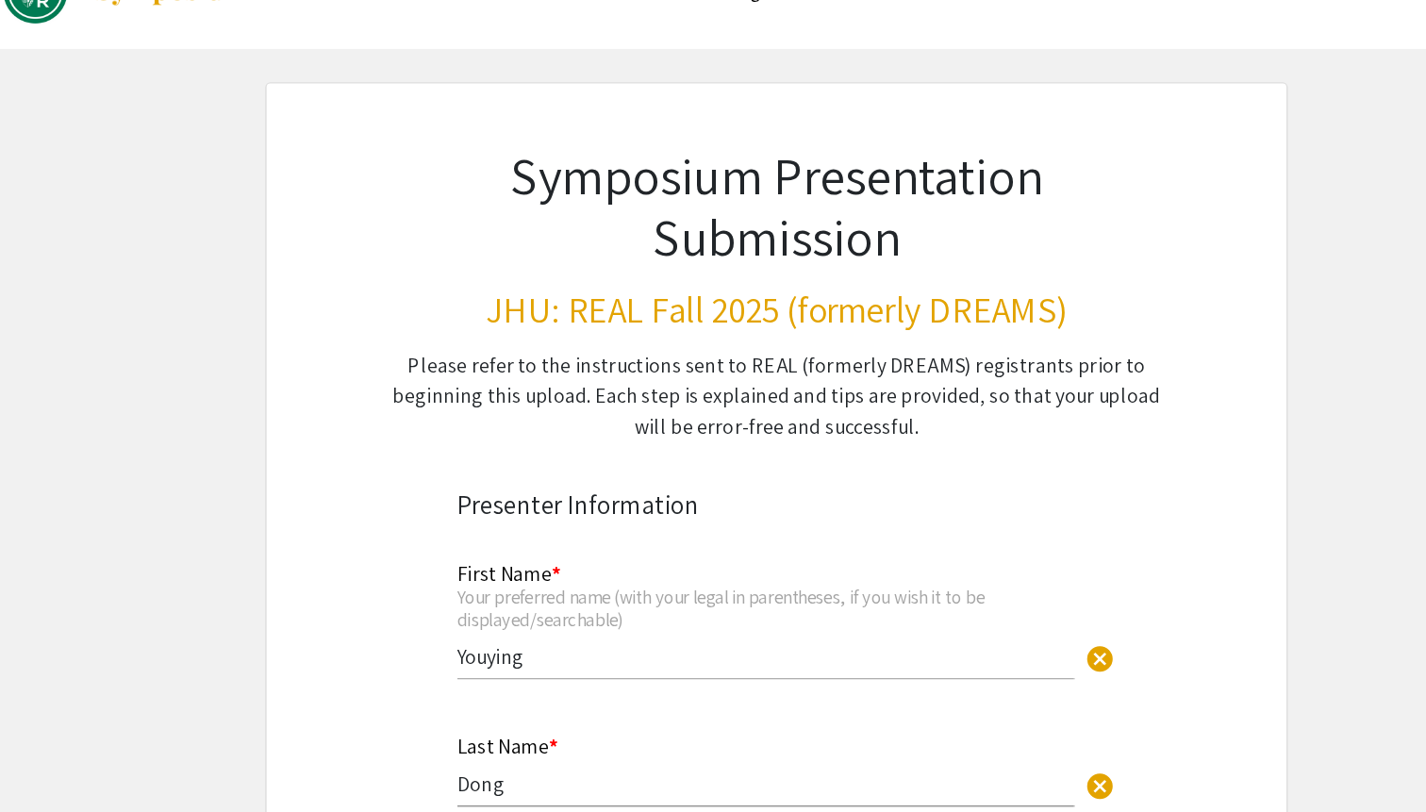
scroll to position [0, 0]
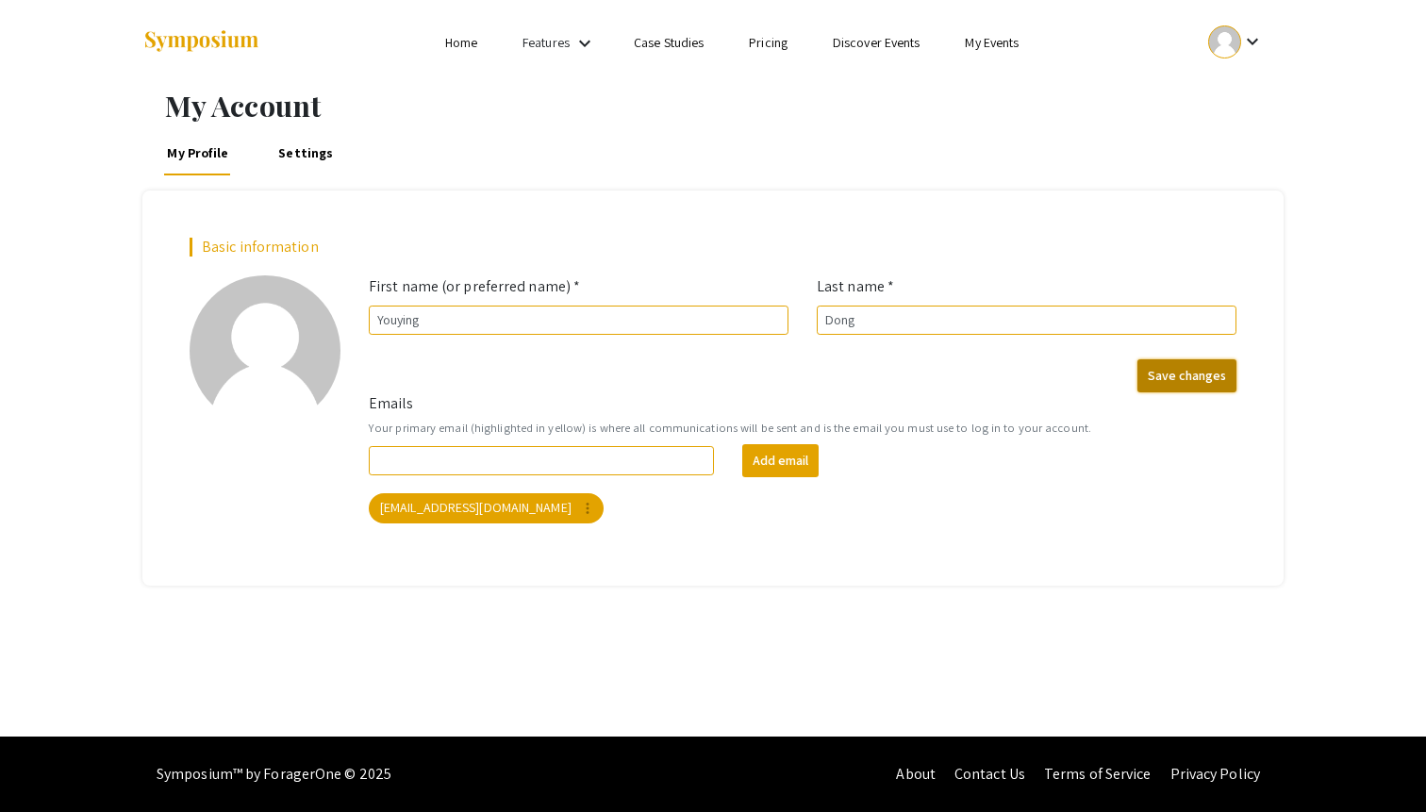
click at [1206, 379] on button "Save changes" at bounding box center [1186, 375] width 99 height 33
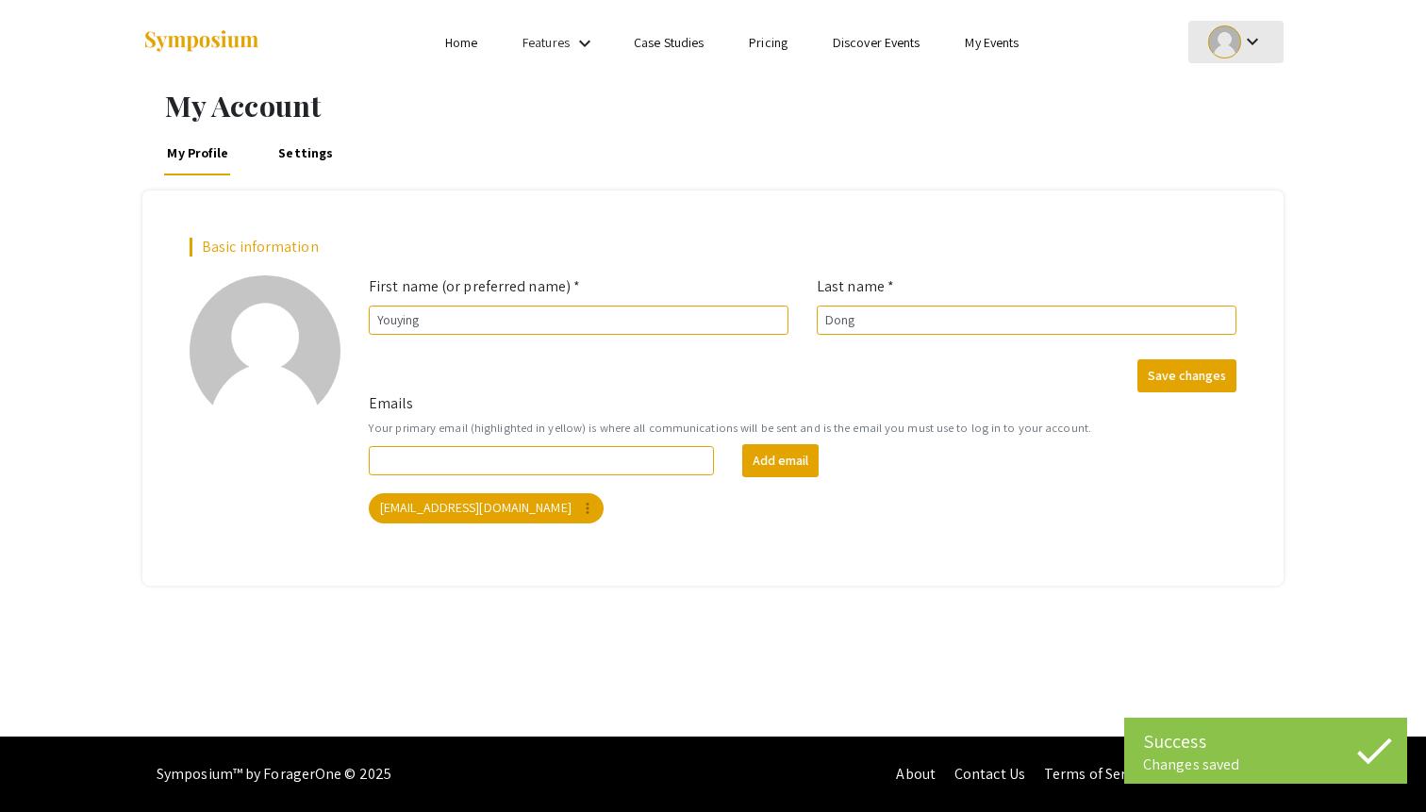
click at [1241, 44] on mat-icon "keyboard_arrow_down" at bounding box center [1252, 41] width 23 height 23
click at [1005, 37] on div at bounding box center [713, 406] width 1426 height 812
click at [1004, 43] on link "My Events" at bounding box center [991, 42] width 54 height 17
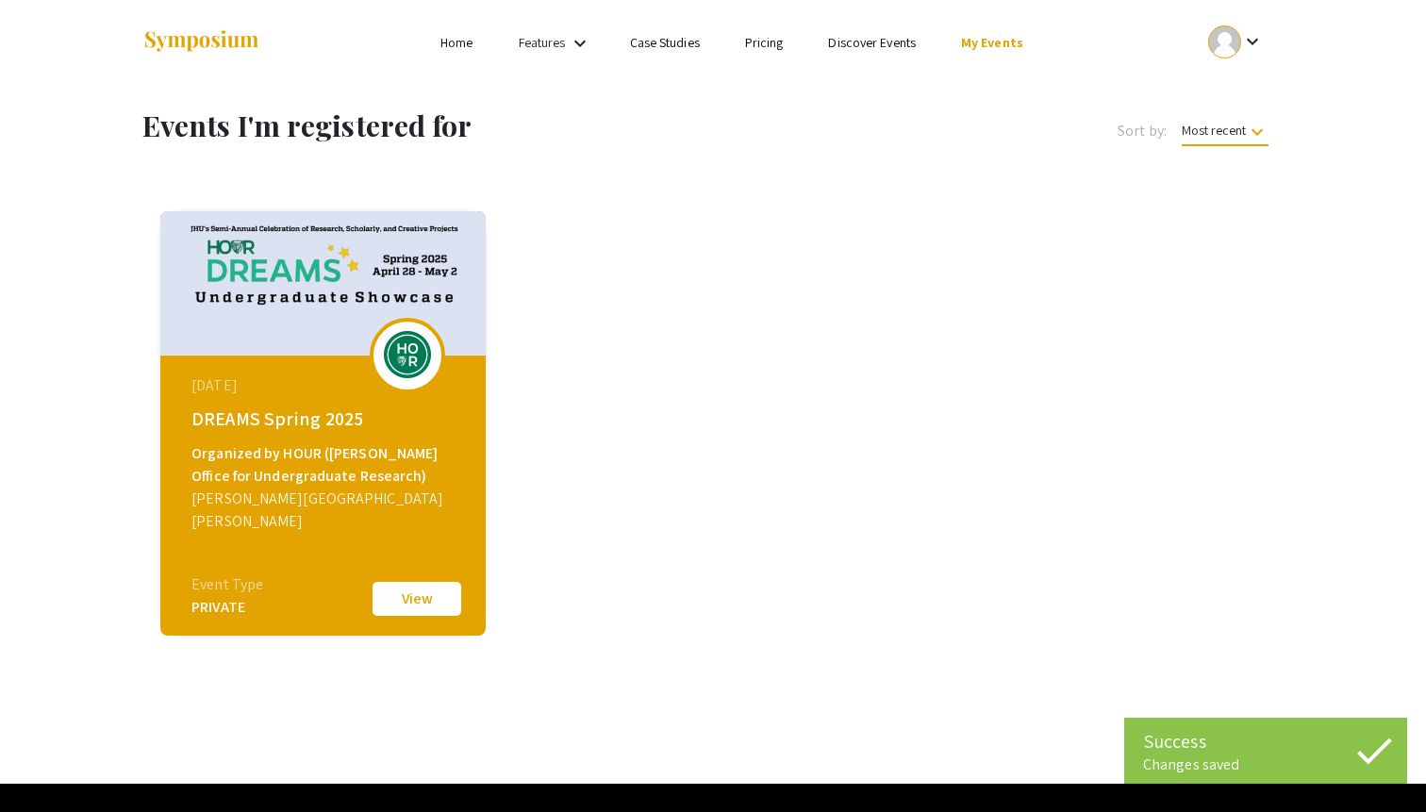
click at [395, 602] on button "View" at bounding box center [417, 599] width 94 height 40
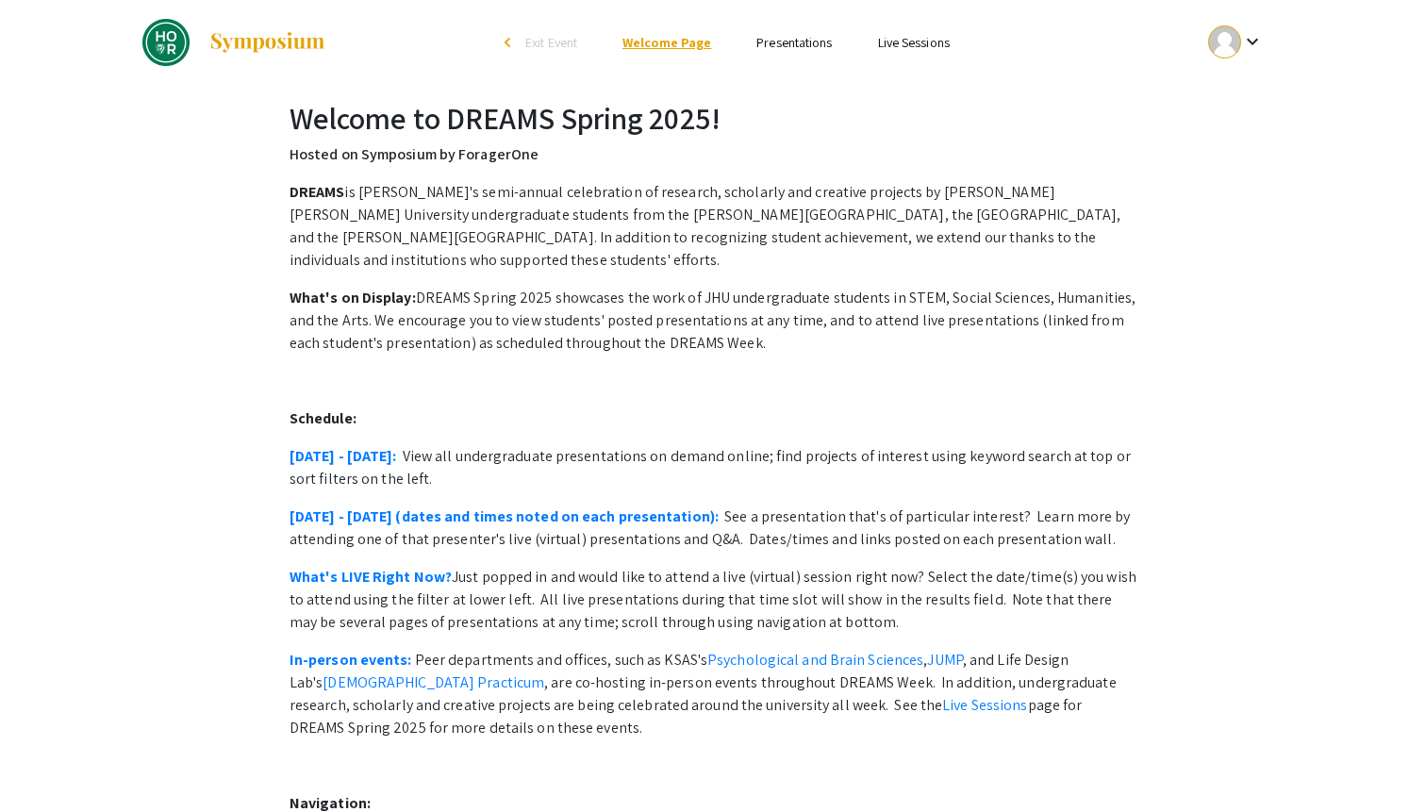
click at [682, 40] on link "Welcome Page" at bounding box center [666, 42] width 89 height 17
click at [794, 44] on link "Presentations" at bounding box center [793, 42] width 75 height 17
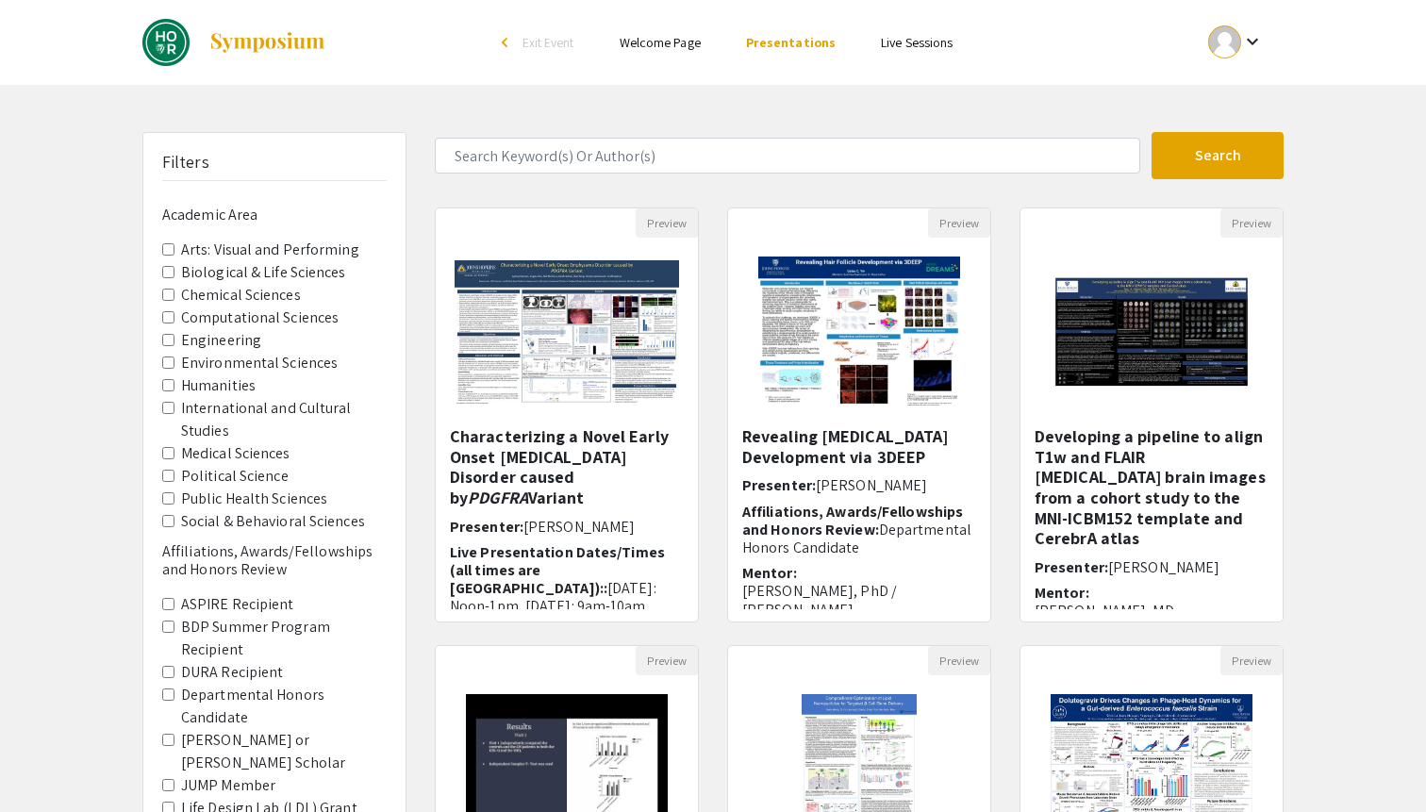
scroll to position [438, 0]
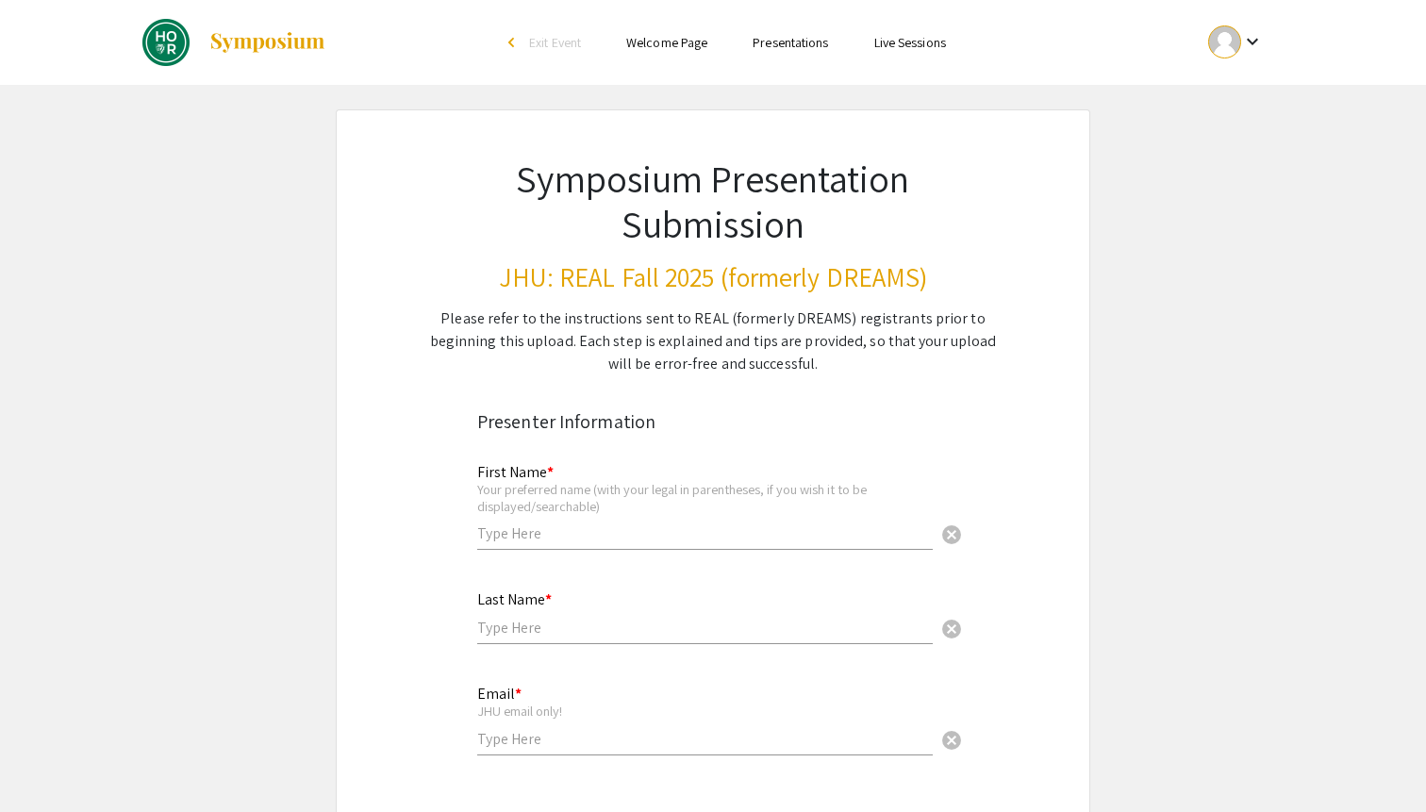
click at [574, 533] on input "text" at bounding box center [704, 533] width 455 height 20
type input "Youying"
type input "Dong"
type input "[EMAIL_ADDRESS][DOMAIN_NAME]"
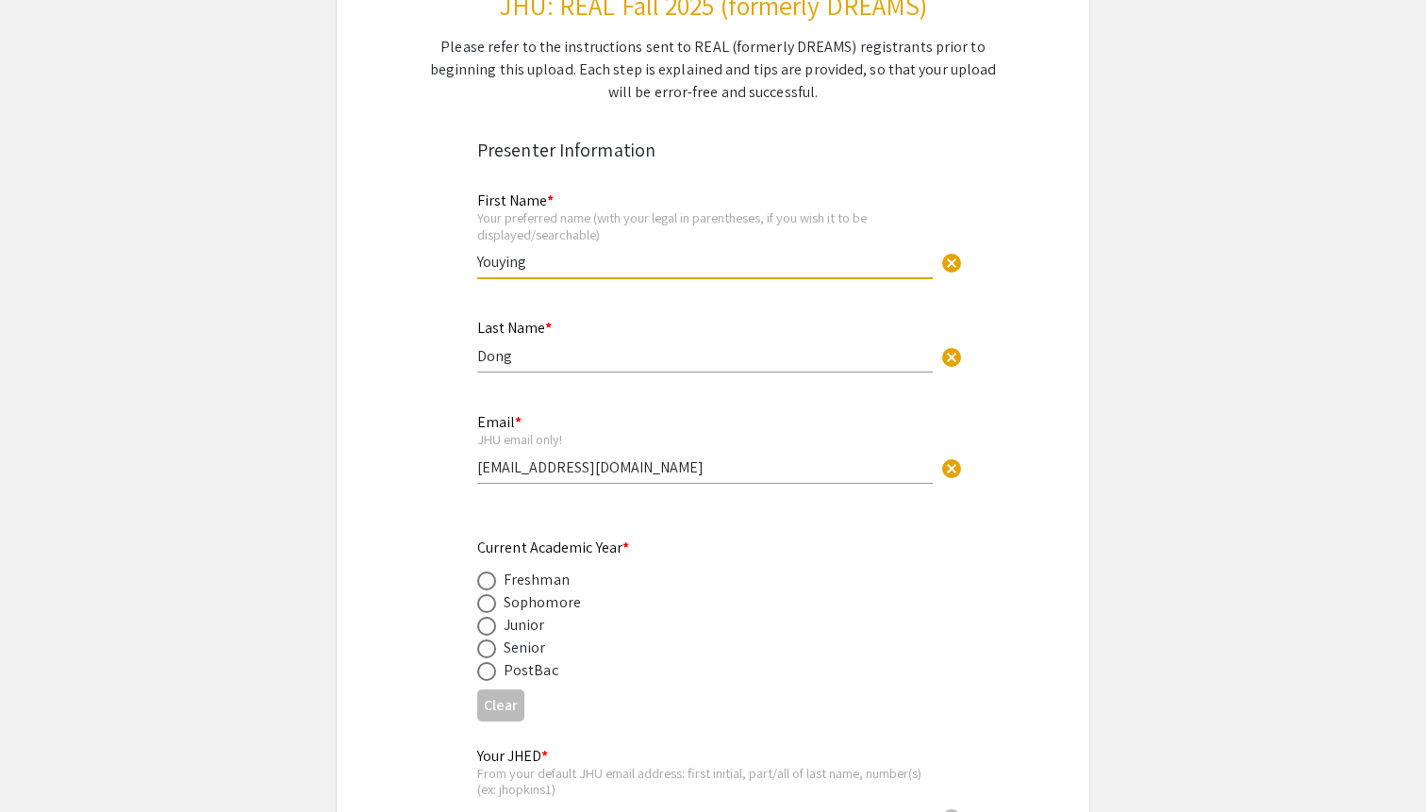
scroll to position [294, 0]
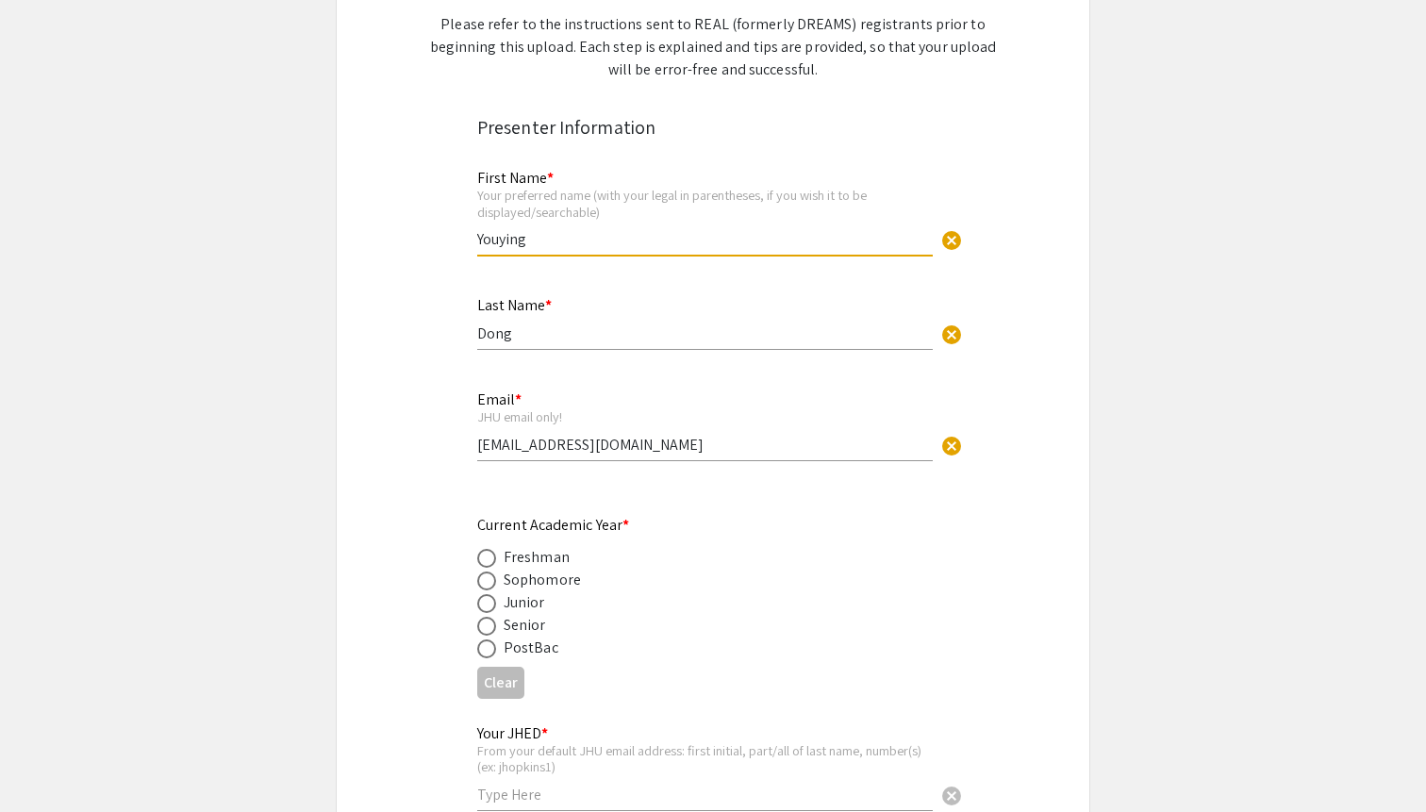
click at [587, 465] on div "Email * JHU email only! [EMAIL_ADDRESS][DOMAIN_NAME] cancel" at bounding box center [704, 425] width 455 height 107
click at [587, 456] on div "Email * JHU email only! [EMAIL_ADDRESS][DOMAIN_NAME] cancel" at bounding box center [704, 416] width 455 height 88
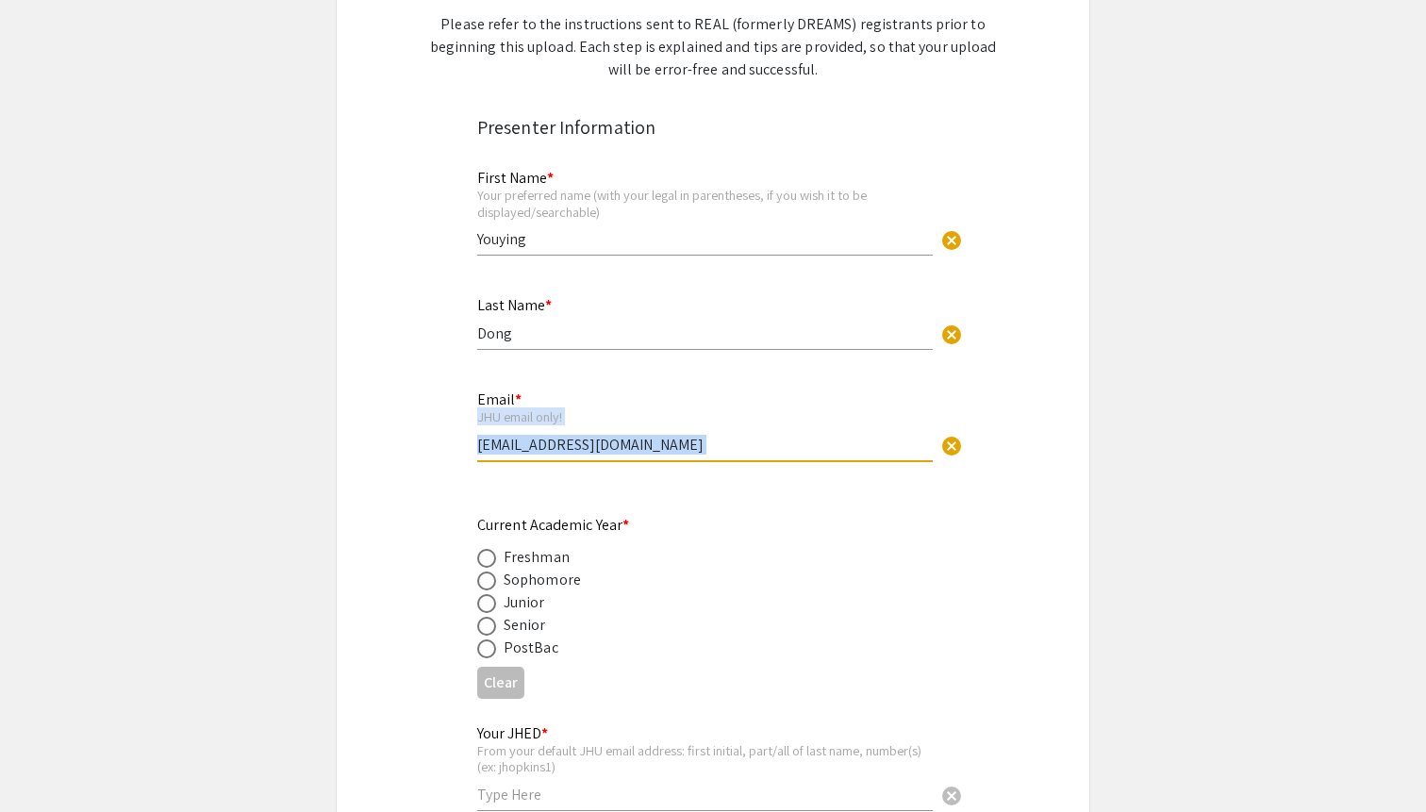
click at [587, 456] on div "Email * JHU email only! [EMAIL_ADDRESS][DOMAIN_NAME] cancel" at bounding box center [704, 416] width 455 height 88
click at [587, 451] on input "[EMAIL_ADDRESS][DOMAIN_NAME]" at bounding box center [704, 445] width 455 height 20
click at [599, 446] on input "email" at bounding box center [704, 445] width 455 height 20
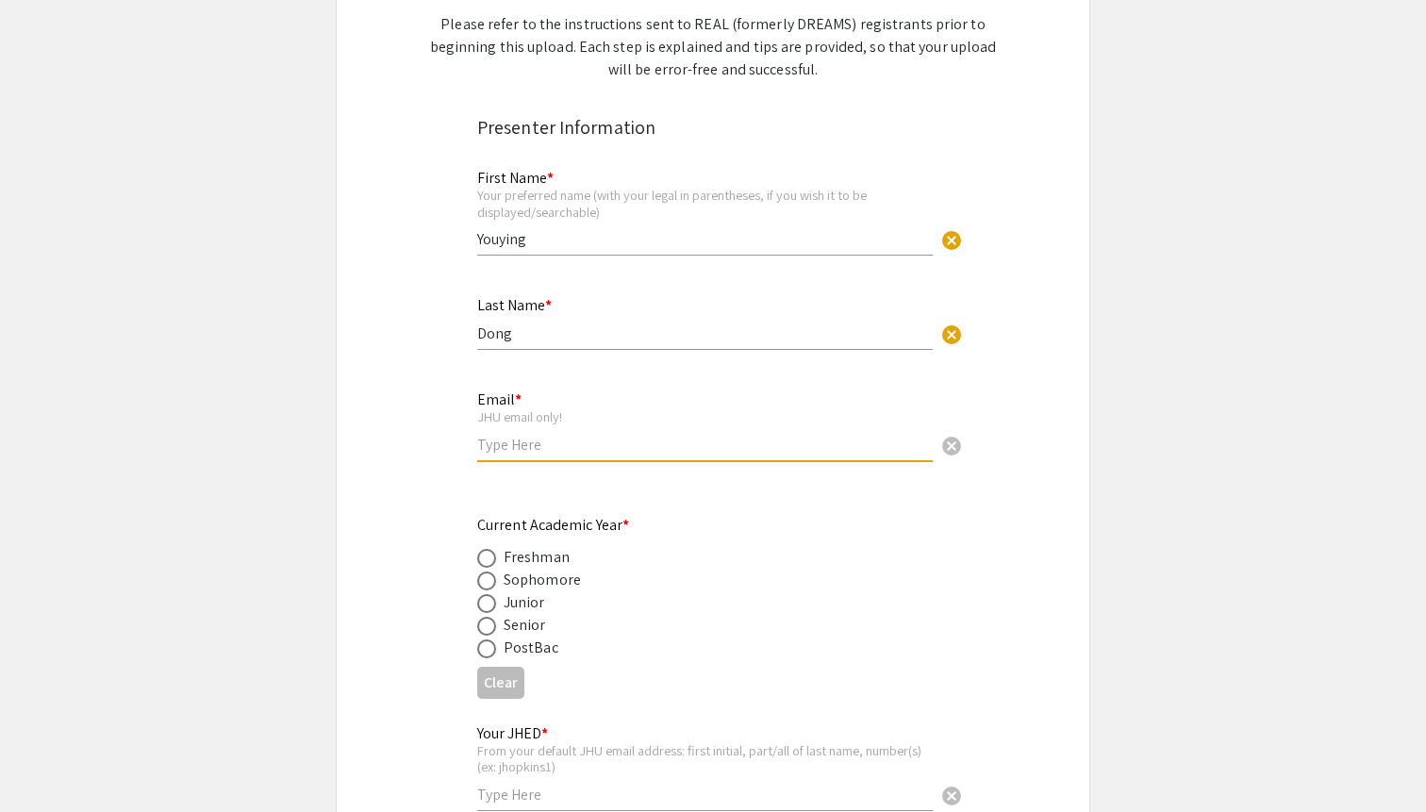
type input "[EMAIL_ADDRESS][DOMAIN_NAME]"
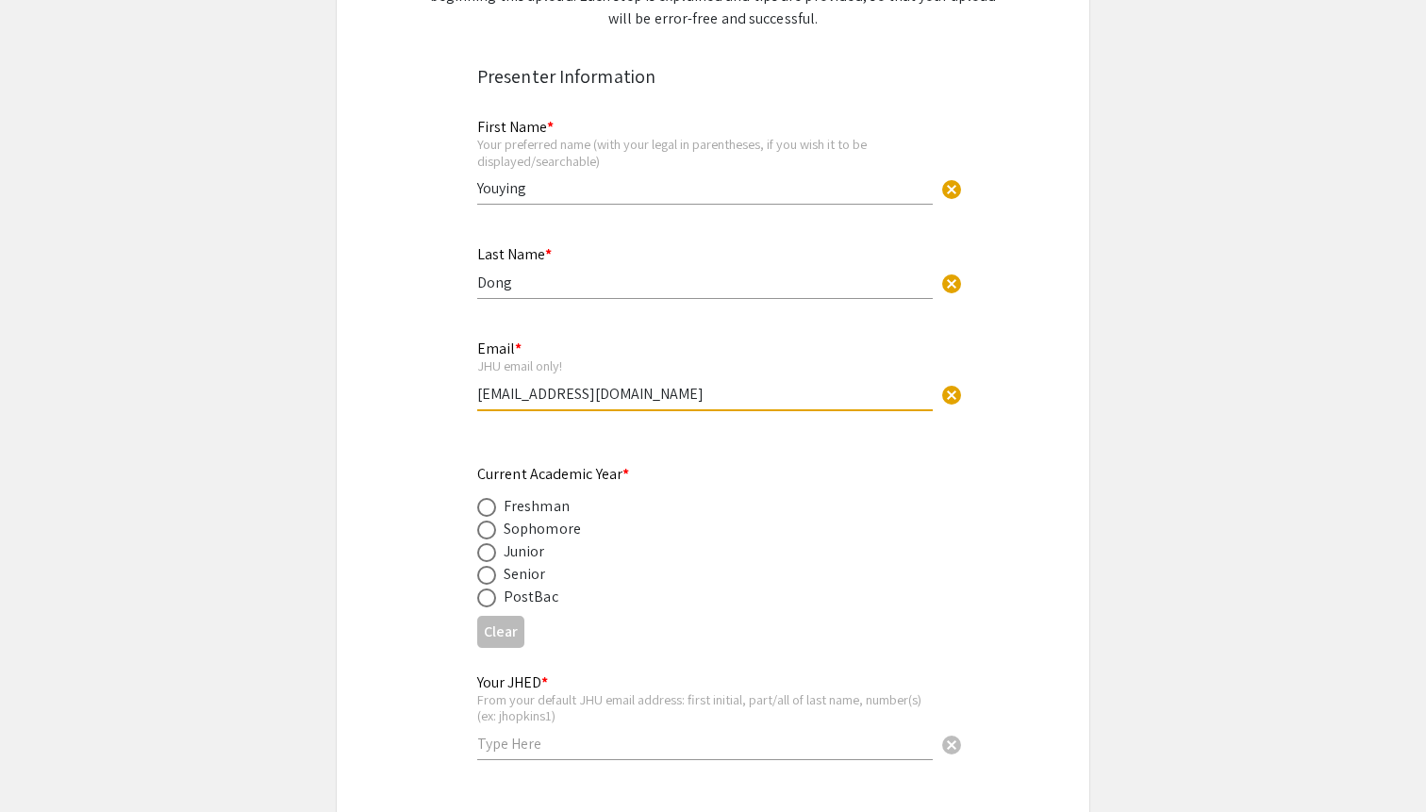
scroll to position [447, 0]
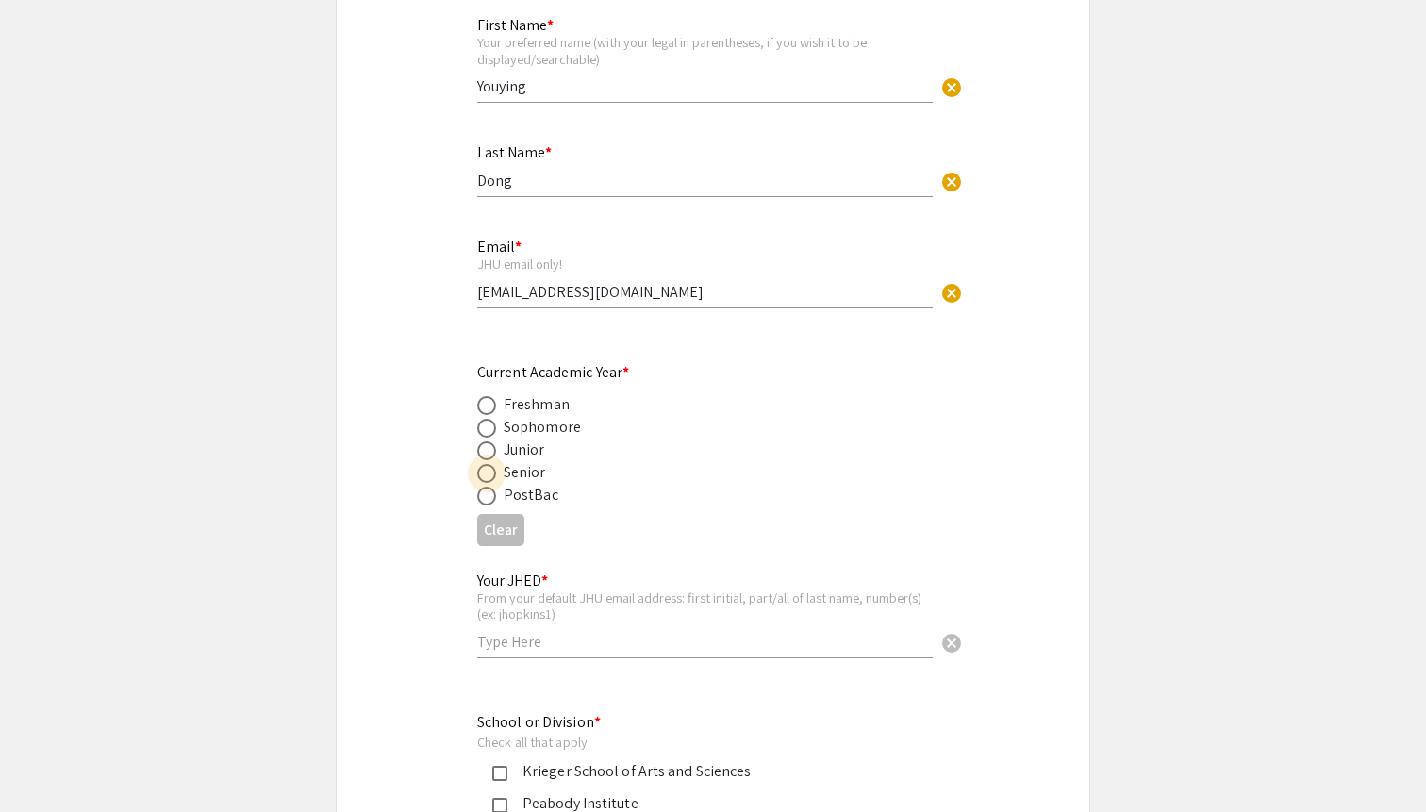
click at [483, 470] on span at bounding box center [486, 473] width 19 height 19
click at [483, 470] on input "radio" at bounding box center [486, 473] width 19 height 19
radio input "true"
click at [528, 661] on div "Your JHED * From your default JHU email address: first initial, part/all of las…" at bounding box center [704, 615] width 455 height 124
click at [529, 647] on input "text" at bounding box center [704, 642] width 455 height 20
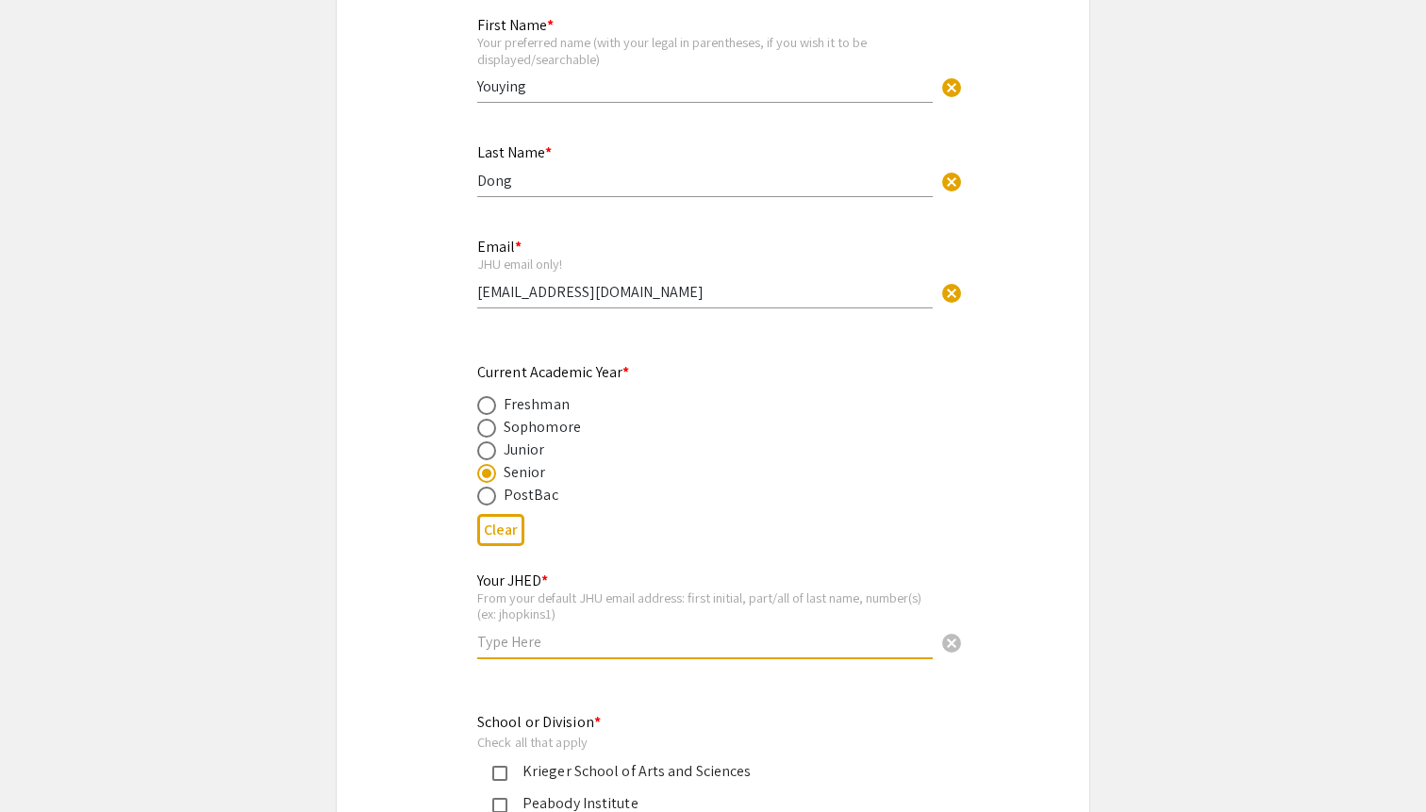
type input "ydong50"
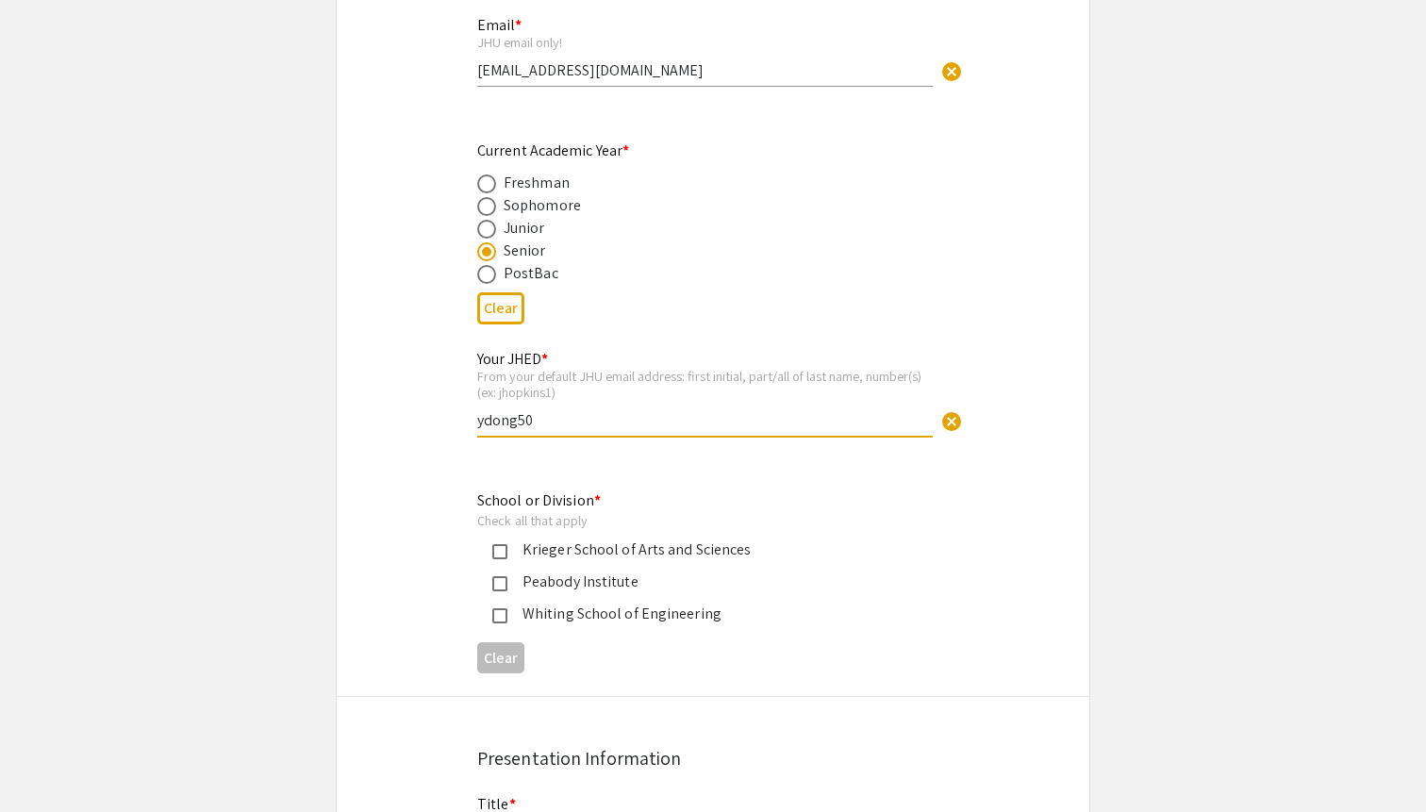
scroll to position [726, 0]
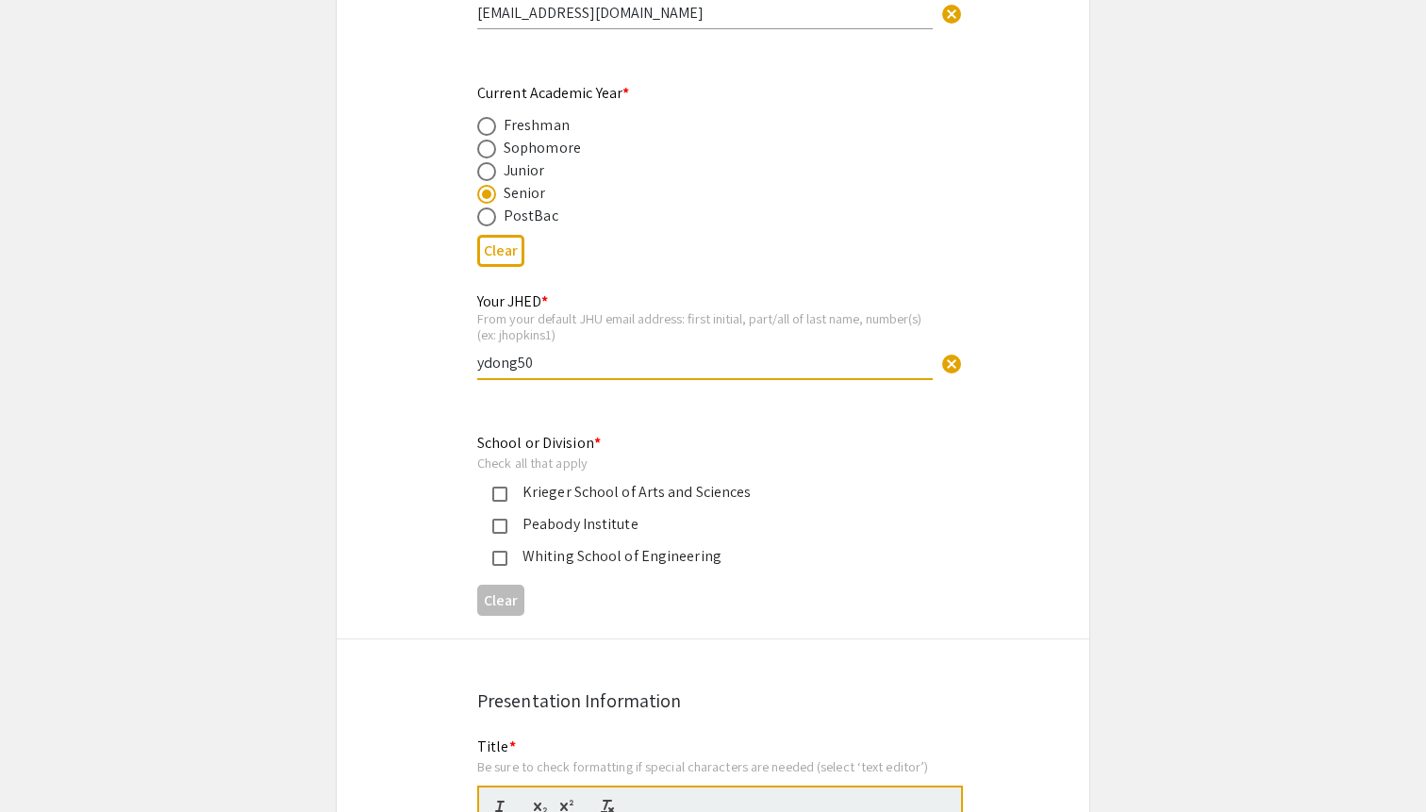
click at [502, 502] on mat-pseudo-checkbox at bounding box center [499, 493] width 15 height 15
click at [500, 560] on mat-pseudo-checkbox at bounding box center [499, 558] width 15 height 15
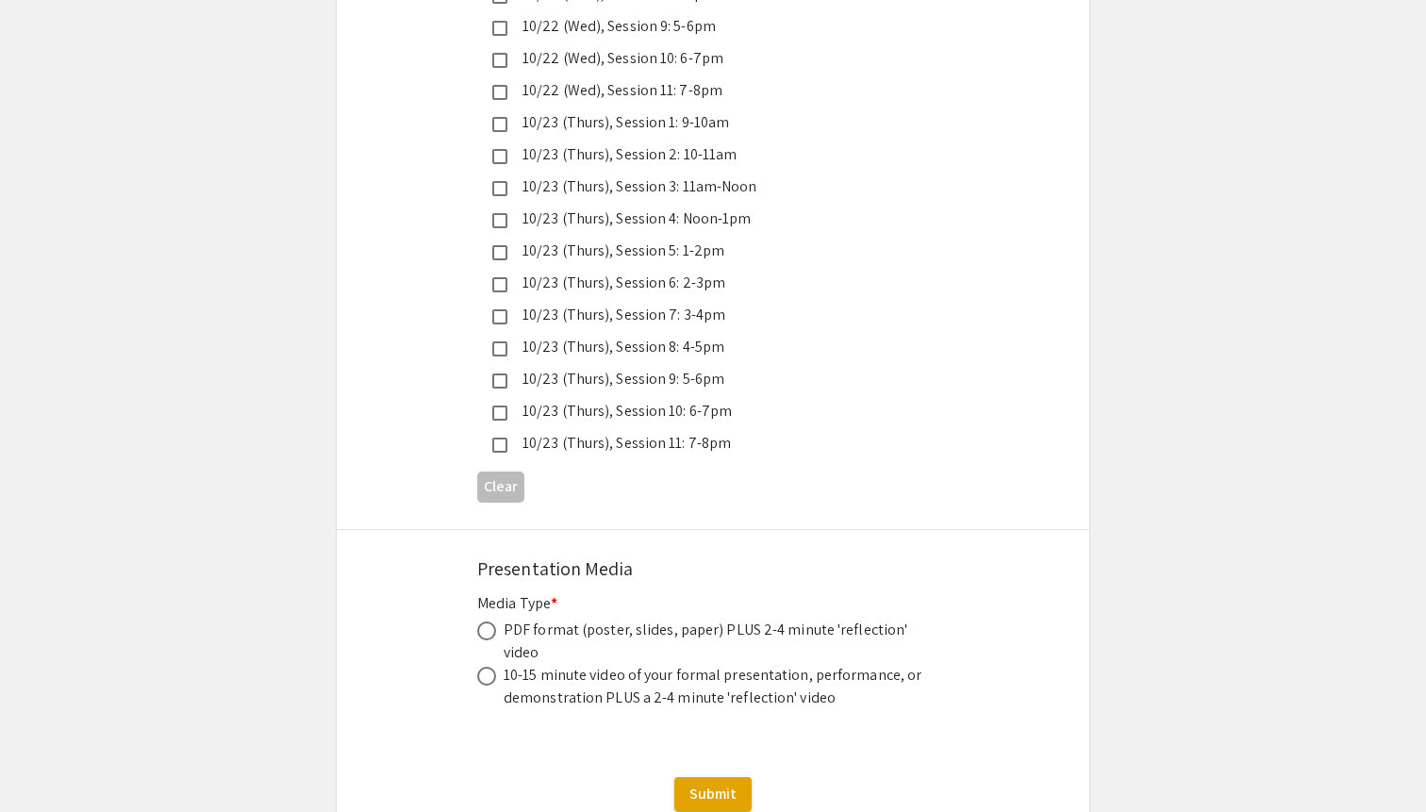
scroll to position [5284, 0]
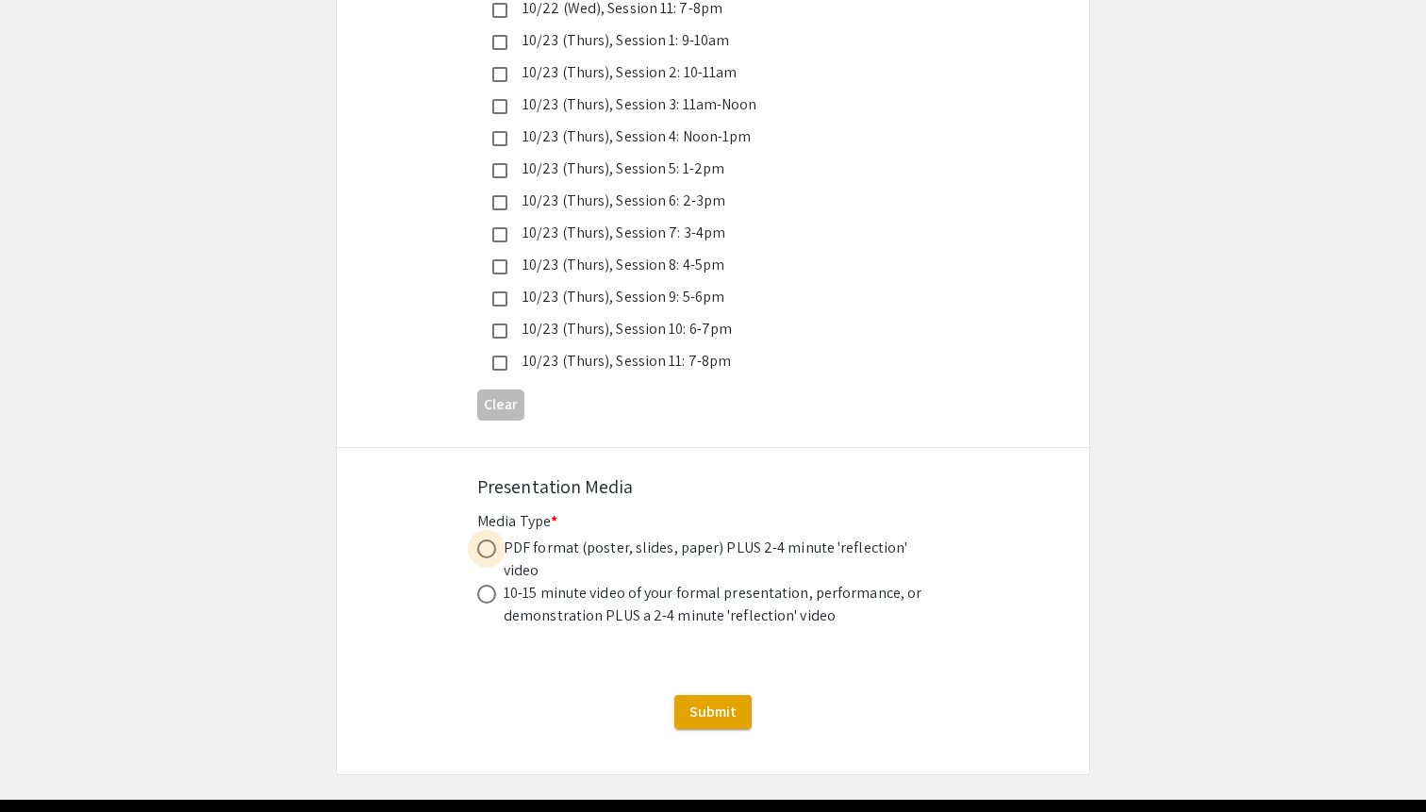
click at [488, 539] on span at bounding box center [486, 548] width 19 height 19
click at [488, 539] on input "radio" at bounding box center [486, 548] width 19 height 19
radio input "true"
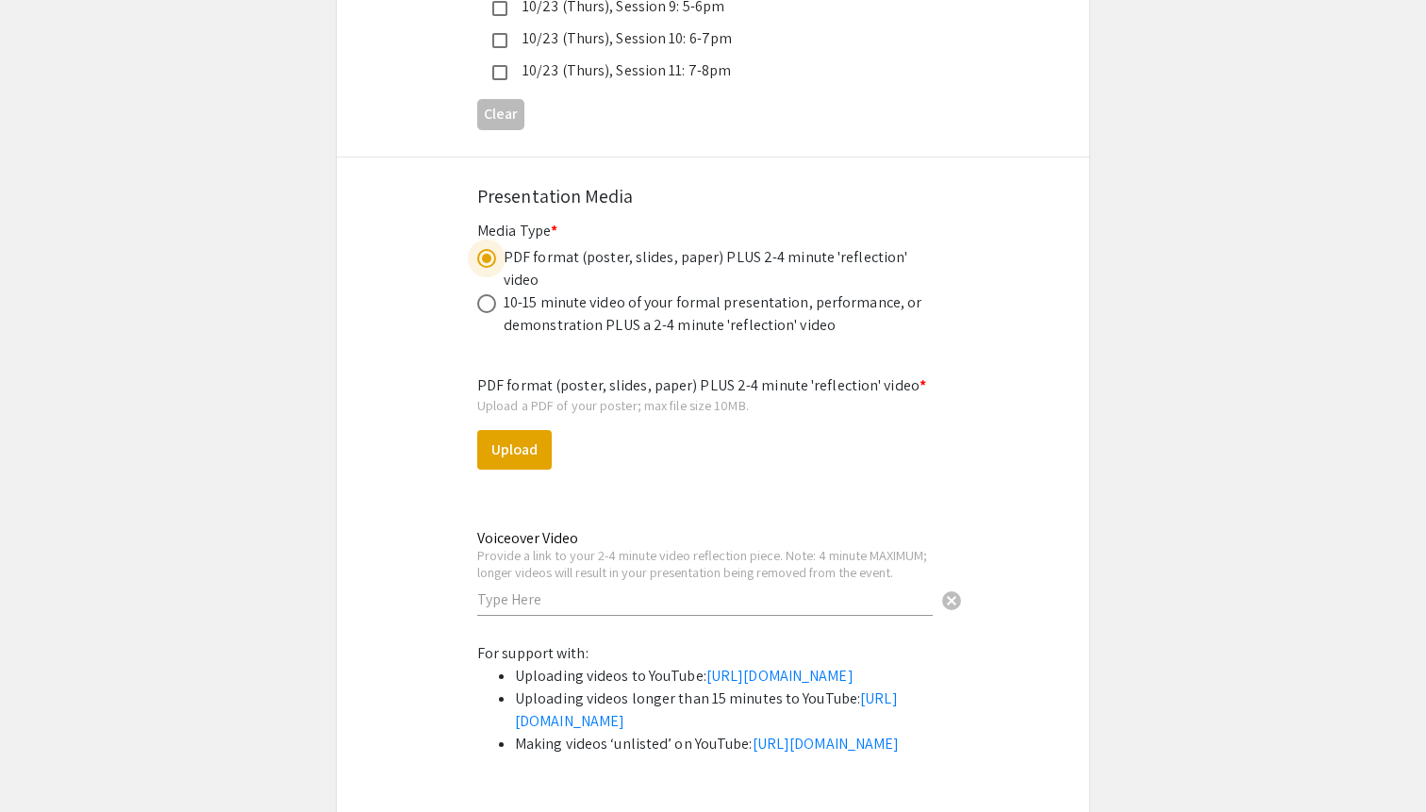
scroll to position [5648, 0]
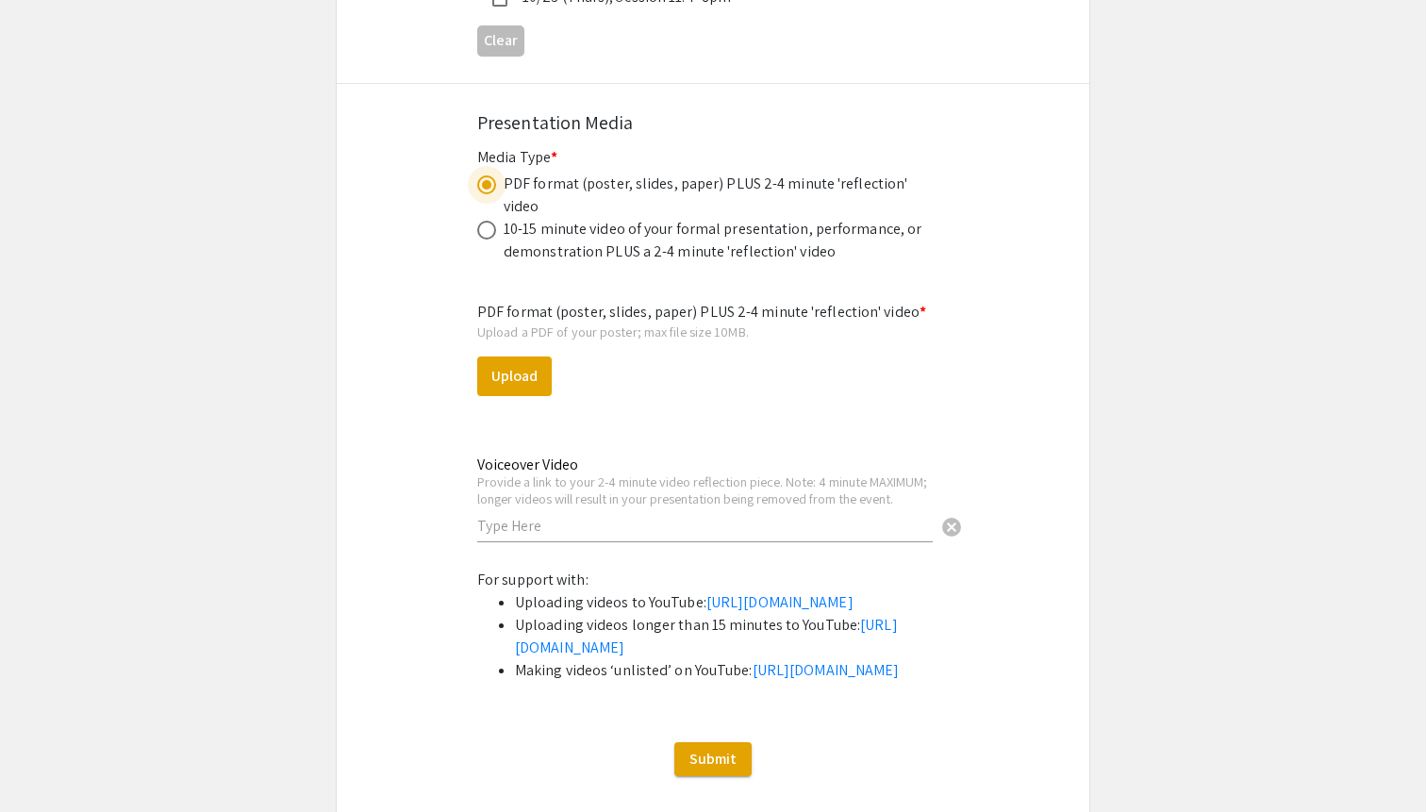
click at [567, 516] on input "text" at bounding box center [704, 526] width 455 height 20
paste input "[URL][DOMAIN_NAME]"
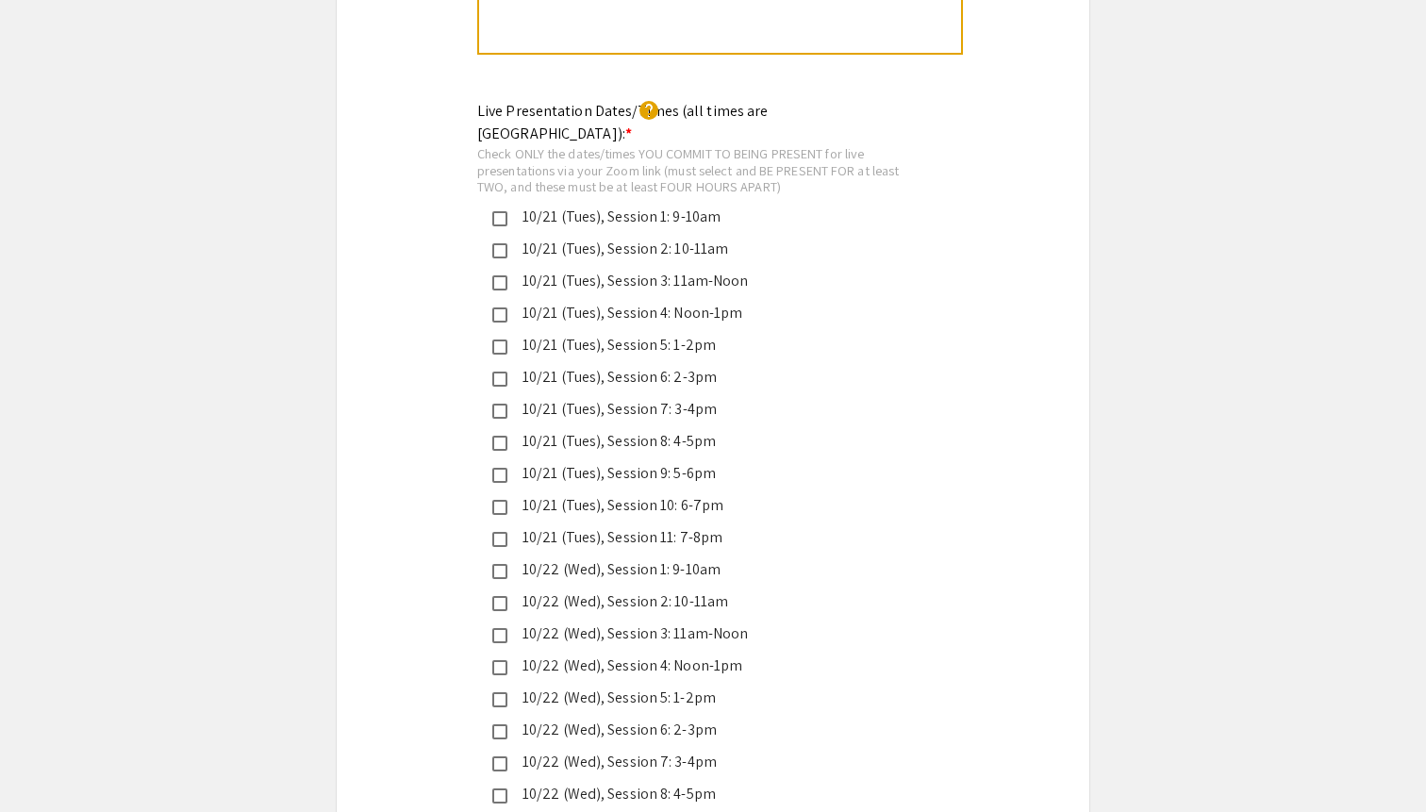
scroll to position [4376, 0]
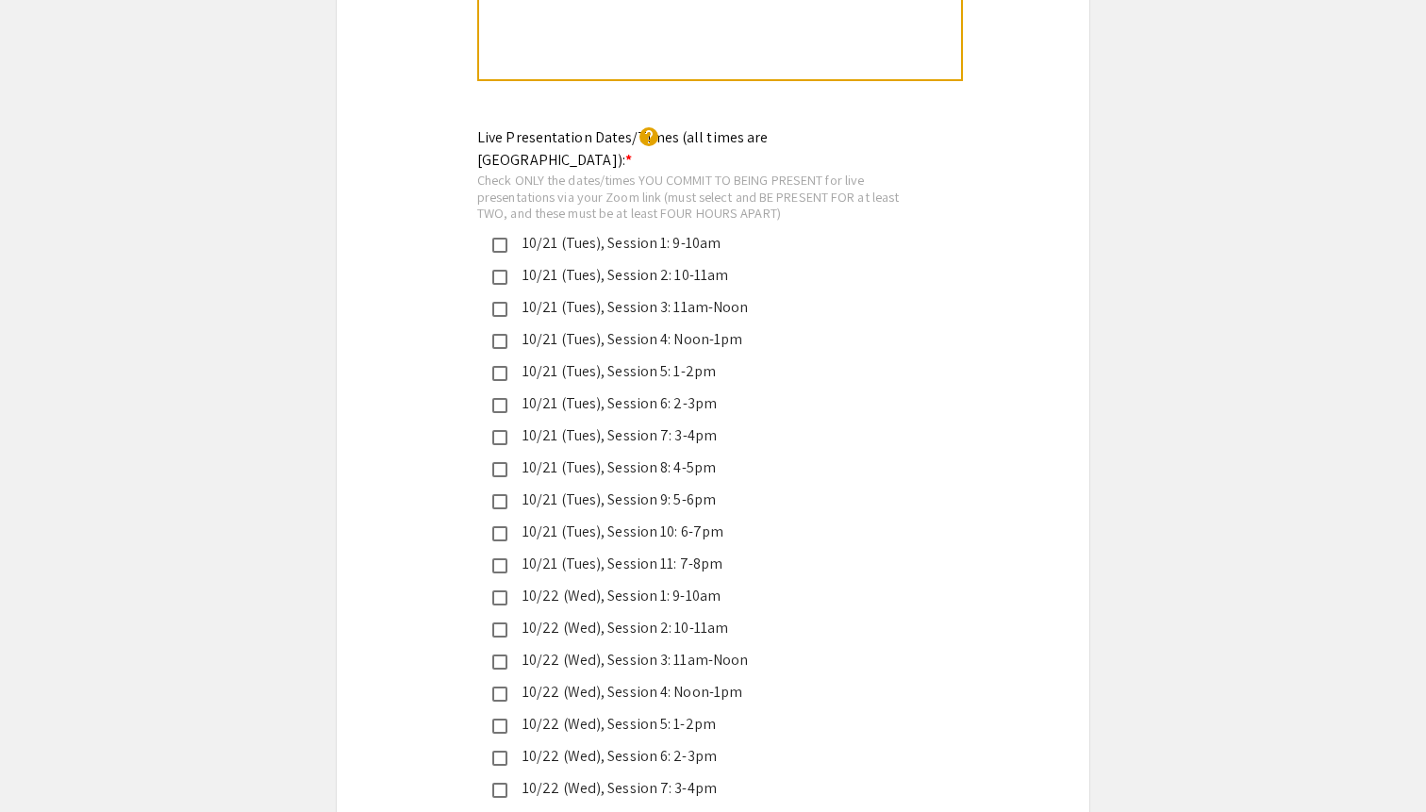
type input "[URL][DOMAIN_NAME]"
click at [497, 270] on mat-pseudo-checkbox at bounding box center [499, 277] width 15 height 15
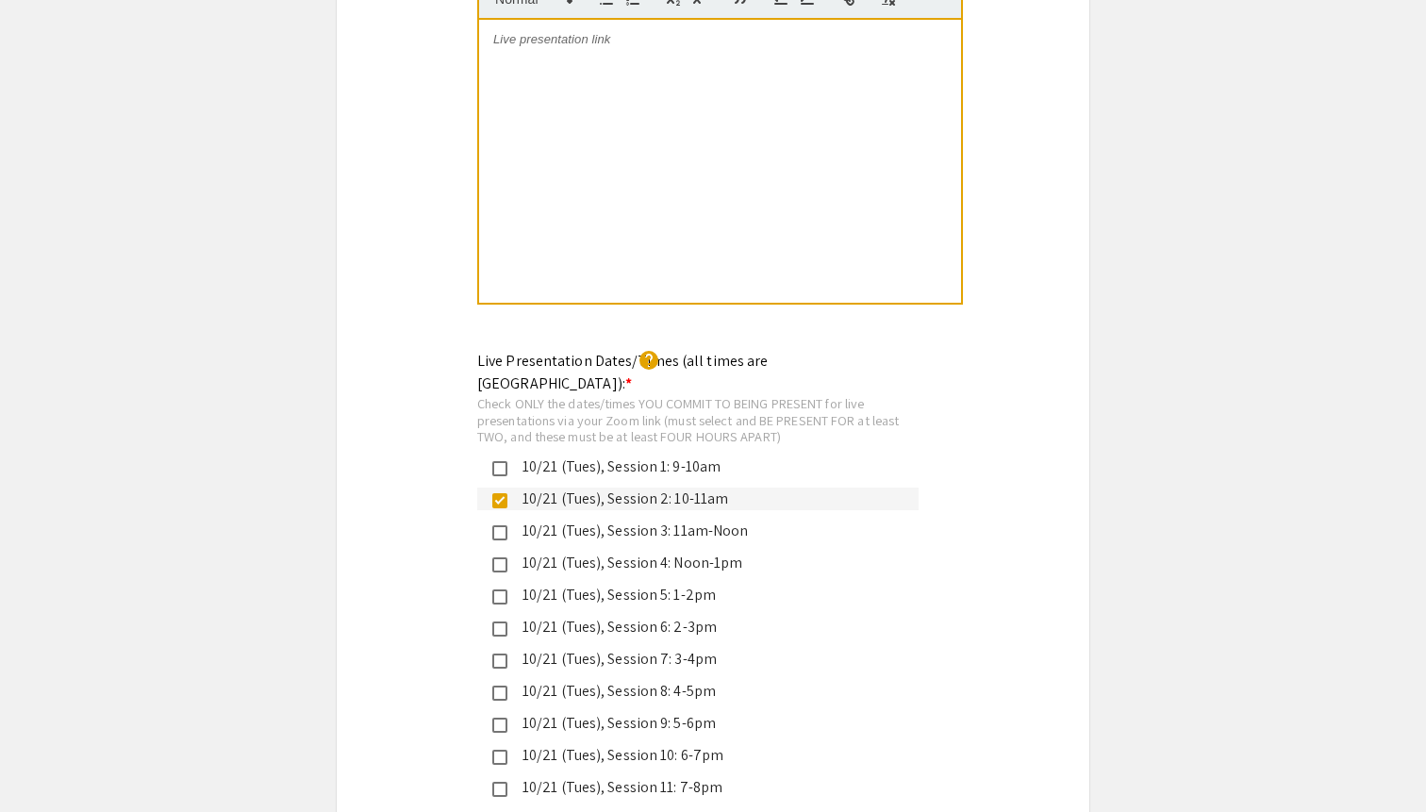
scroll to position [3496, 0]
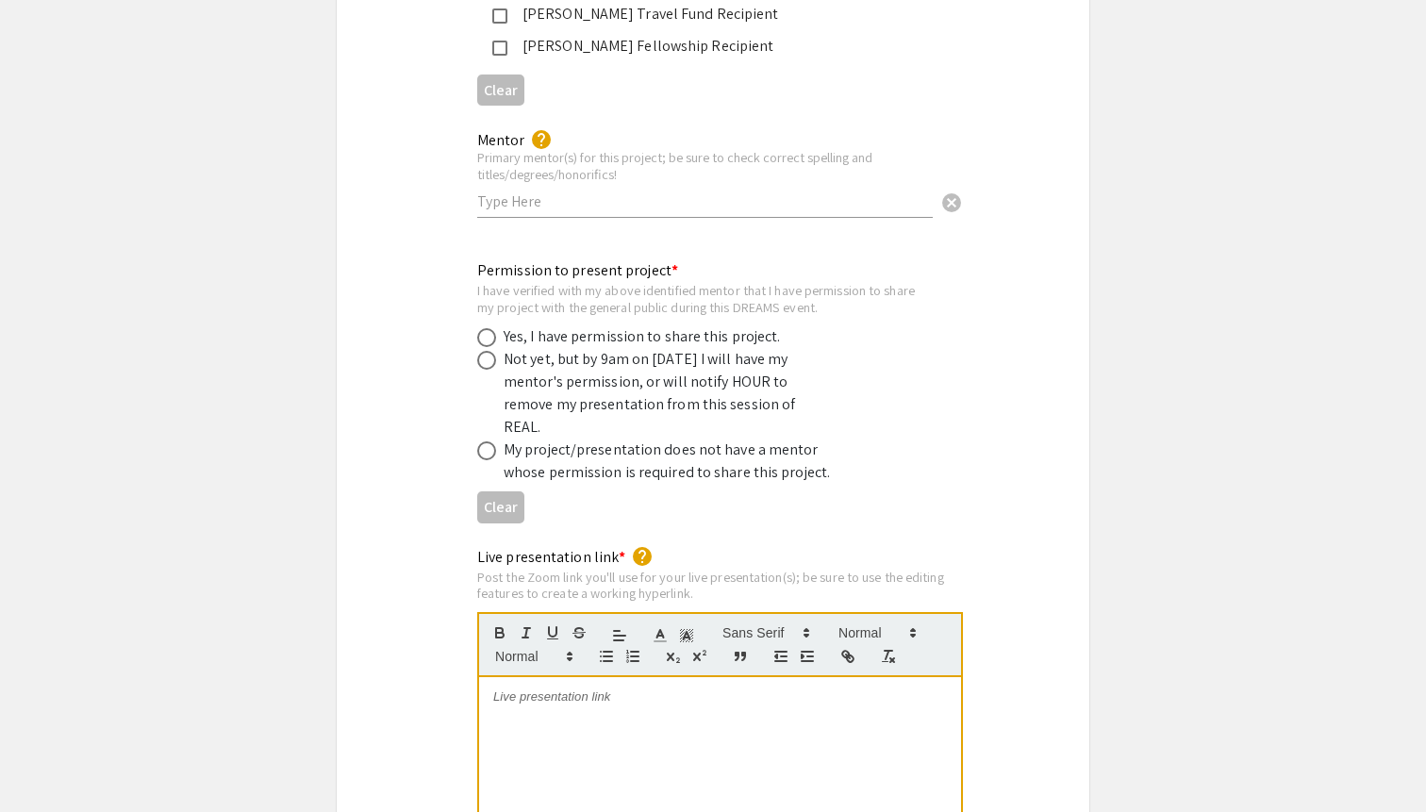
click at [550, 688] on p at bounding box center [719, 696] width 453 height 17
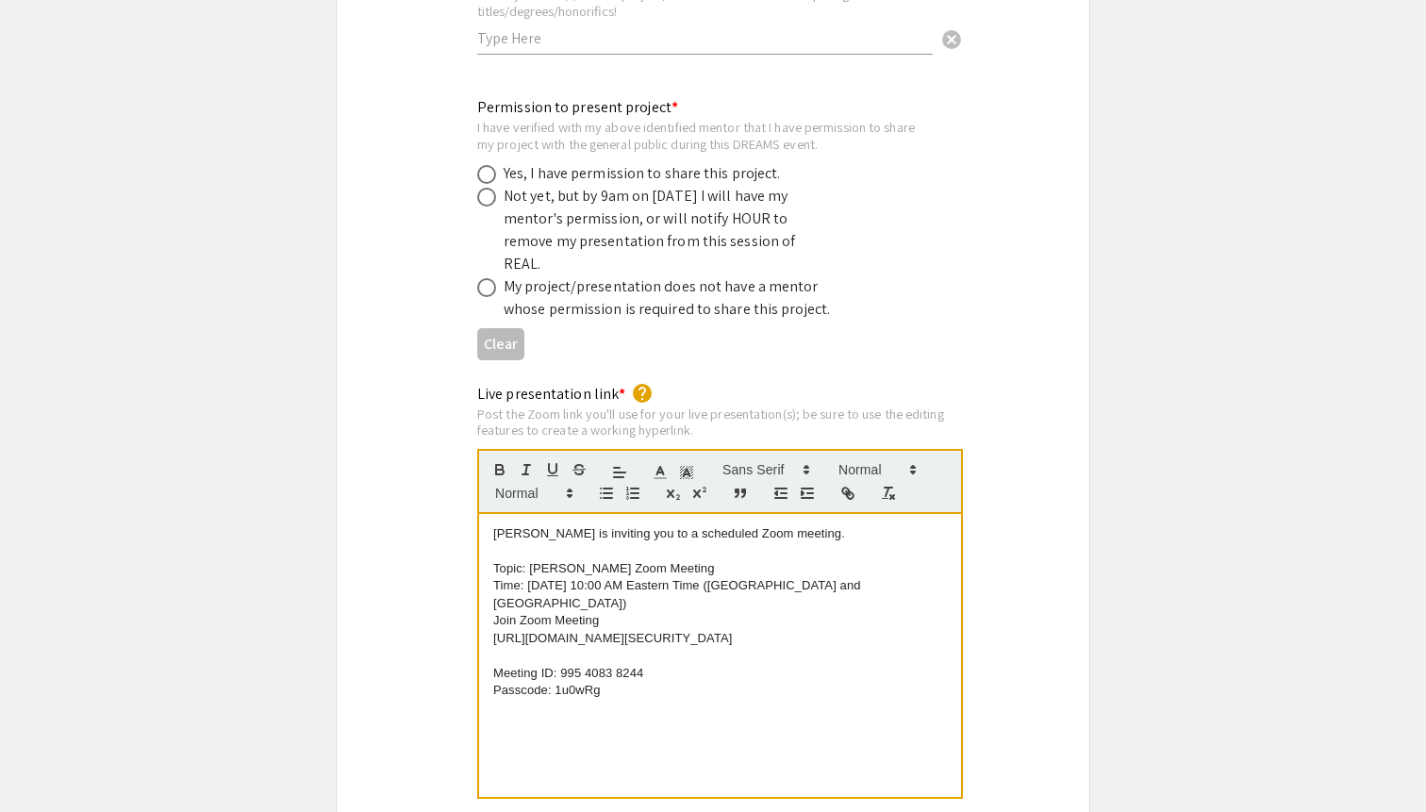
scroll to position [3670, 0]
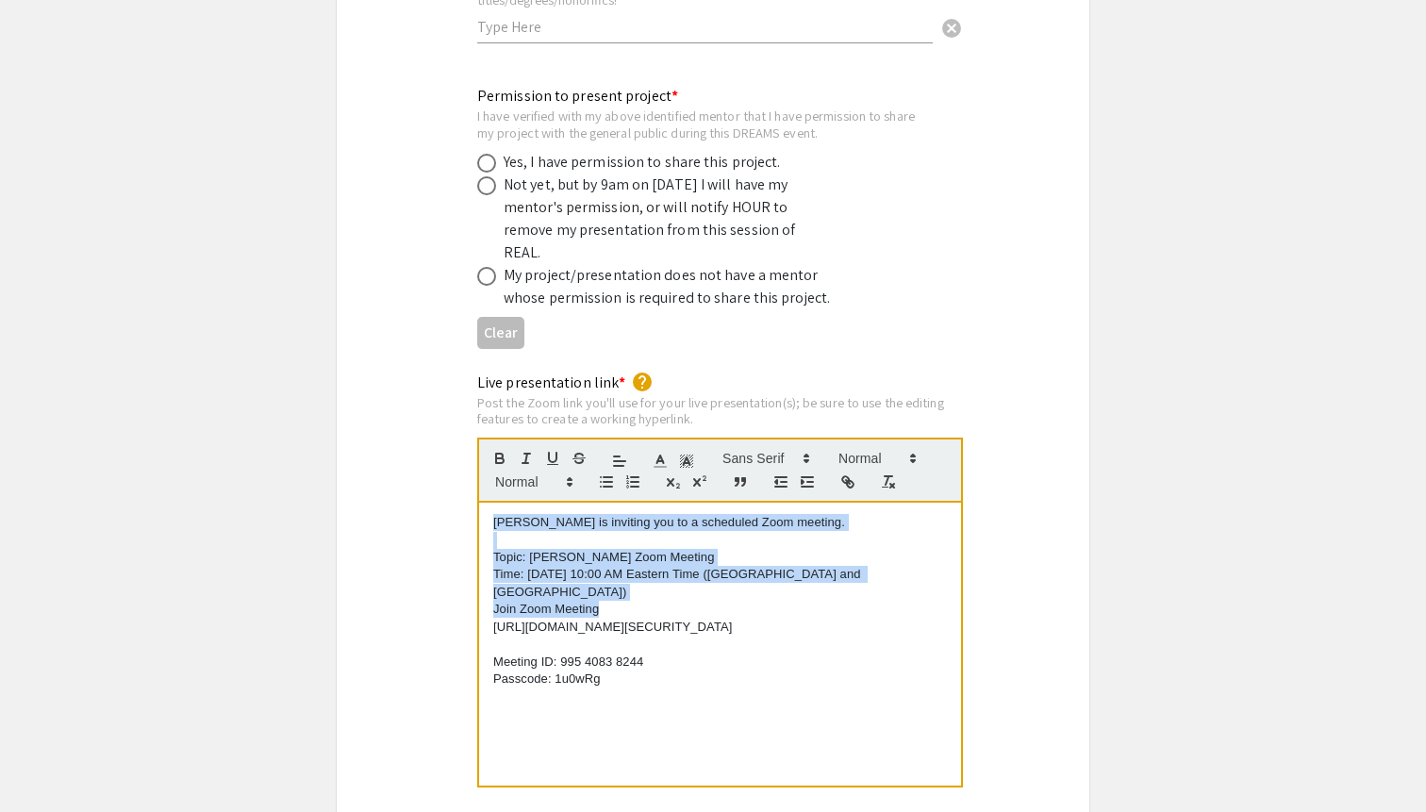
drag, startPoint x: 613, startPoint y: 549, endPoint x: 456, endPoint y: 462, distance: 178.9
click at [456, 462] on div "Live presentation link * help Post the Zoom link you'll use for your live prese…" at bounding box center [713, 592] width 752 height 443
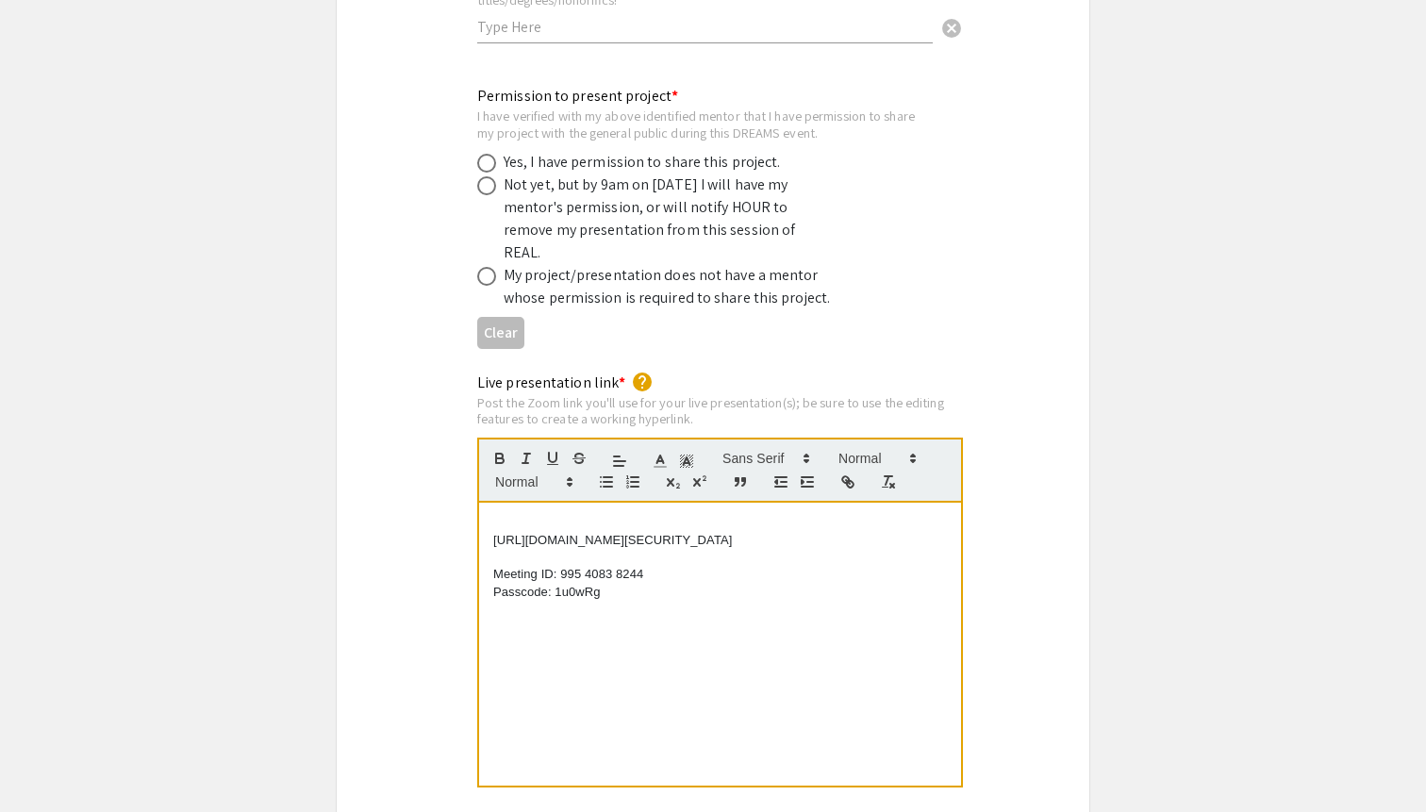
click at [496, 532] on p "[URL][DOMAIN_NAME][SECURITY_DATA]" at bounding box center [719, 540] width 453 height 17
drag, startPoint x: 519, startPoint y: 515, endPoint x: 670, endPoint y: 587, distance: 168.3
click at [670, 587] on div "[URL][DOMAIN_NAME][SECURITY_DATA] Meeting ID: 995 4083 8244 Passcode: 1u0wRg" at bounding box center [720, 644] width 482 height 283
drag, startPoint x: 643, startPoint y: 541, endPoint x: 460, endPoint y: 513, distance: 185.1
click at [460, 513] on div "Live presentation link * help Post the Zoom link you'll use for your live prese…" at bounding box center [713, 592] width 752 height 443
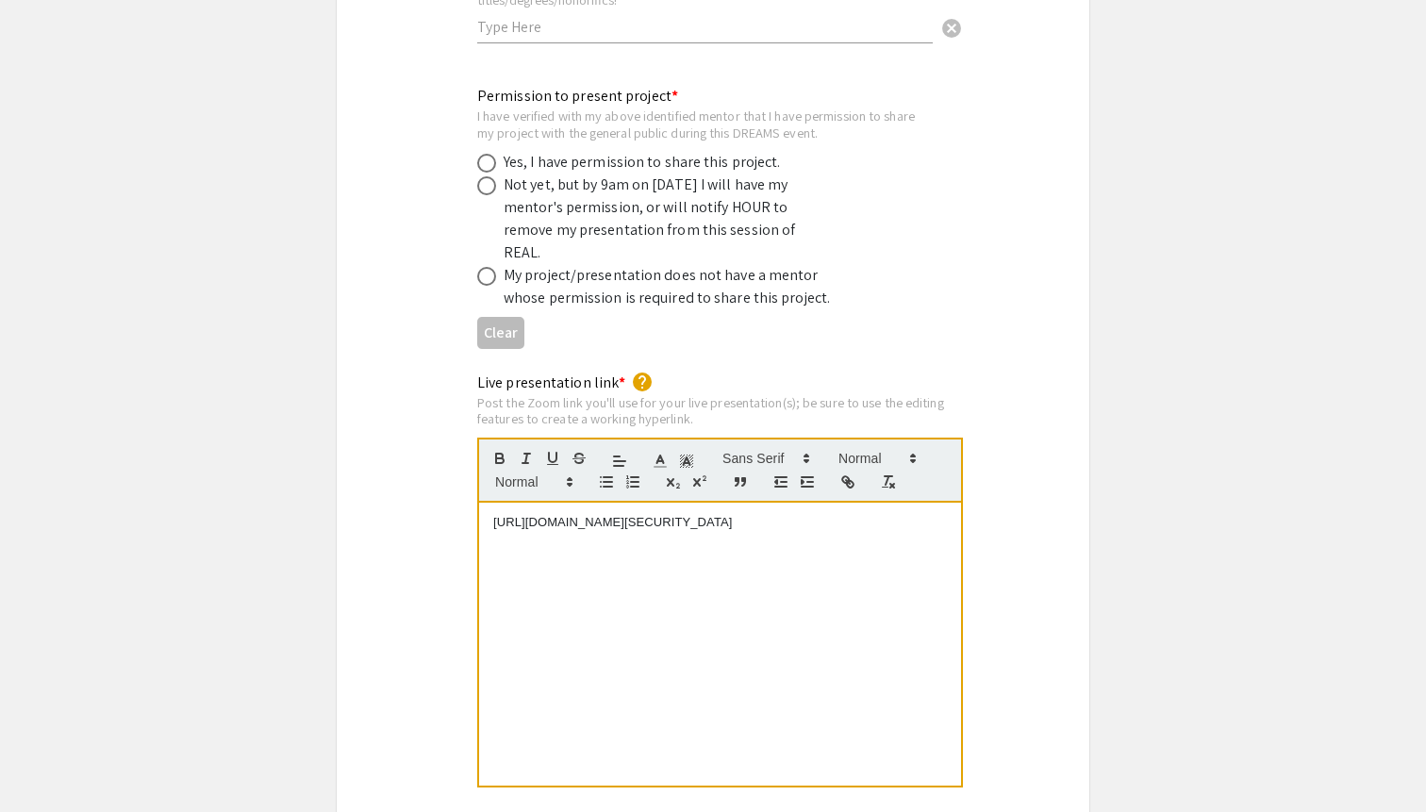
click at [689, 514] on p "[URL][DOMAIN_NAME][SECURITY_DATA]" at bounding box center [719, 522] width 453 height 17
click at [845, 473] on icon "button" at bounding box center [847, 481] width 17 height 17
type input "[URL][DOMAIN_NAME][SECURITY_DATA]"
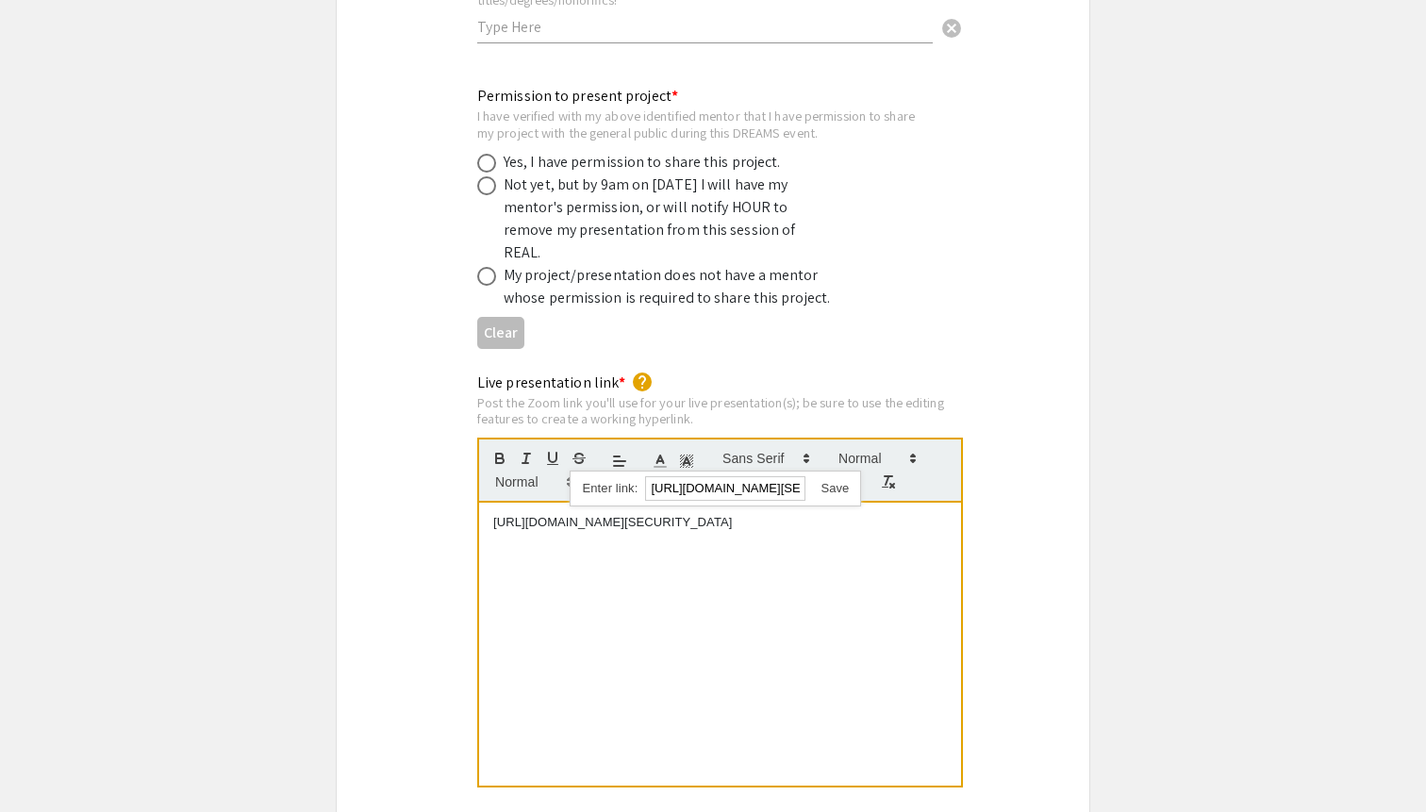
click at [827, 481] on link at bounding box center [826, 488] width 43 height 14
click at [799, 566] on p at bounding box center [719, 574] width 453 height 17
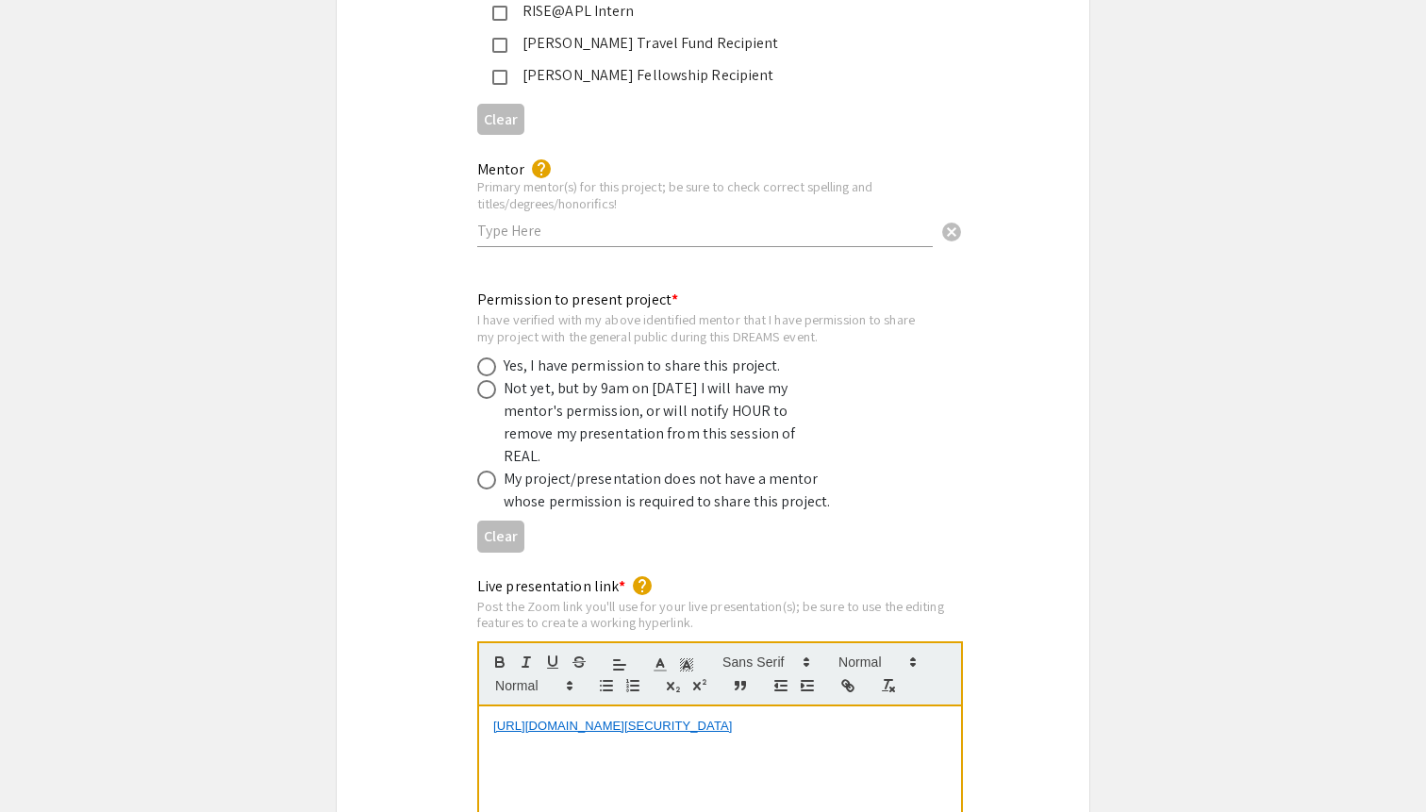
scroll to position [3446, 0]
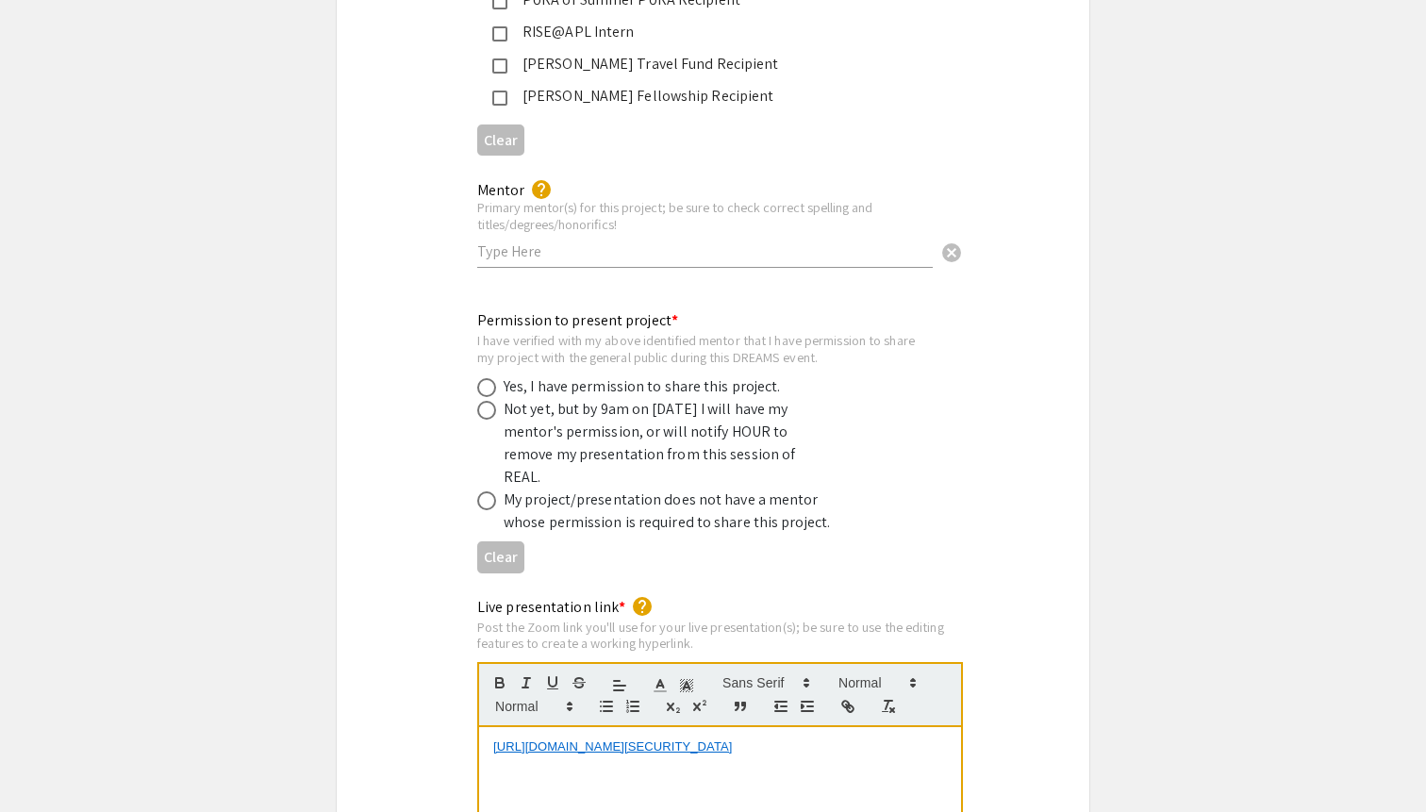
click at [486, 378] on span at bounding box center [486, 387] width 19 height 19
click at [486, 378] on input "radio" at bounding box center [486, 387] width 19 height 19
radio input "true"
click at [512, 243] on div "Mentor help Primary mentor(s) for this project; be sure to check correct spelli…" at bounding box center [704, 215] width 455 height 105
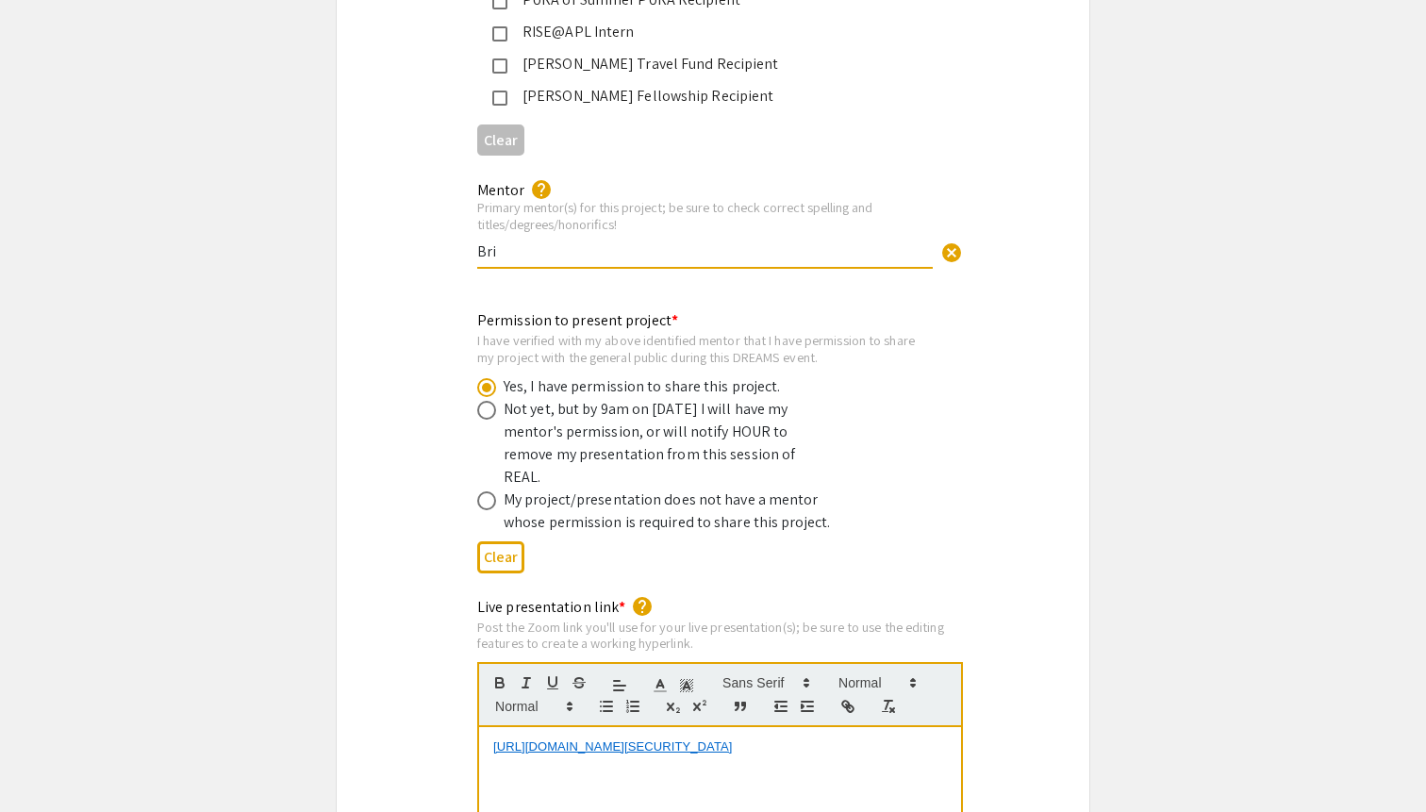
type input "[PERSON_NAME]"
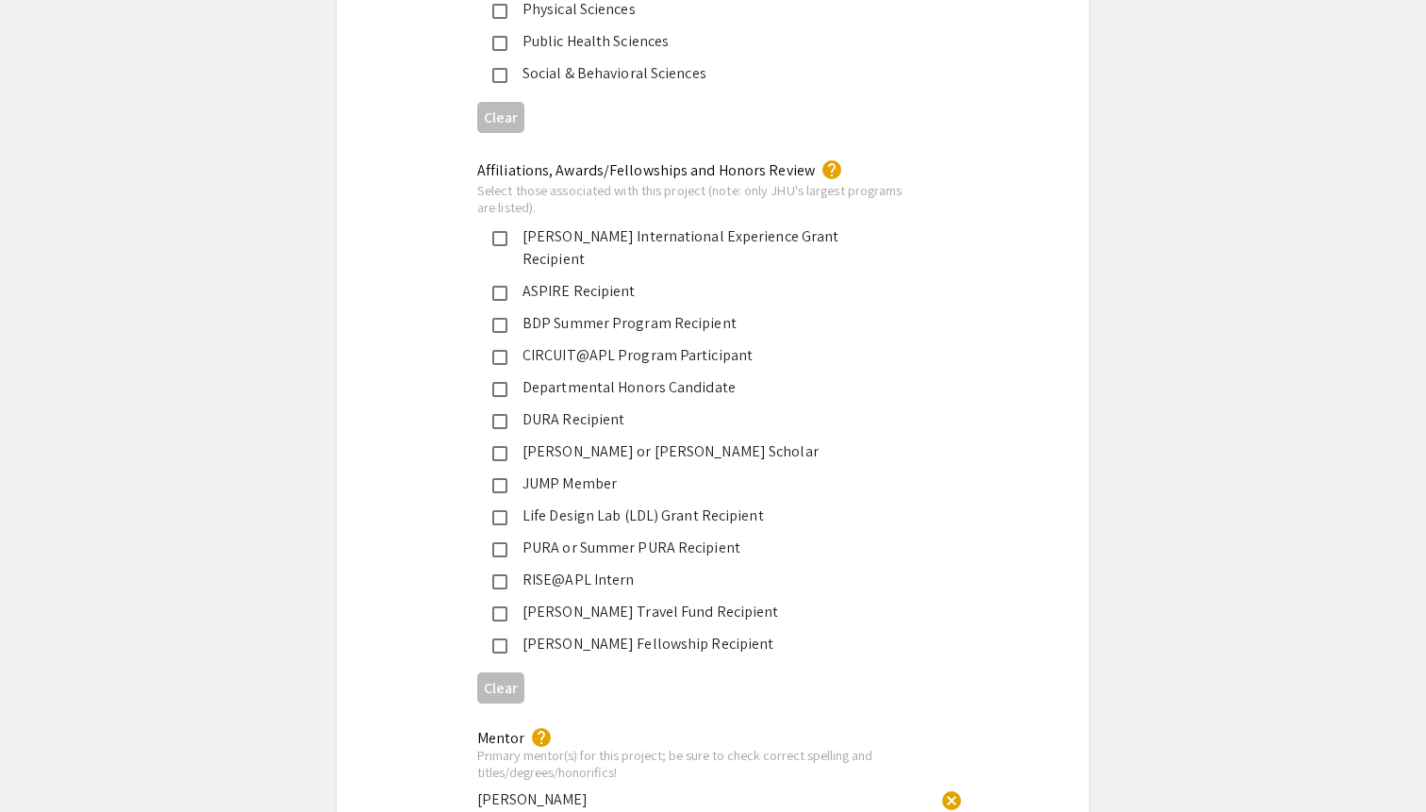
scroll to position [3024, 0]
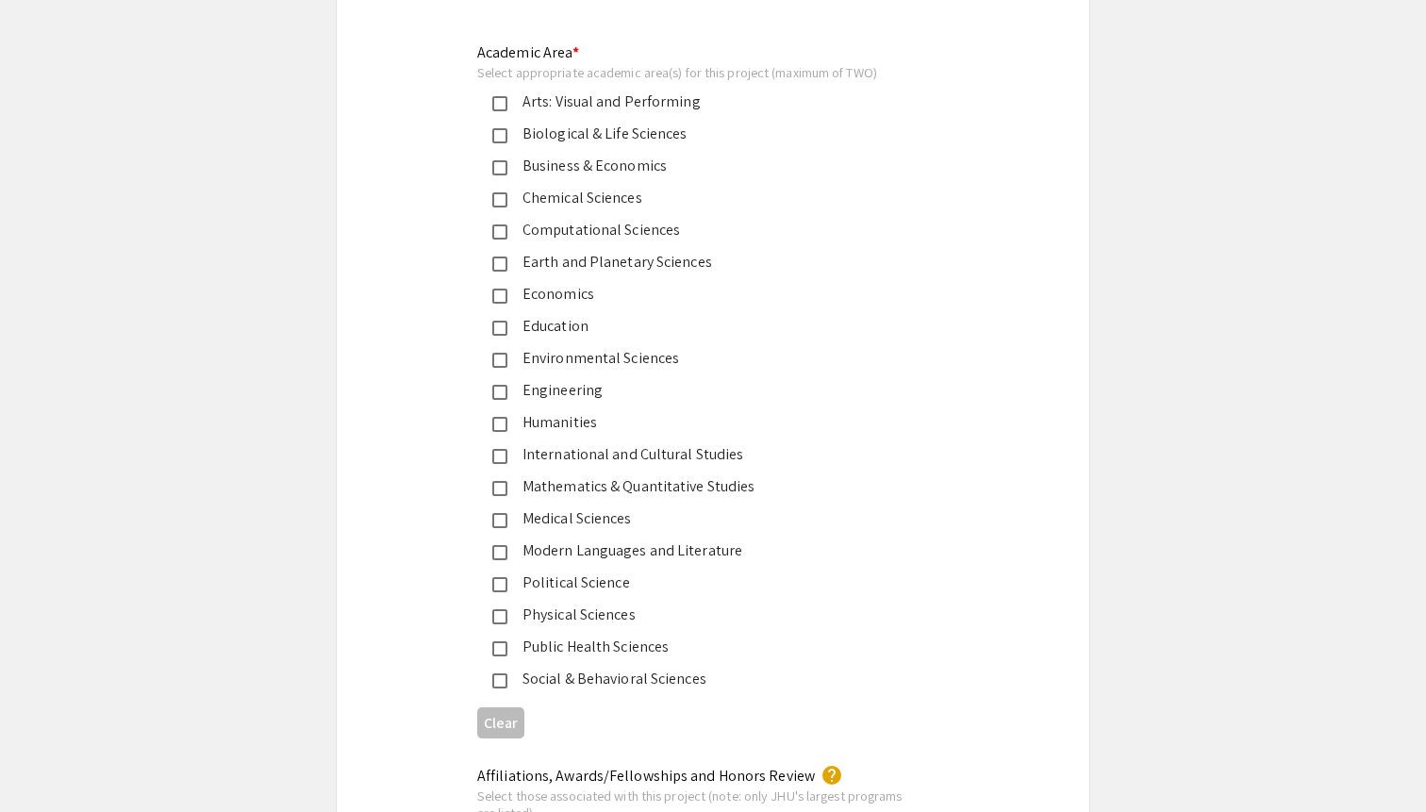
click at [495, 136] on mat-pseudo-checkbox at bounding box center [499, 135] width 15 height 15
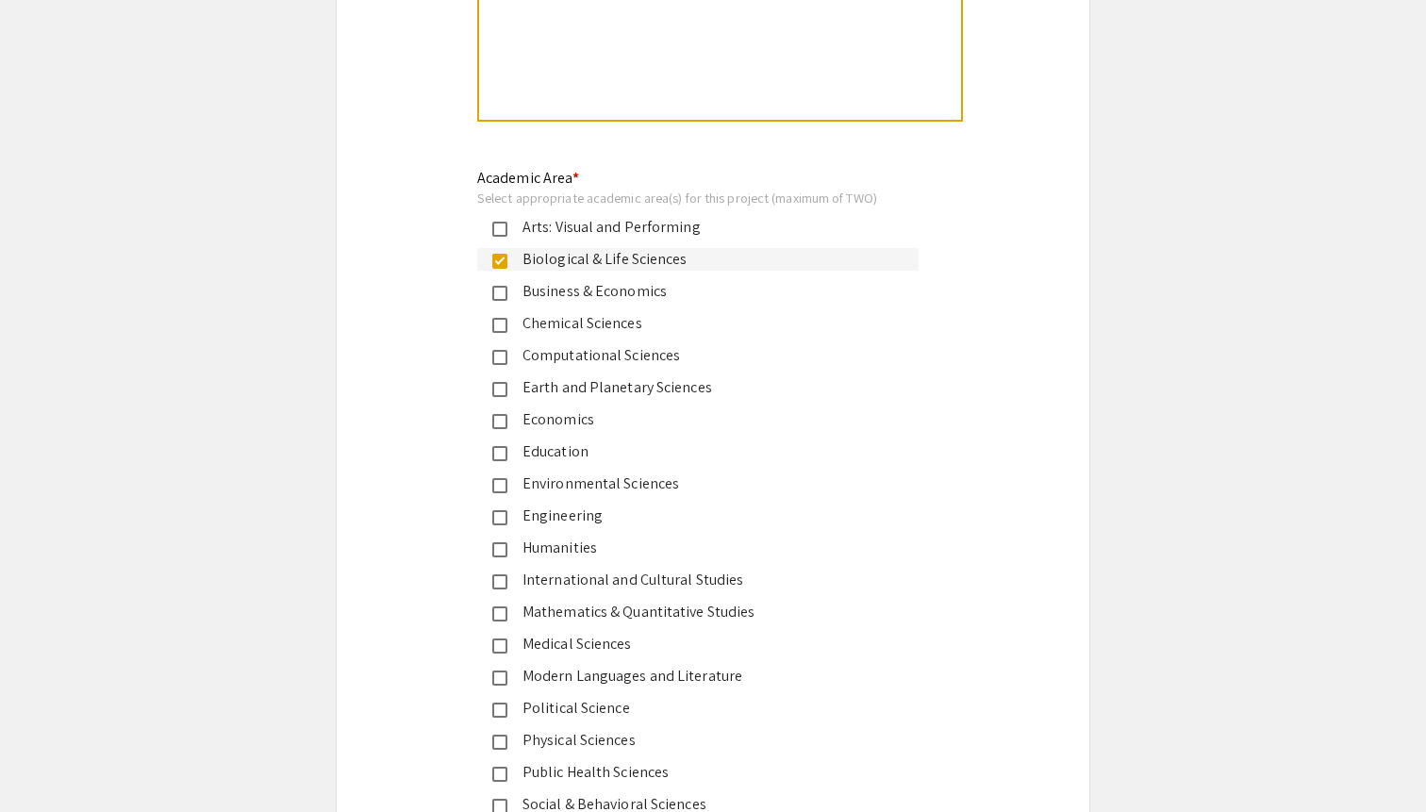
scroll to position [1854, 0]
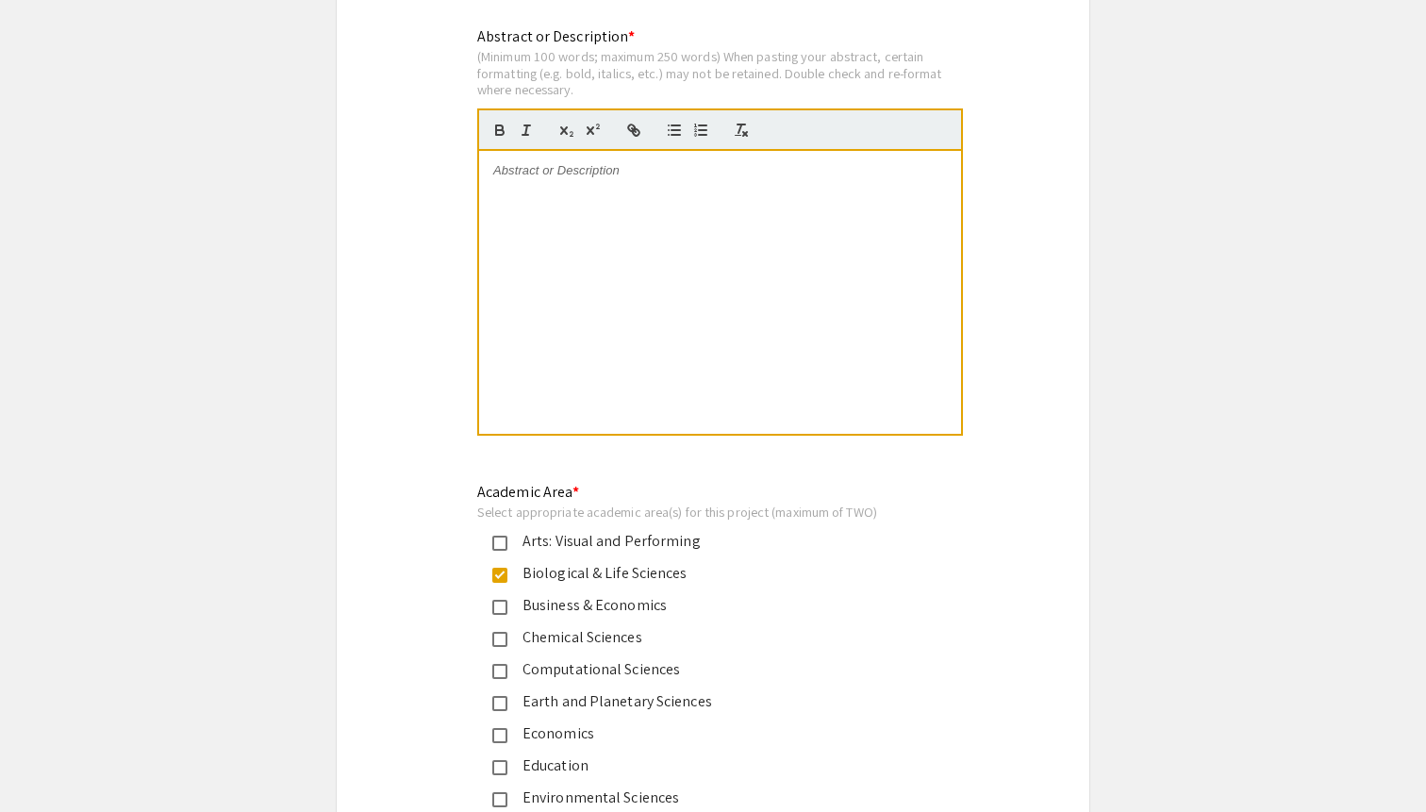
click at [529, 252] on div at bounding box center [720, 292] width 482 height 283
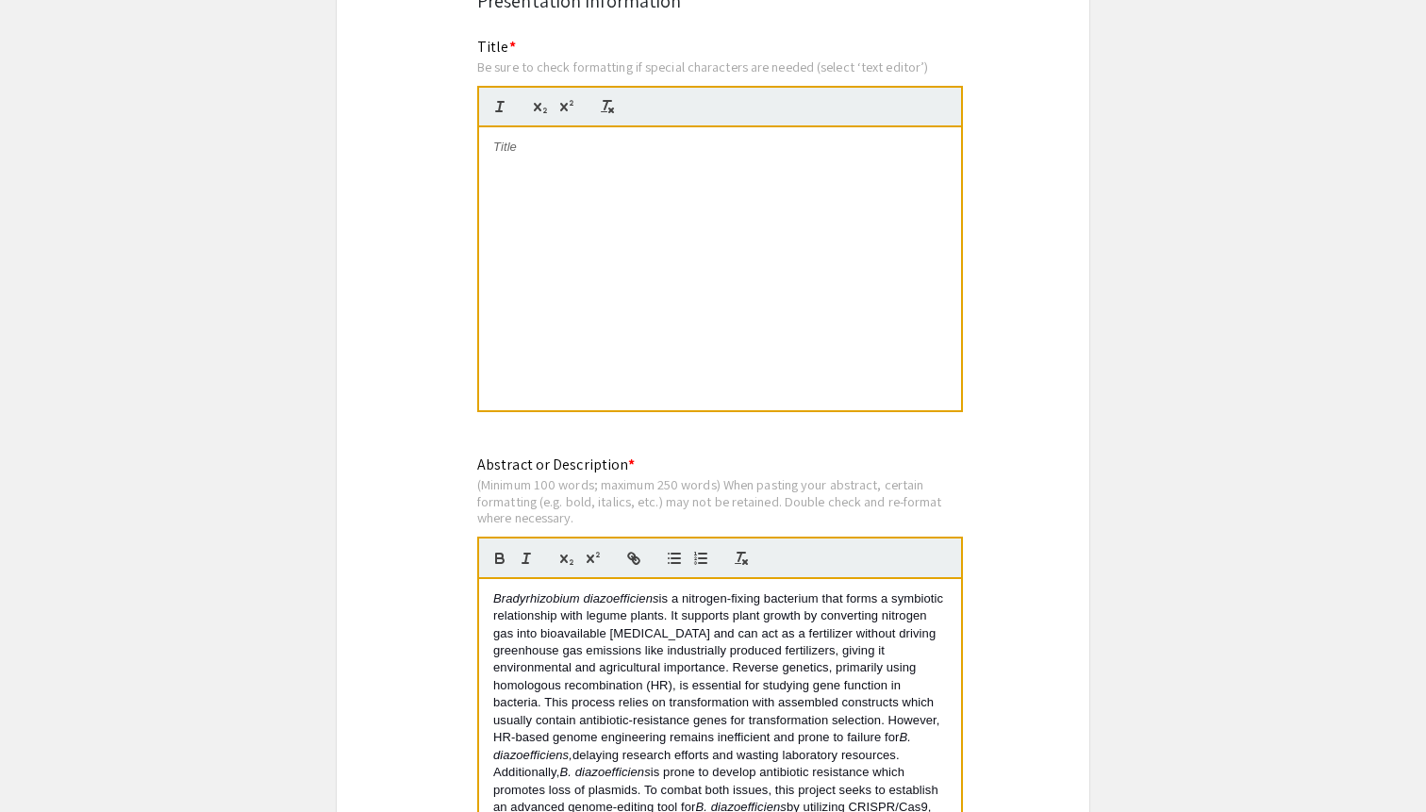
scroll to position [1403, 0]
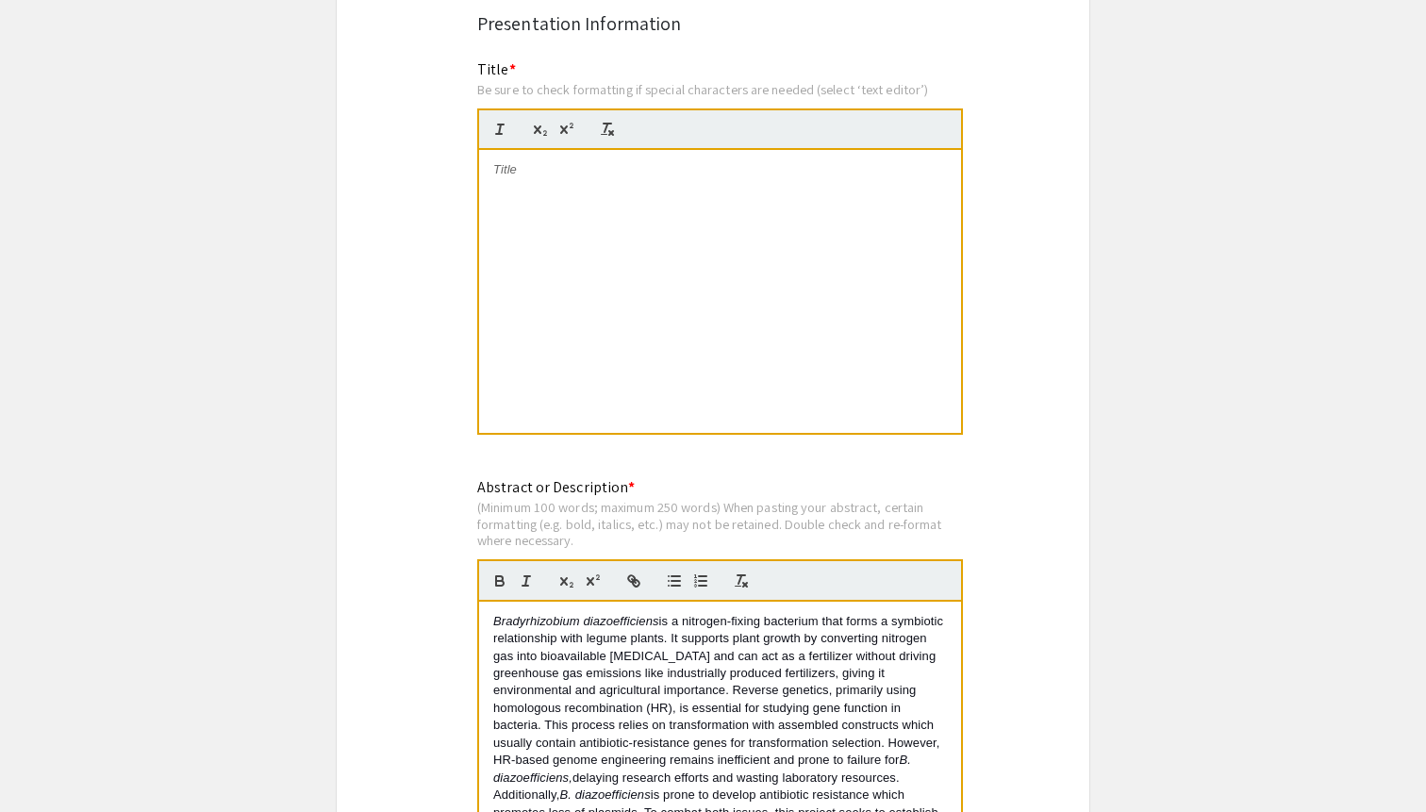
click at [581, 239] on div at bounding box center [720, 291] width 482 height 283
drag, startPoint x: 783, startPoint y: 173, endPoint x: 788, endPoint y: 219, distance: 46.4
click at [788, 219] on div "Development of Improved Genome Editing Tools for Bradyrhizobium diazoefficiens" at bounding box center [720, 291] width 482 height 283
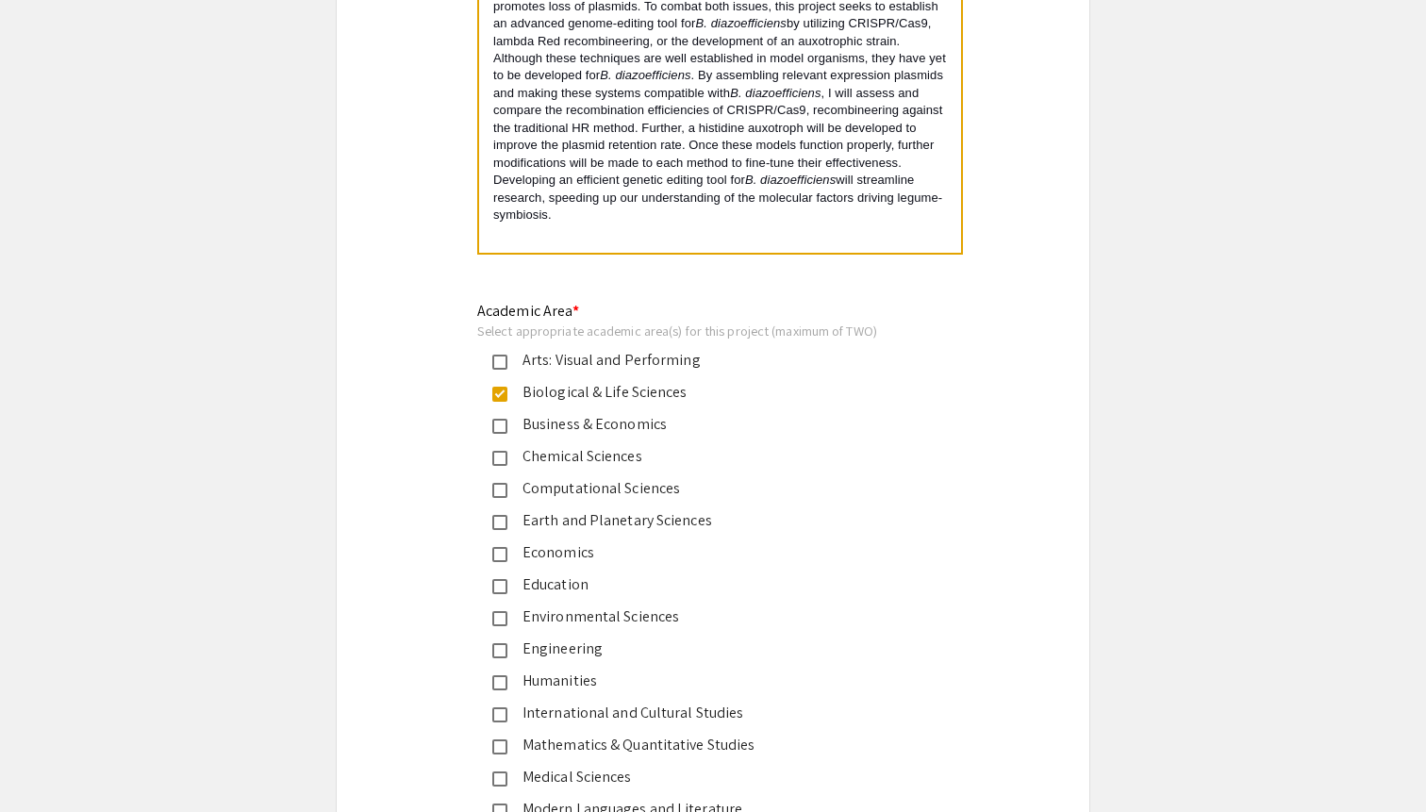
scroll to position [2104, 0]
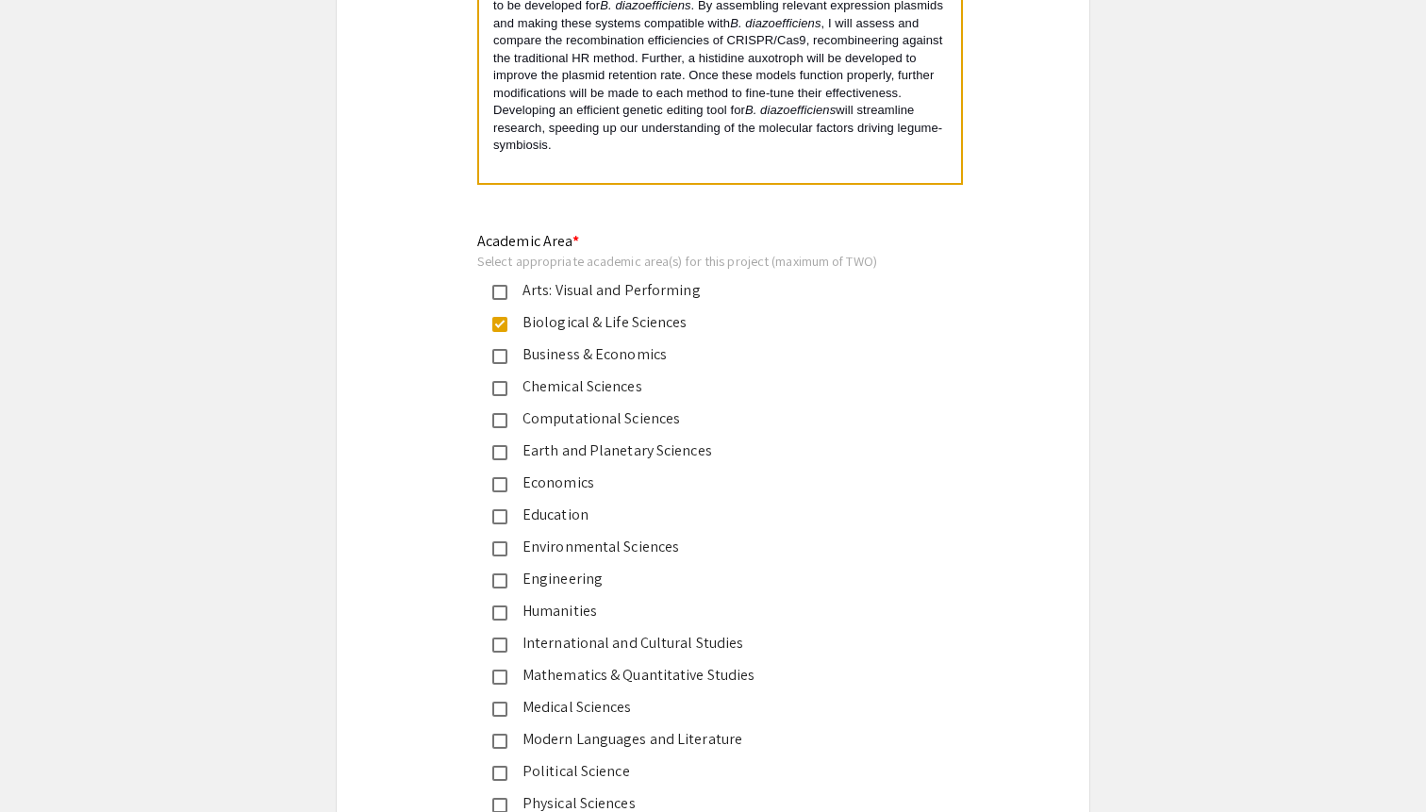
click at [529, 176] on div "Bradyrhizobium diazoefficiens is a nitrogen-fixing bacterium that forms a symbi…" at bounding box center [720, 41] width 482 height 283
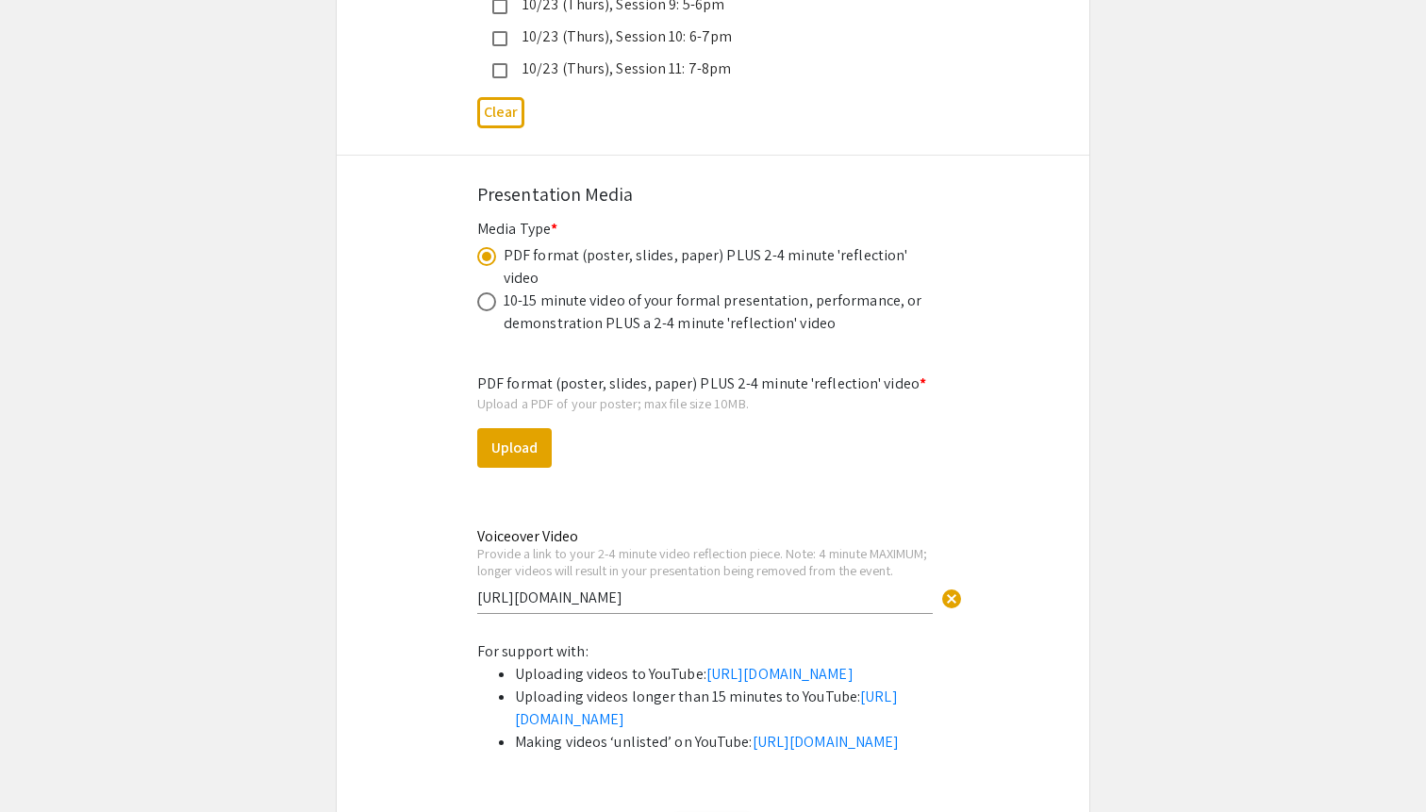
scroll to position [5579, 0]
click at [526, 426] on button "Upload" at bounding box center [514, 446] width 74 height 40
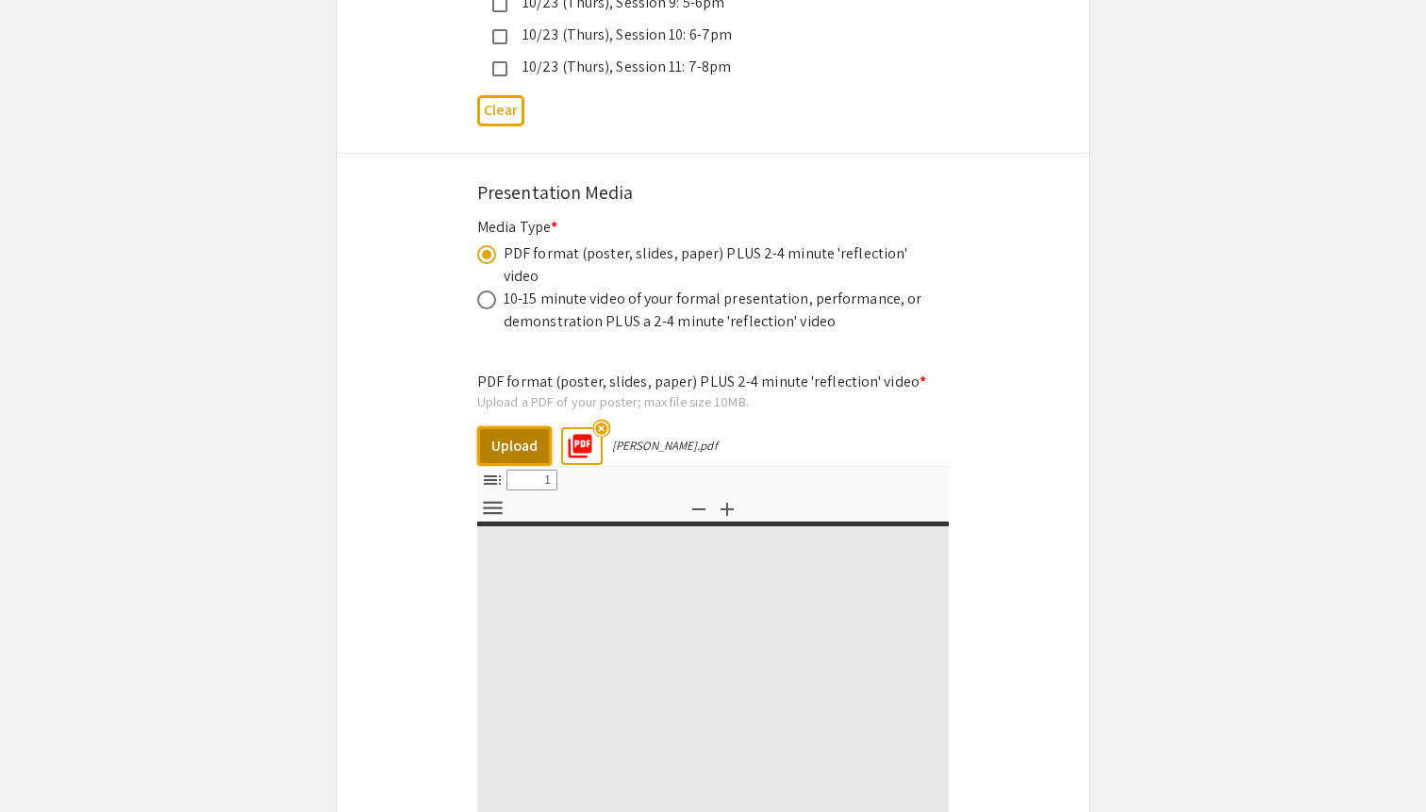
select select "custom"
type input "0"
select select "custom"
type input "1"
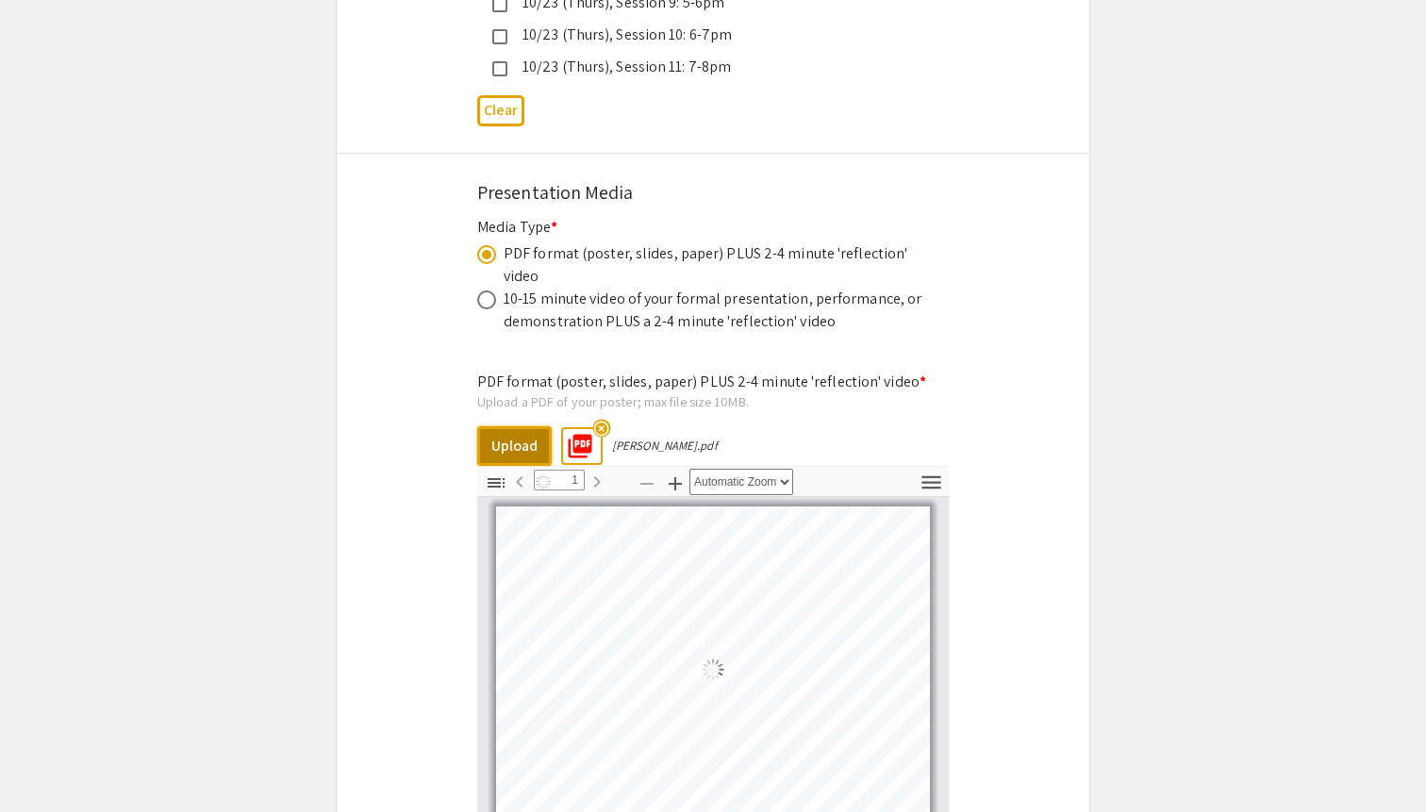
select select "auto"
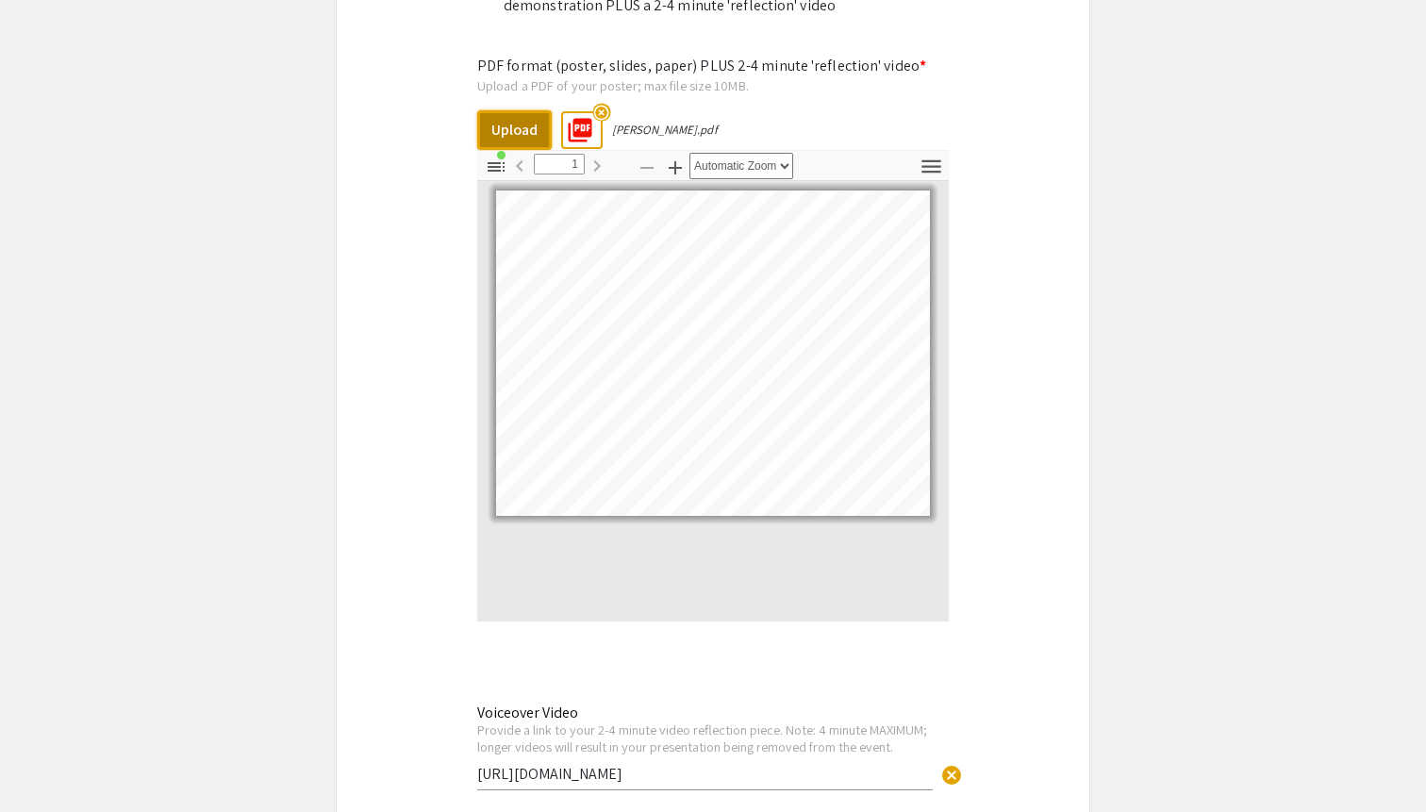
scroll to position [6304, 0]
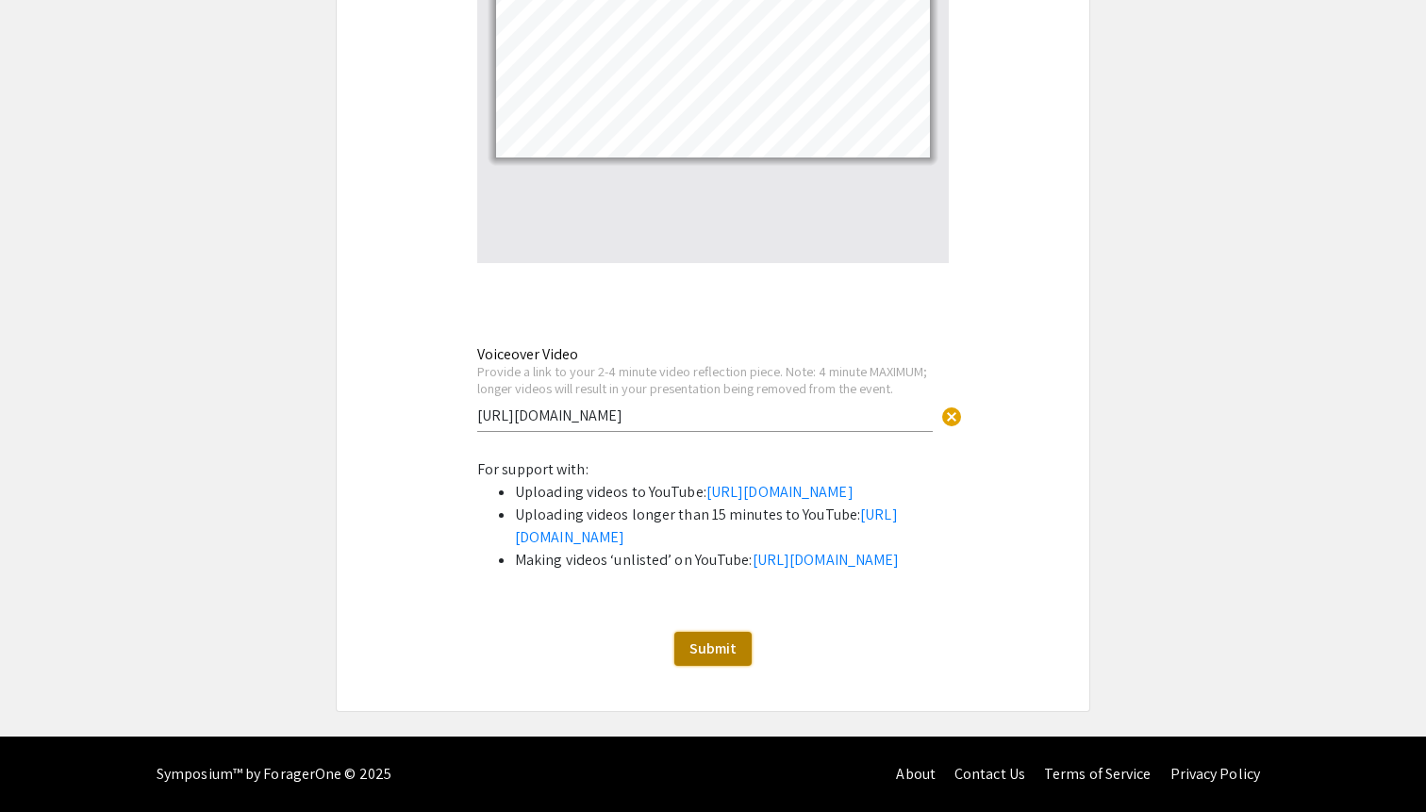
click at [713, 645] on span "Submit" at bounding box center [712, 648] width 47 height 20
